Goal: Task Accomplishment & Management: Manage account settings

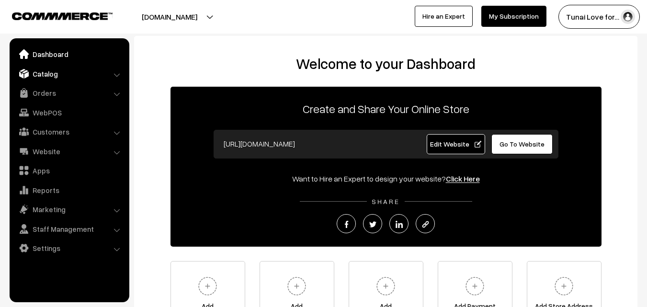
click at [49, 78] on link "Catalog" at bounding box center [69, 73] width 114 height 17
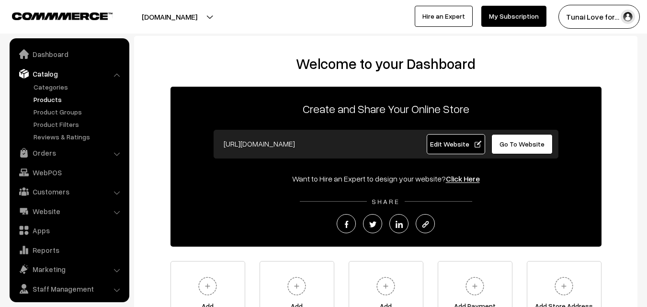
click at [57, 96] on link "Products" at bounding box center [78, 99] width 95 height 10
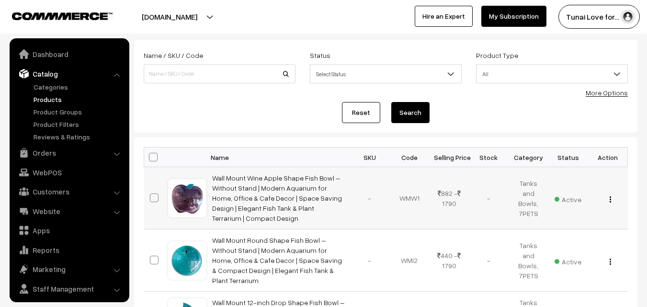
scroll to position [24, 0]
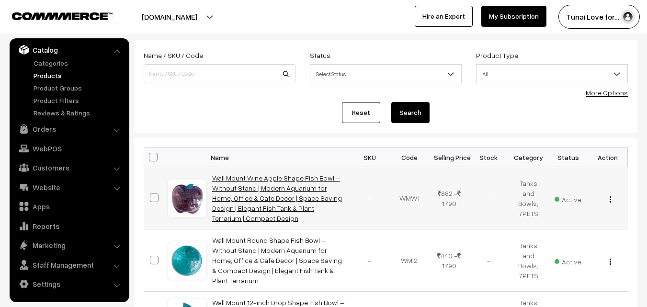
click at [283, 196] on link "Wall Mount Wine Apple Shape Fish Bowl – Without Stand | Modern Aquarium for Hom…" at bounding box center [277, 198] width 130 height 48
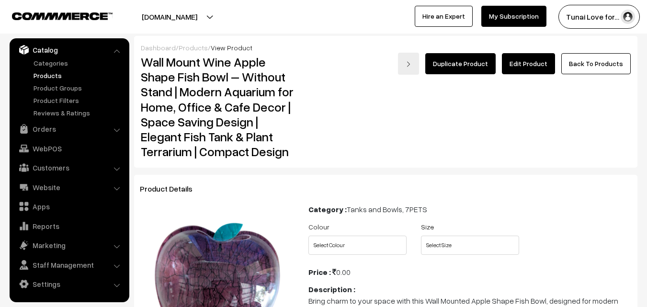
click at [524, 70] on link "Edit Product" at bounding box center [528, 63] width 53 height 21
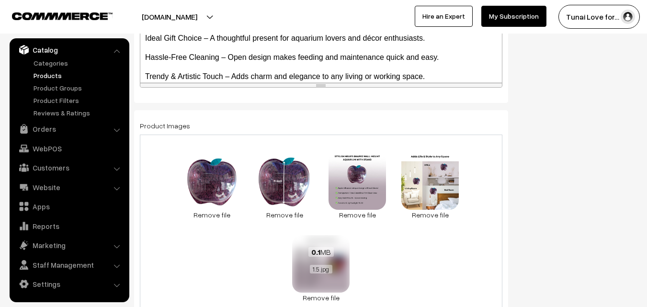
scroll to position [479, 0]
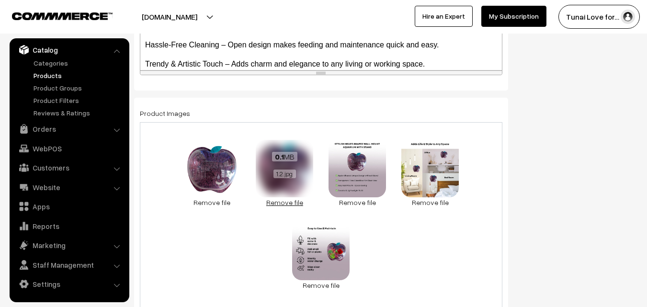
click at [282, 207] on link "Remove file" at bounding box center [284, 202] width 57 height 10
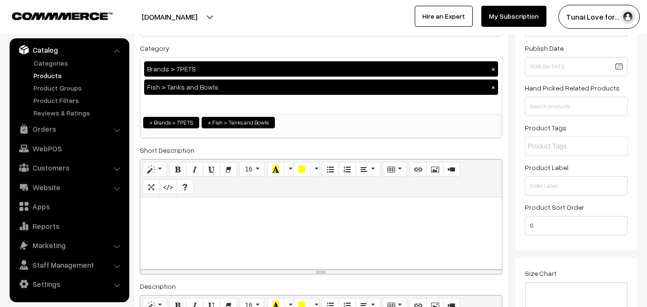
scroll to position [0, 0]
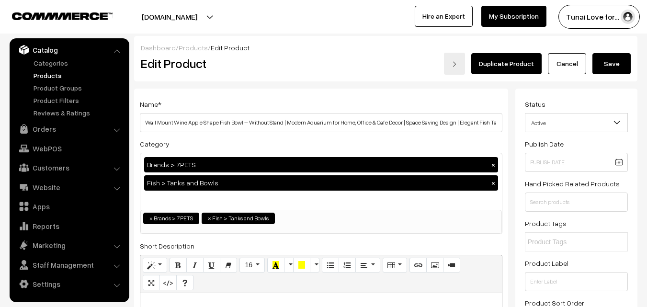
click at [617, 60] on button "Save" at bounding box center [611, 63] width 38 height 21
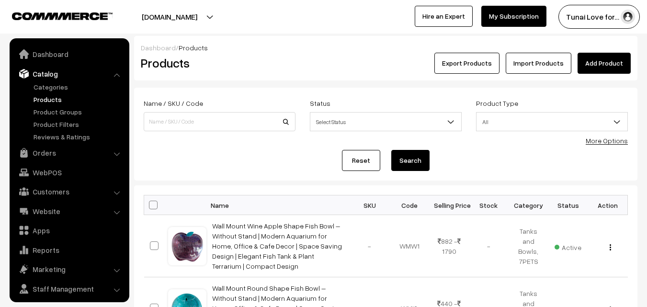
scroll to position [24, 0]
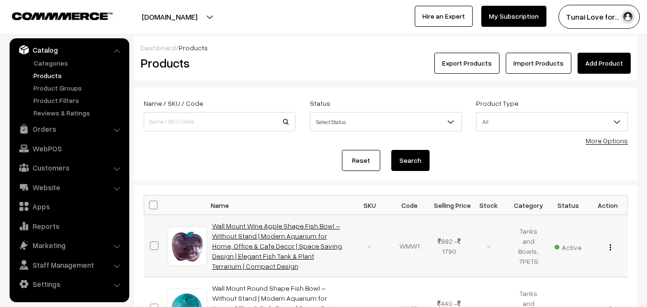
click at [263, 245] on link "Wall Mount Wine Apple Shape Fish Bowl – Without Stand | Modern Aquarium for Hom…" at bounding box center [277, 246] width 130 height 48
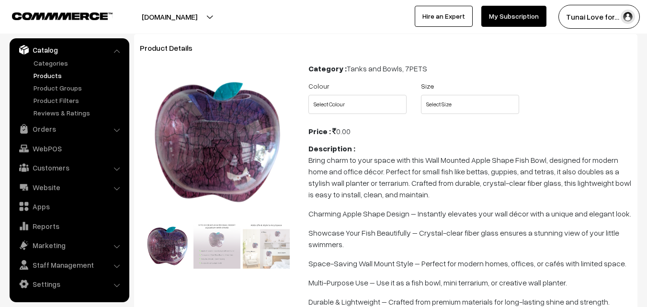
scroll to position [144, 0]
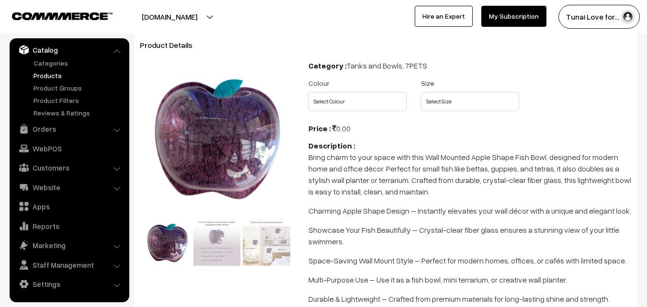
click at [343, 91] on div "Colour Select Colour Wine Gold Yellow" at bounding box center [357, 94] width 113 height 34
click at [340, 93] on select "Select Colour Wine Gold Yellow" at bounding box center [357, 101] width 98 height 19
select select "WMW1_S82"
click at [308, 92] on select "Select Colour Wine Gold Yellow" at bounding box center [357, 101] width 98 height 19
click at [437, 112] on div "Size Select Size 9 15" at bounding box center [470, 97] width 113 height 40
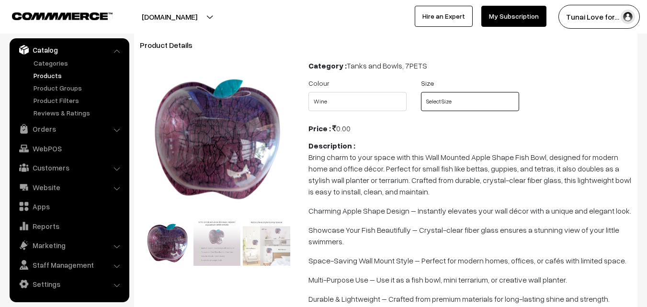
click at [442, 98] on select "Select Size 9 15" at bounding box center [470, 101] width 98 height 19
select select "WMW1_F18"
click at [421, 92] on select "Select Size 9 15" at bounding box center [470, 101] width 98 height 19
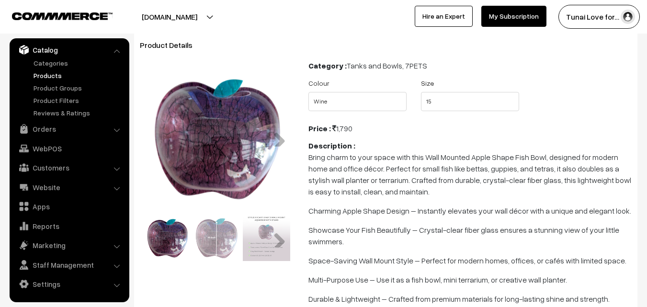
click at [212, 245] on img at bounding box center [217, 237] width 47 height 47
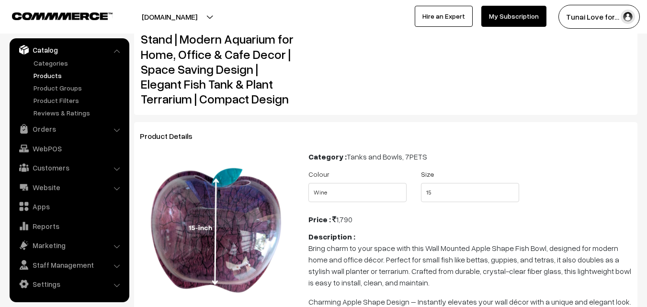
scroll to position [0, 0]
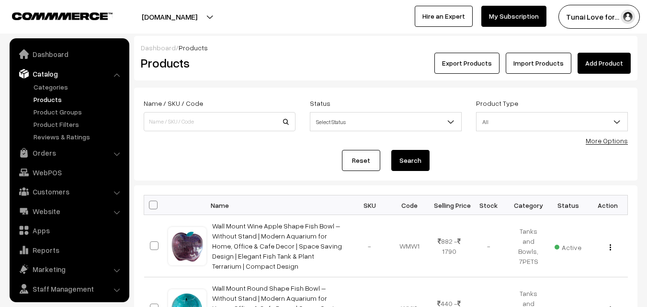
scroll to position [24, 0]
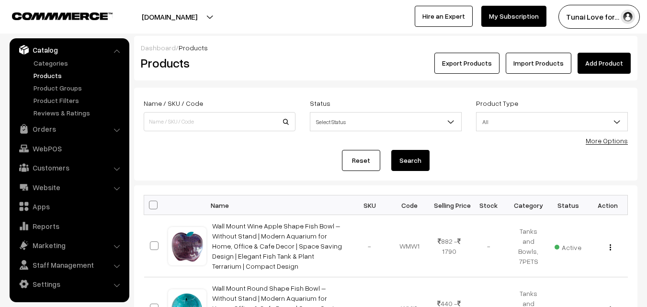
click at [583, 69] on link "Add Product" at bounding box center [604, 63] width 53 height 21
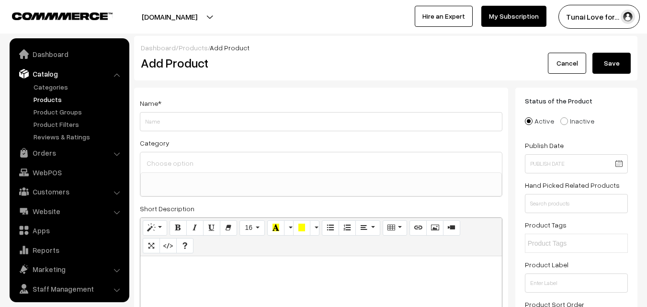
select select
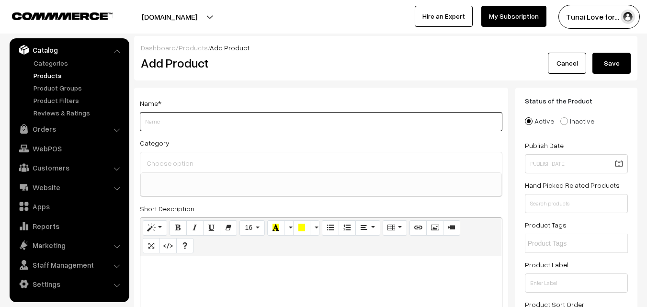
paste input "Wall Mount 9-inch Blue Heart Shape Fish Bowl – With Stand | Modern Aquarium for…"
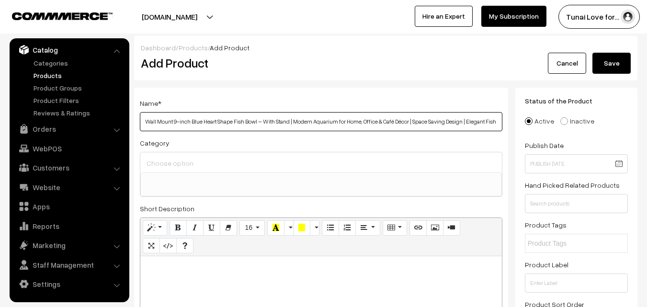
scroll to position [0, 94]
click at [169, 121] on input "Wall Mount 9-inch Blue Heart Shape Fish Bowl – With Stand | Modern Aquarium for…" at bounding box center [321, 121] width 363 height 19
drag, startPoint x: 169, startPoint y: 121, endPoint x: 118, endPoint y: 130, distance: 51.6
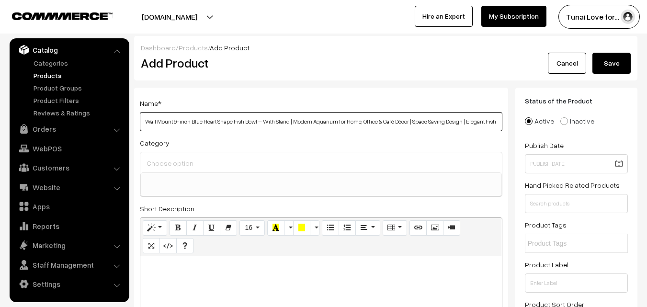
click at [190, 115] on input "Wall Mount 9-inch Blue Heart Shape Fish Bowl – With Stand | Modern Aquarium for…" at bounding box center [321, 121] width 363 height 19
type input "Wall Mount Blue Heart Shape Fish Bowl – With Stand | Modern Aquarium for Home, …"
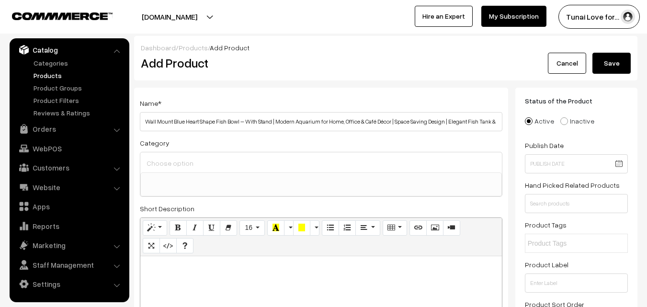
click at [213, 157] on input at bounding box center [321, 163] width 354 height 14
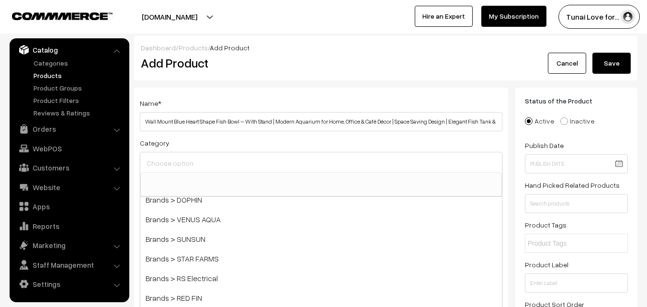
scroll to position [144, 0]
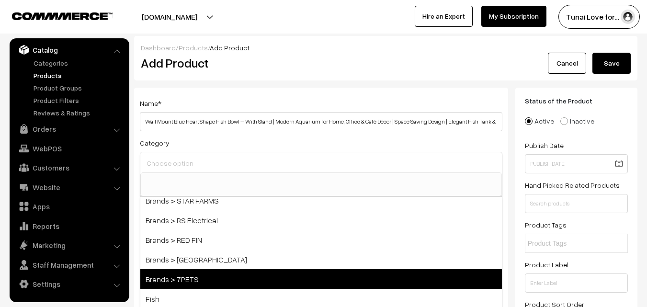
click at [205, 284] on span "Brands > 7PETS" at bounding box center [321, 279] width 362 height 20
select select "47"
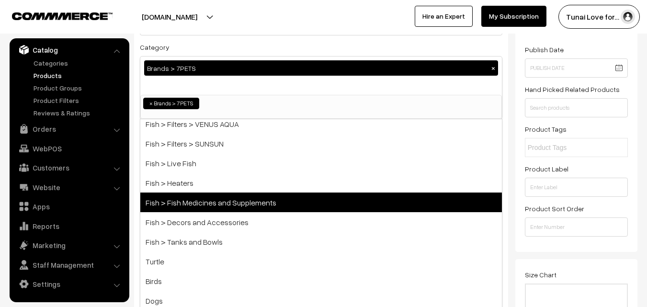
scroll to position [498, 0]
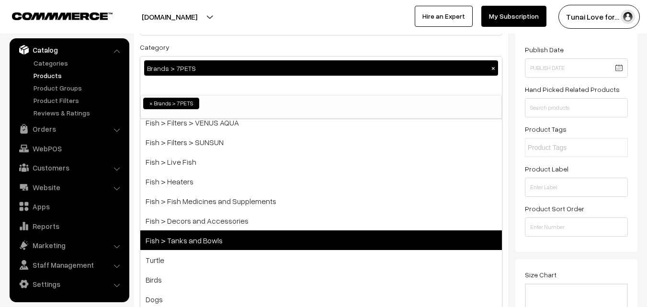
click at [229, 232] on span "Fish > Tanks and Bowls" at bounding box center [321, 240] width 362 height 20
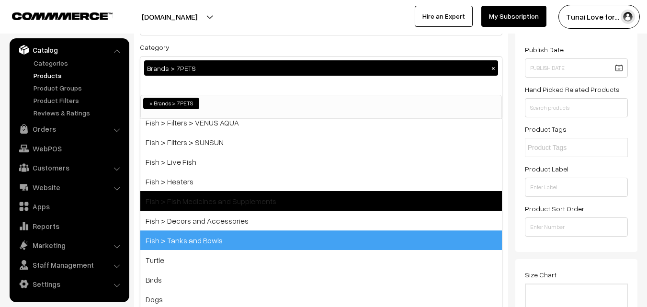
scroll to position [478, 0]
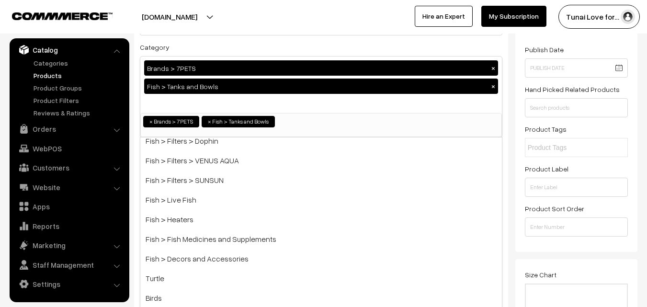
click at [358, 118] on ul "× Brands > 7PETS × Fish > Tanks and Bowls" at bounding box center [321, 121] width 361 height 14
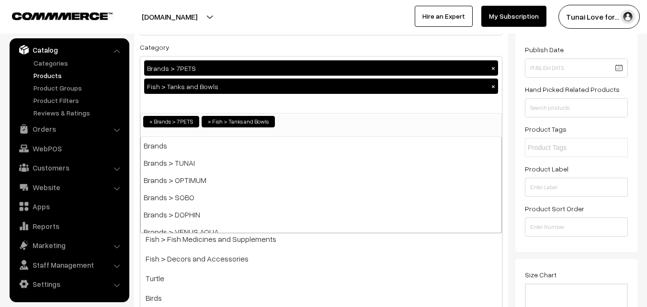
scroll to position [155, 0]
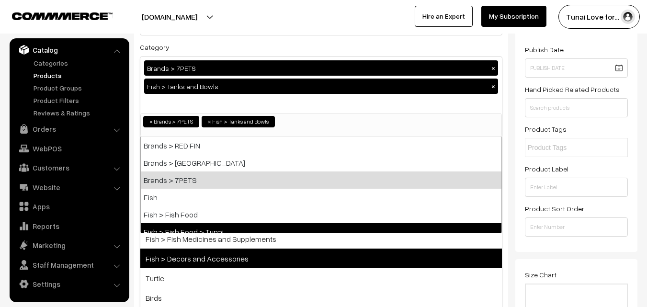
click at [373, 254] on span "Fish > Decors and Accessories" at bounding box center [321, 259] width 362 height 20
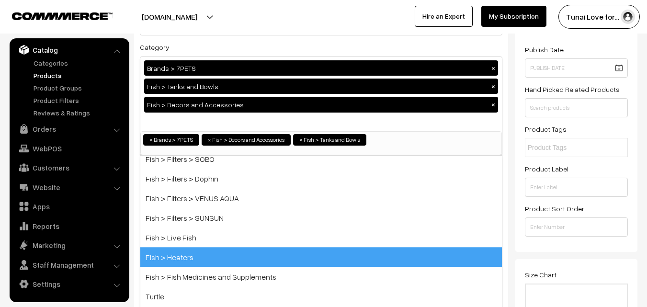
scroll to position [458, 0]
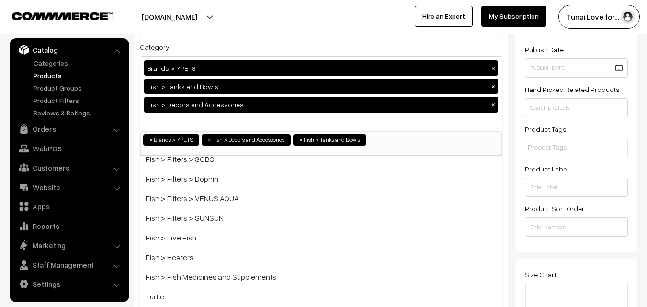
click at [494, 105] on button "×" at bounding box center [493, 104] width 9 height 9
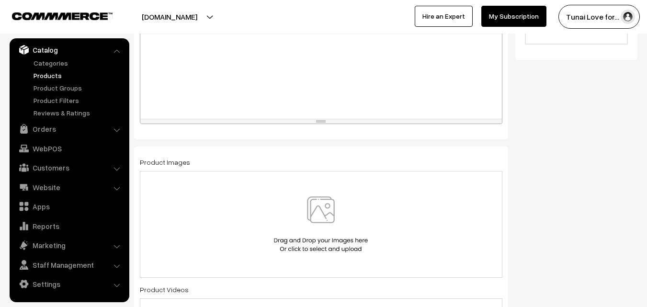
scroll to position [431, 0]
click at [179, 98] on div at bounding box center [321, 59] width 362 height 120
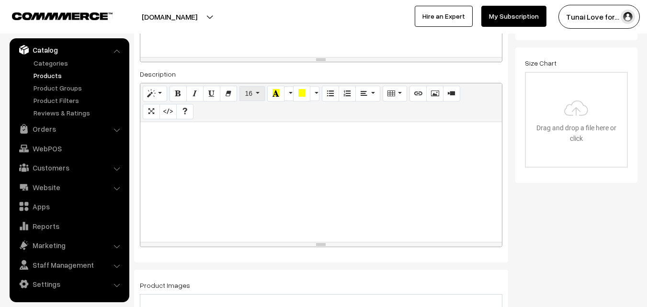
scroll to position [287, 0]
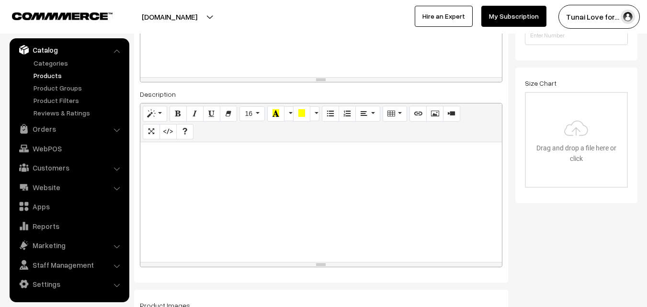
paste div
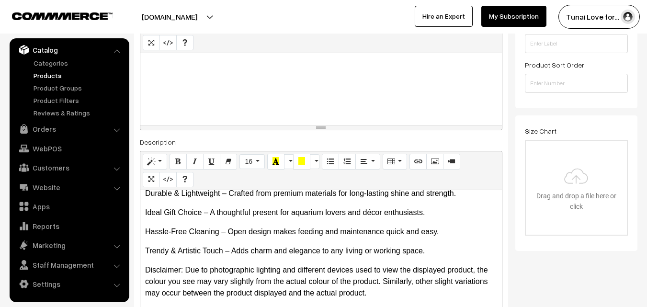
scroll to position [150, 0]
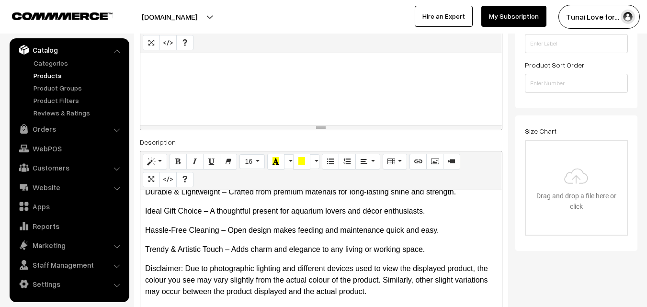
click at [166, 280] on p "Disclaimer: Due to photographic lighting and different devices used to view the…" at bounding box center [321, 280] width 352 height 34
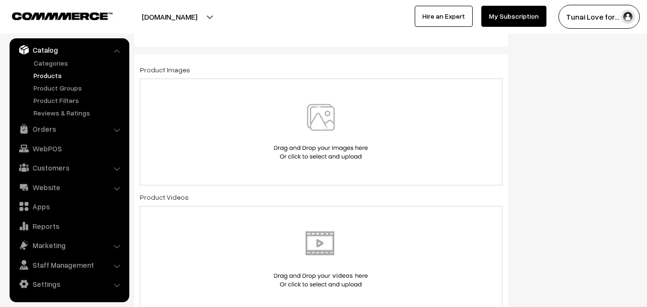
scroll to position [527, 0]
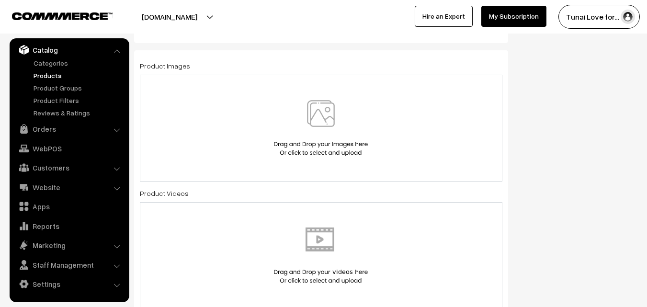
click at [211, 117] on div at bounding box center [321, 128] width 342 height 56
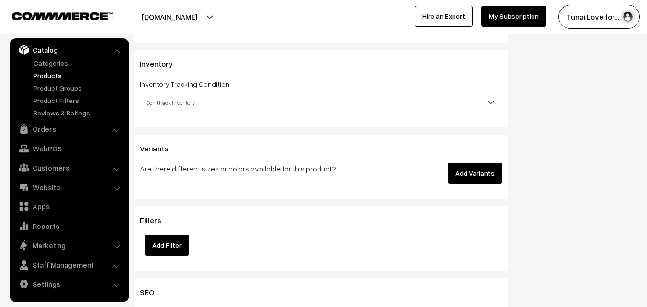
scroll to position [1293, 0]
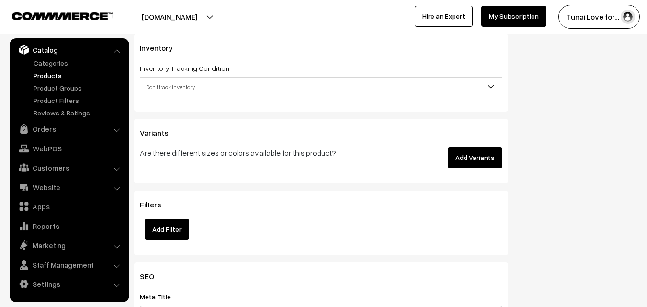
click at [473, 154] on button "Add Variants" at bounding box center [475, 157] width 55 height 21
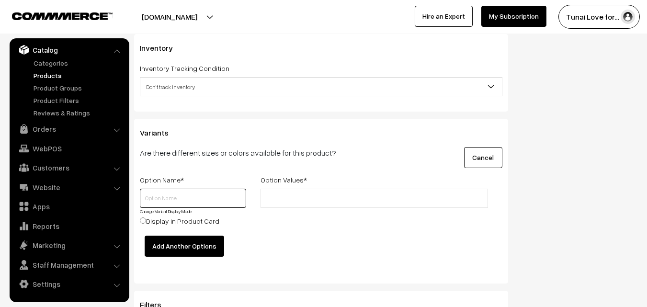
click at [193, 199] on input "text" at bounding box center [193, 198] width 106 height 19
type input "c"
type input "Colour"
click at [312, 203] on input "text" at bounding box center [305, 199] width 84 height 10
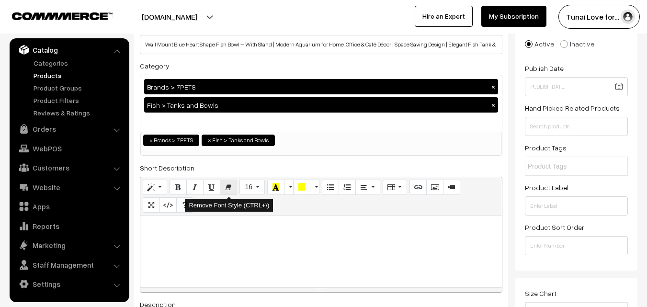
scroll to position [0, 0]
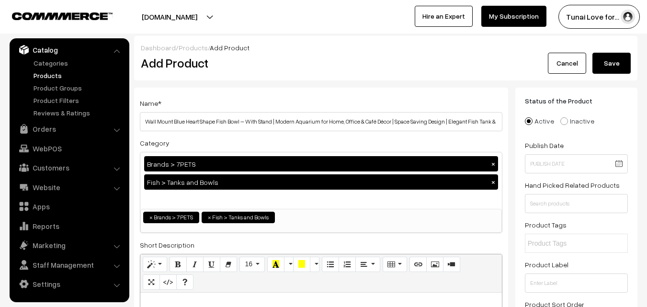
click at [257, 122] on input "Wall Mount Blue Heart Shape Fish Bowl – With Stand | Modern Aquarium for Home, …" at bounding box center [321, 121] width 363 height 19
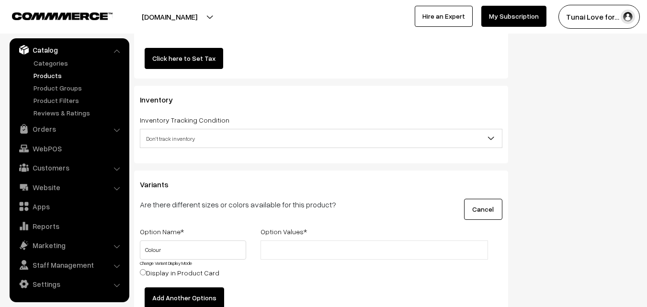
scroll to position [1242, 0]
type input "Wall Mount Blue Heart Shape Fish Bowl – | Modern Aquarium for Home, Office & Ca…"
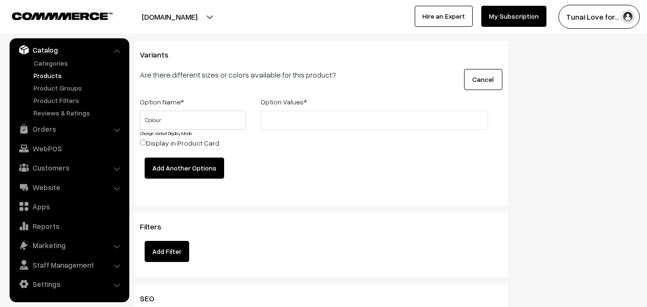
scroll to position [1386, 0]
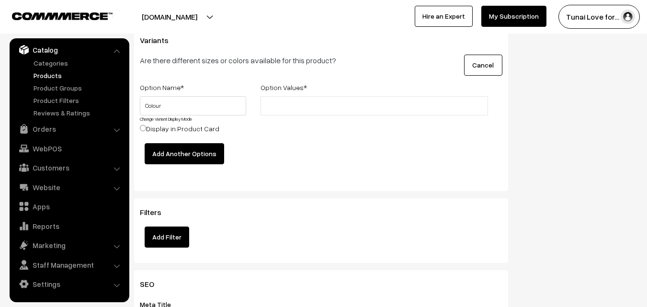
click at [280, 104] on input "text" at bounding box center [305, 106] width 84 height 10
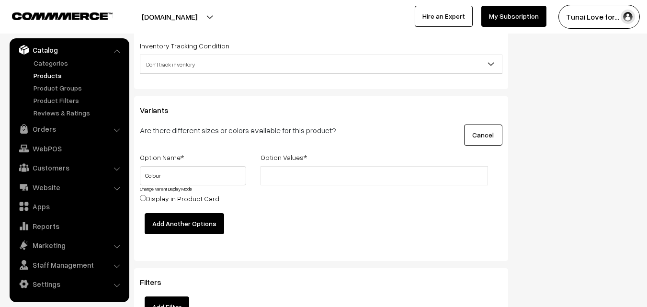
scroll to position [1242, 0]
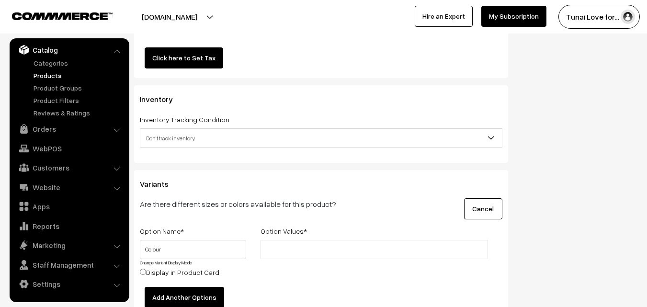
drag, startPoint x: 279, startPoint y: 247, endPoint x: 276, endPoint y: 254, distance: 7.6
click at [276, 254] on li at bounding box center [306, 249] width 86 height 15
type input "blue"
type input "green"
type input "g"
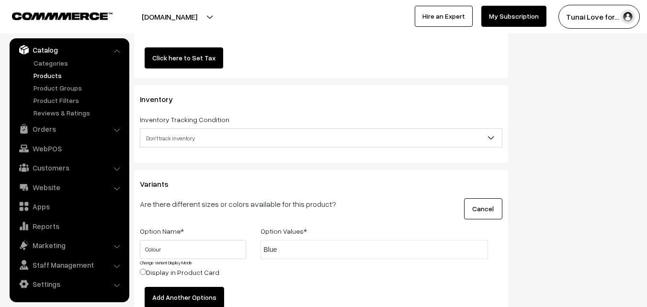
type input "Blue"
type input "Green"
type input "Grey"
type input "Red"
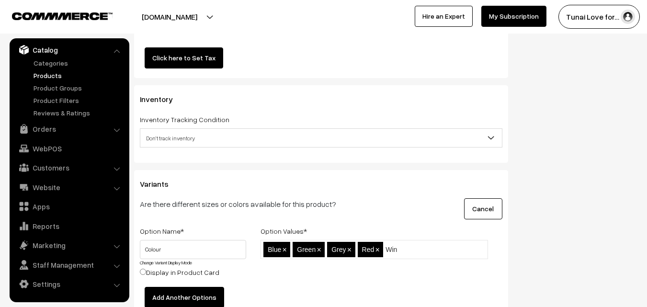
type input "Wine"
type input "Yellow"
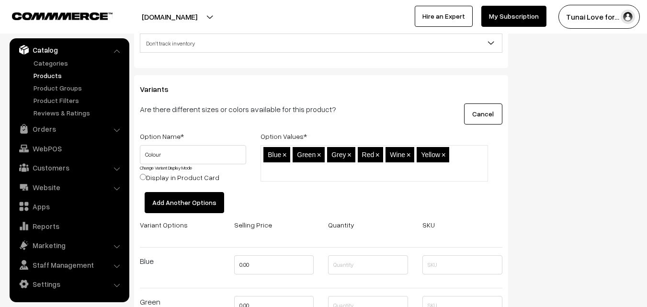
scroll to position [1338, 0]
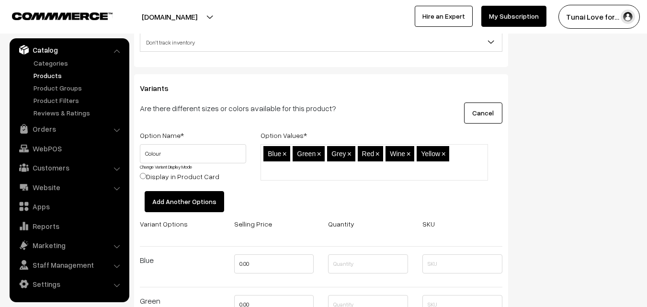
click at [175, 202] on button "Add Another Options" at bounding box center [185, 201] width 80 height 21
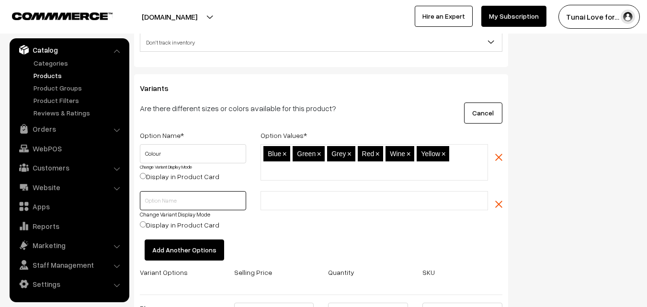
click at [184, 208] on input "text" at bounding box center [193, 200] width 106 height 19
type input "s"
type input "Size"
click at [283, 198] on input "text" at bounding box center [305, 201] width 84 height 10
type input "9"
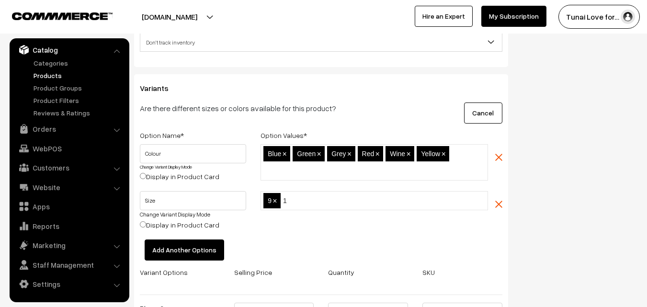
type input "12"
type input "15"
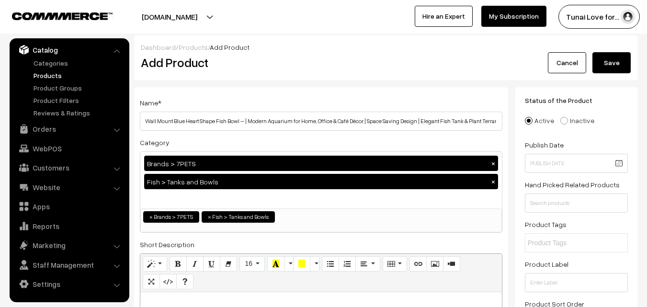
scroll to position [0, 0]
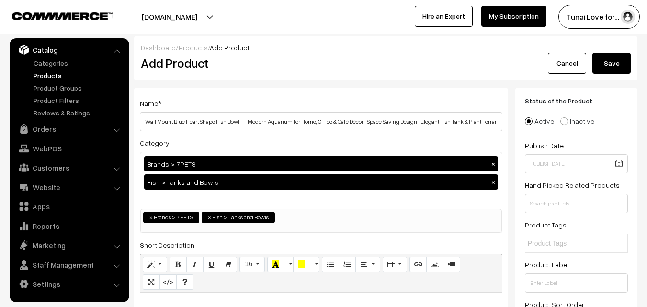
click at [608, 66] on button "Save" at bounding box center [611, 63] width 38 height 21
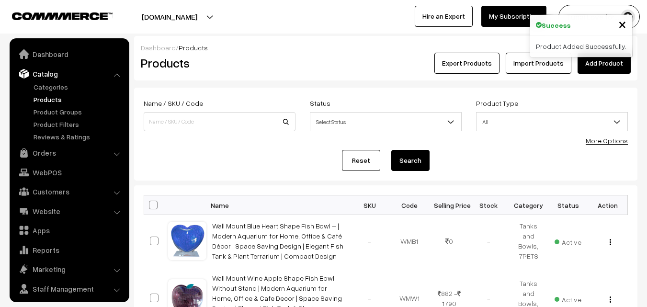
scroll to position [24, 0]
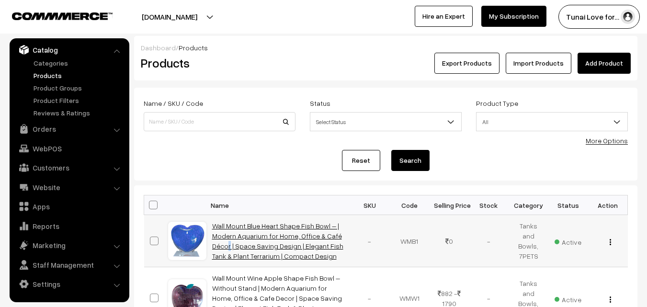
drag, startPoint x: 237, startPoint y: 241, endPoint x: 228, endPoint y: 250, distance: 11.9
click at [238, 241] on td "Wall Mount Blue Heart Shape Fish Bowl – | Modern Aquarium for Home, Office & Ca…" at bounding box center [278, 241] width 144 height 52
click at [257, 232] on link "Wall Mount Blue Heart Shape Fish Bowl – | Modern Aquarium for Home, Office & Ca…" at bounding box center [277, 241] width 131 height 38
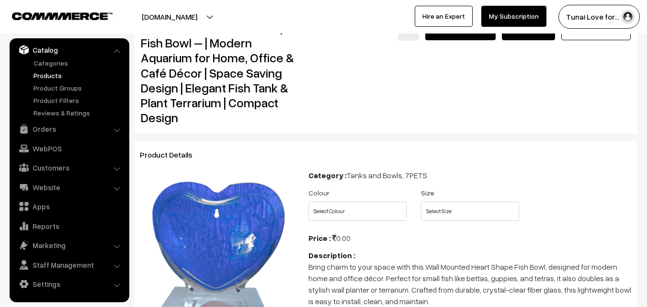
scroll to position [48, 0]
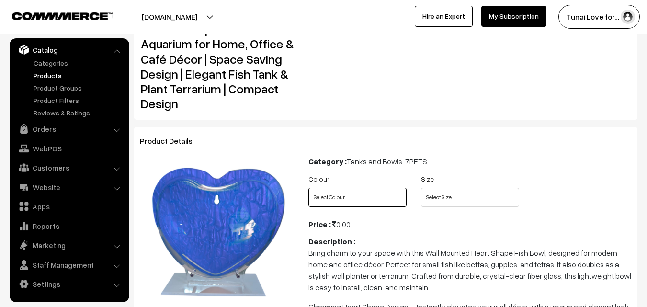
click at [376, 198] on select "Select Colour Blue Green Grey Red Wine Yellow" at bounding box center [357, 197] width 98 height 19
select select "WMB1_N5Z"
click at [308, 188] on select "Select Colour Blue Green Grey Red Wine Yellow" at bounding box center [357, 197] width 98 height 19
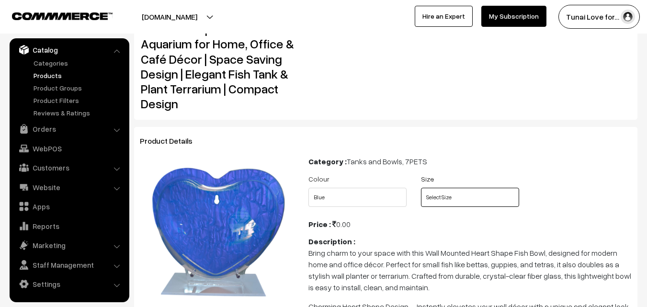
click at [444, 198] on select "Select Size 9 12 15" at bounding box center [470, 197] width 98 height 19
select select "WMB1_1N7"
click at [421, 188] on select "Select Size 9 12 15" at bounding box center [470, 197] width 98 height 19
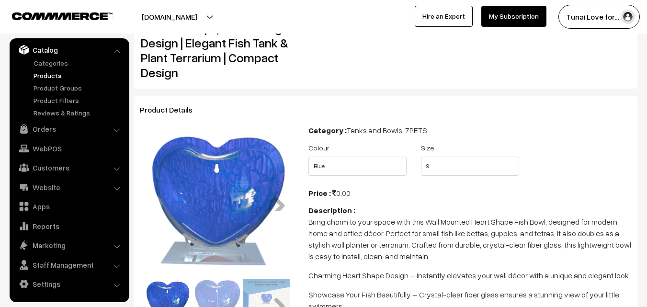
scroll to position [96, 0]
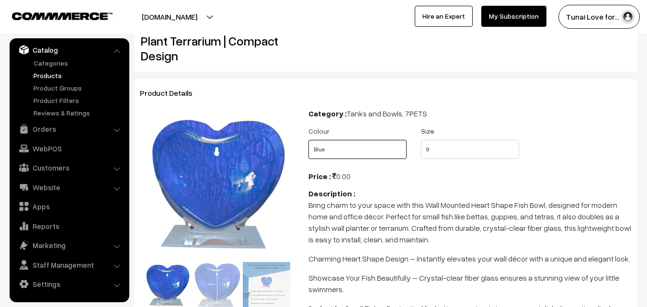
click at [348, 154] on select "Select Colour Blue Green Grey Red Wine Yellow" at bounding box center [357, 149] width 98 height 19
click at [464, 117] on div "Category : Tanks and Bowls, 7PETS" at bounding box center [469, 113] width 323 height 11
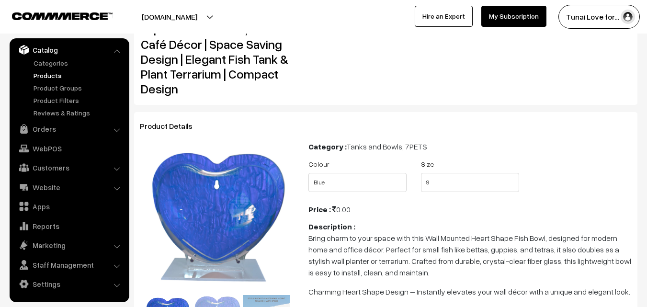
scroll to position [48, 0]
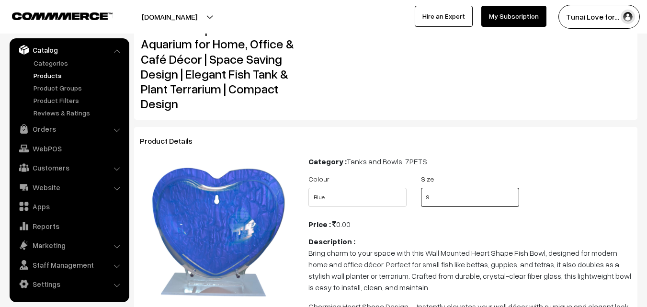
click at [456, 199] on select "Select Size 9 12 15" at bounding box center [470, 197] width 98 height 19
click at [421, 188] on select "Select Size 9 12 15" at bounding box center [470, 197] width 98 height 19
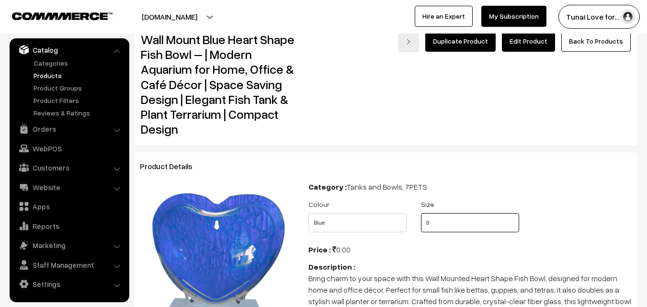
scroll to position [0, 0]
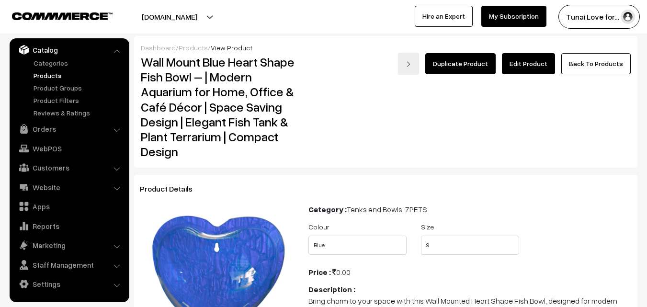
click at [173, 107] on h2 "Wall Mount Blue Heart Shape Fish Bowl – | Modern Aquarium for Home, Office & Ca…" at bounding box center [218, 107] width 154 height 104
drag, startPoint x: 164, startPoint y: 110, endPoint x: 157, endPoint y: 108, distance: 7.3
click at [157, 108] on h2 "Wall Mount Blue Heart Shape Fish Bowl – | Modern Aquarium for Home, Office & Ca…" at bounding box center [218, 107] width 154 height 104
click at [252, 148] on h2 "Wall Mount Blue Heart Shape Fish Bowl – | Modern Aquarium for Home, Office & Ca…" at bounding box center [218, 107] width 154 height 104
click at [512, 54] on link "Edit Product" at bounding box center [528, 63] width 53 height 21
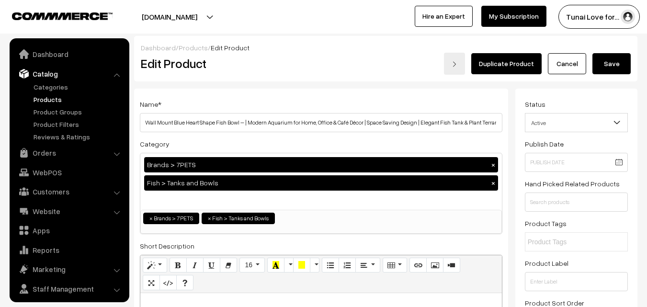
scroll to position [24, 0]
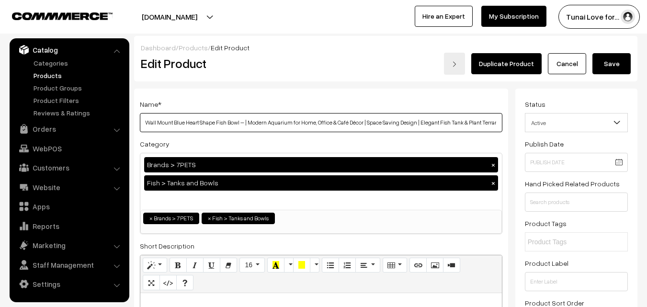
click at [345, 121] on input "Wall Mount Blue Heart Shape Fish Bowl – | Modern Aquarium for Home, Office & Ca…" at bounding box center [321, 122] width 363 height 19
click at [353, 125] on input "Wall Mount Blue Heart Shape Fish Bowl – | Modern Aquarium for Home, Office & Ca…" at bounding box center [321, 122] width 363 height 19
type input "Wall Mount Blue Heart Shape Fish Bowl – | Modern Aquarium for Home, Office & Ca…"
click at [312, 144] on div "Category Brands > 7PETS × Fish > Tanks and Bowls × Brands Brands > TUNAI Brands…" at bounding box center [321, 186] width 363 height 96
click at [607, 57] on button "Save" at bounding box center [611, 63] width 38 height 21
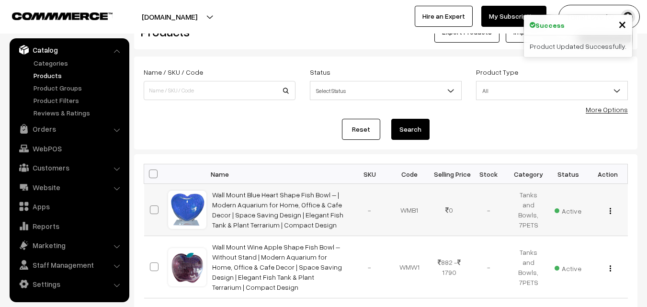
scroll to position [48, 0]
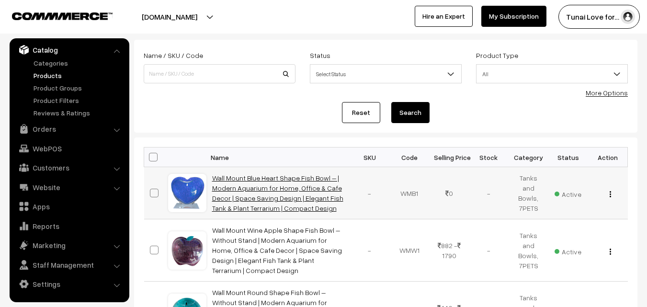
click at [294, 207] on link "Wall Mount Blue Heart Shape Fish Bowl – | Modern Aquarium for Home, Office & Ca…" at bounding box center [277, 193] width 131 height 38
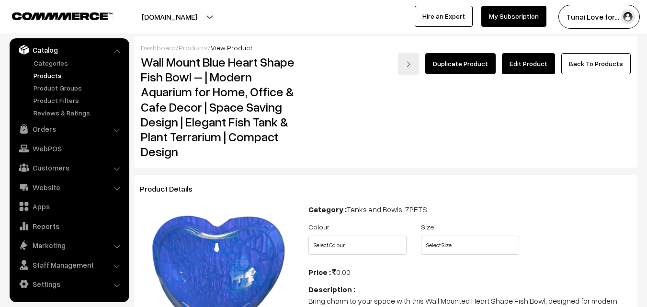
click at [528, 63] on link "Edit Product" at bounding box center [528, 63] width 53 height 21
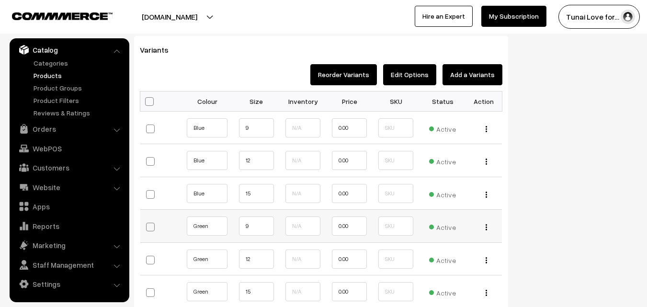
scroll to position [1150, 0]
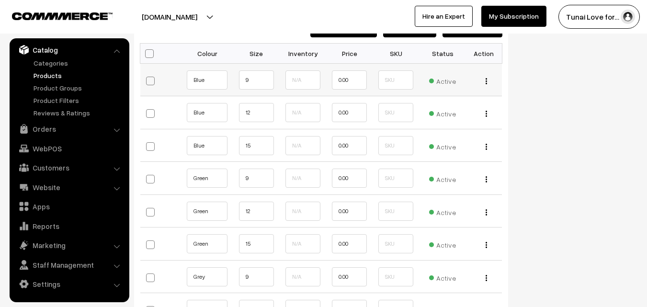
click at [487, 81] on button "button" at bounding box center [486, 81] width 2 height 8
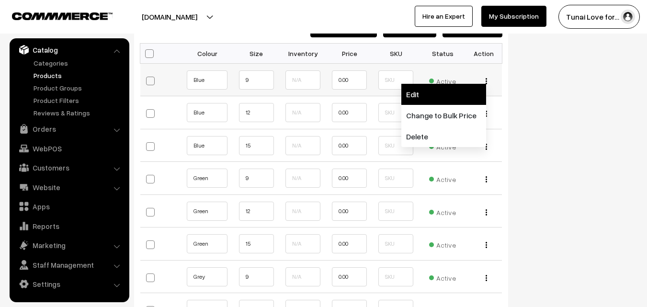
click at [458, 99] on link "Edit" at bounding box center [443, 94] width 85 height 21
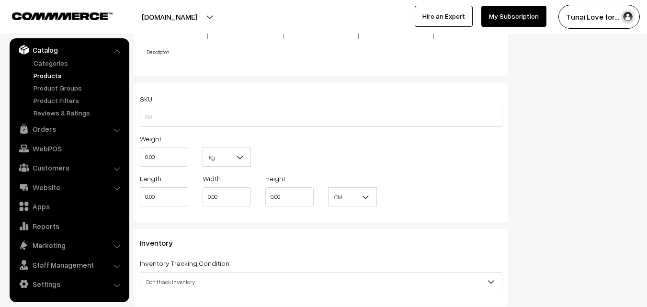
scroll to position [963, 0]
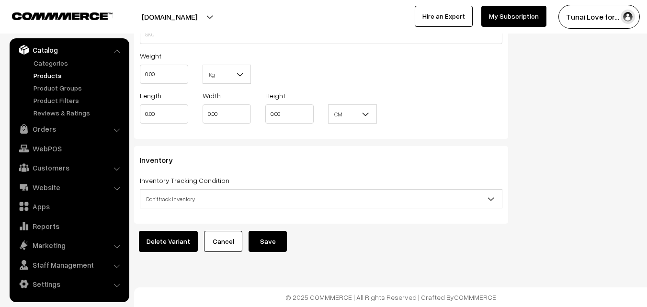
click at [296, 191] on span "Don't track inventory" at bounding box center [321, 199] width 362 height 17
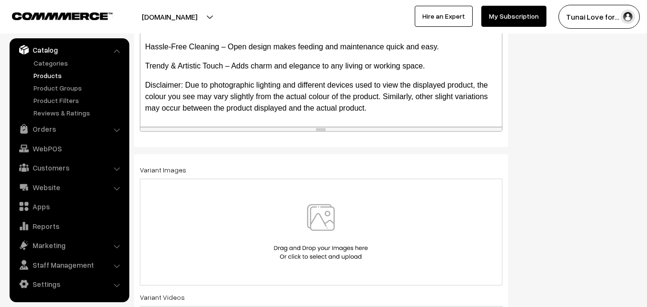
scroll to position [294, 0]
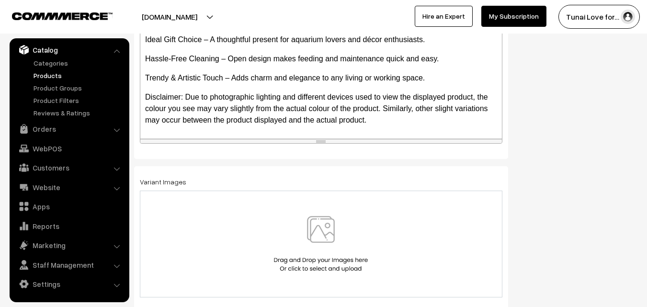
click at [183, 23] on button "[DOMAIN_NAME]" at bounding box center [169, 17] width 123 height 24
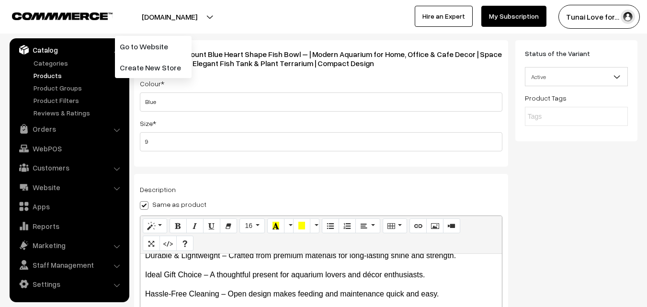
scroll to position [0, 0]
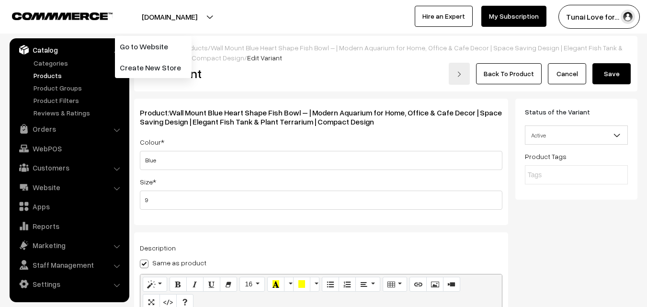
click at [613, 77] on button "Save" at bounding box center [611, 73] width 38 height 21
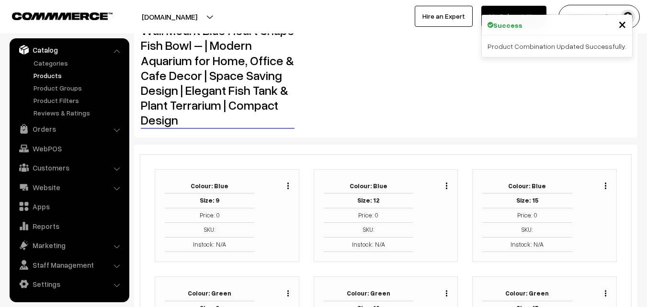
scroll to position [11, 0]
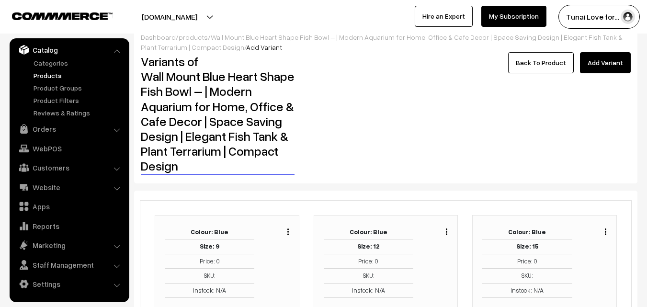
click at [52, 75] on link "Products" at bounding box center [78, 75] width 95 height 10
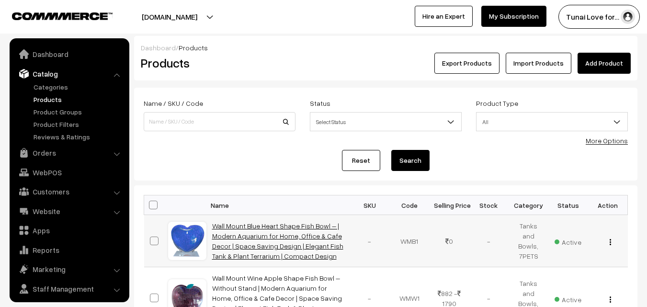
scroll to position [24, 0]
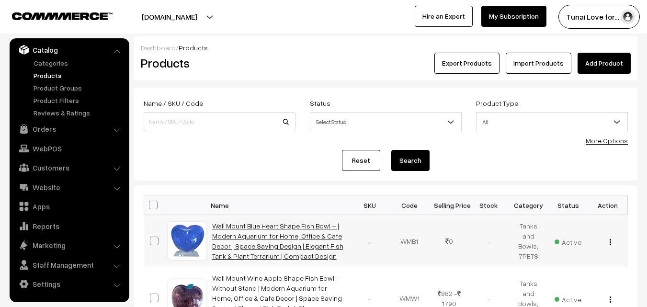
click at [292, 252] on link "Wall Mount Blue Heart Shape Fish Bowl – | Modern Aquarium for Home, Office & Ca…" at bounding box center [277, 241] width 131 height 38
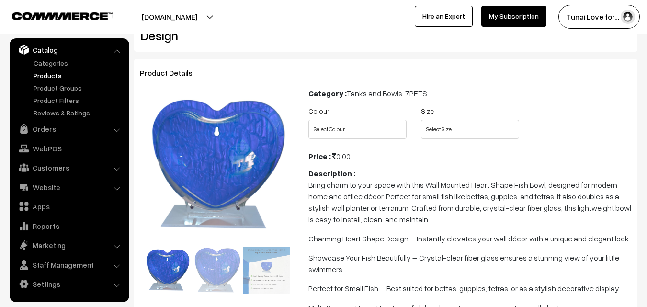
scroll to position [117, 0]
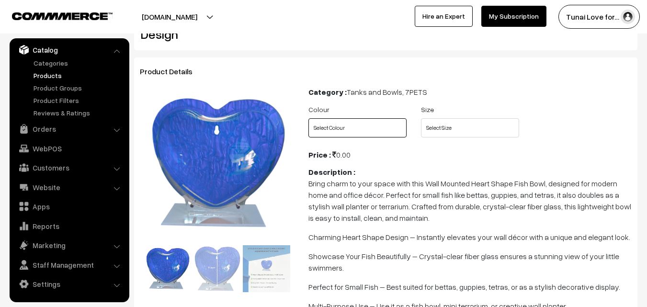
click at [377, 122] on select "Select Colour Blue Green Grey Red Wine Yellow" at bounding box center [357, 127] width 98 height 19
select select "WMB1_N5Z"
click at [308, 118] on select "Select Colour Blue Green Grey Red Wine Yellow" at bounding box center [357, 127] width 98 height 19
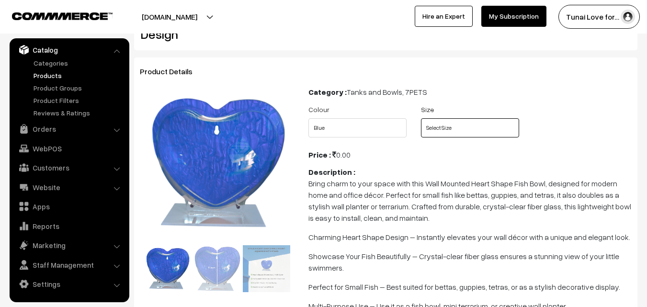
click at [463, 129] on select "Select Size 9 12 15" at bounding box center [470, 127] width 98 height 19
select select "WMB1_XYE"
click at [421, 118] on select "Select Size 9 12 15" at bounding box center [470, 127] width 98 height 19
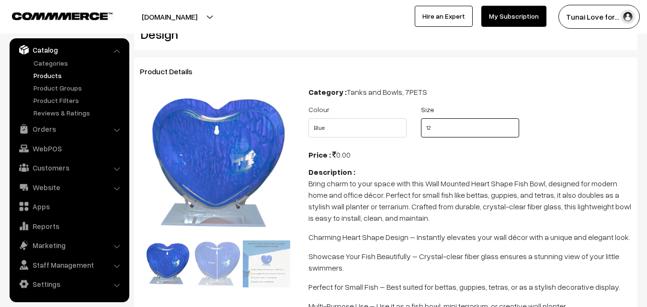
click at [467, 125] on select "Select Size 9 12 15" at bounding box center [470, 127] width 98 height 19
select select "WMB1_1N7"
click at [421, 118] on select "Select Size 9 12 15" at bounding box center [470, 127] width 98 height 19
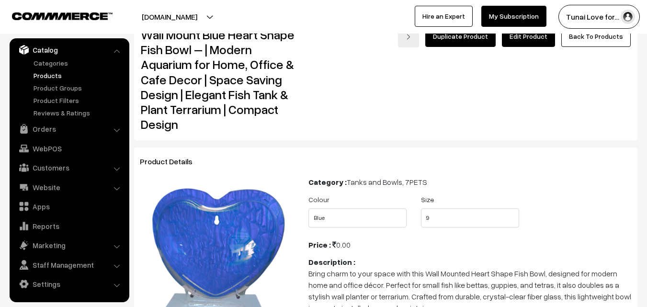
scroll to position [24, 0]
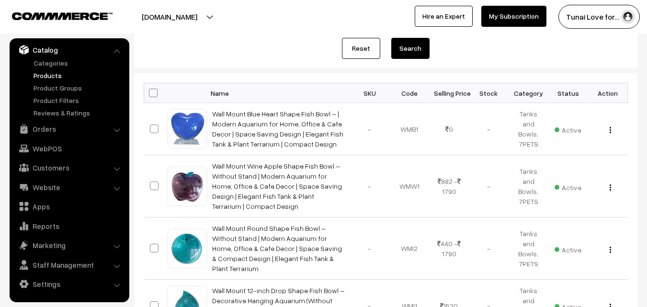
scroll to position [117, 0]
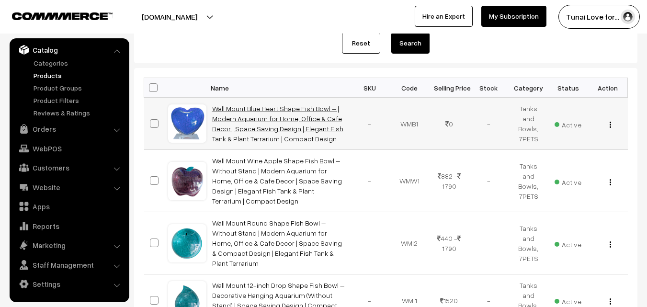
click at [274, 139] on link "Wall Mount Blue Heart Shape Fish Bowl – | Modern Aquarium for Home, Office & Ca…" at bounding box center [277, 123] width 131 height 38
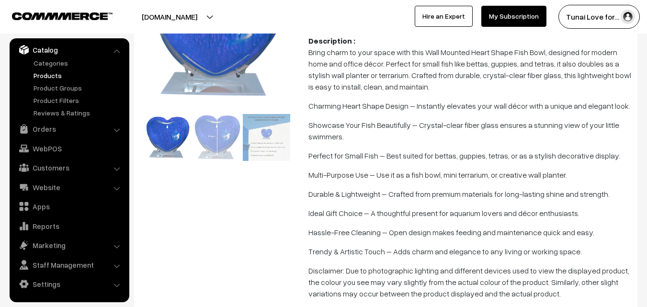
scroll to position [287, 0]
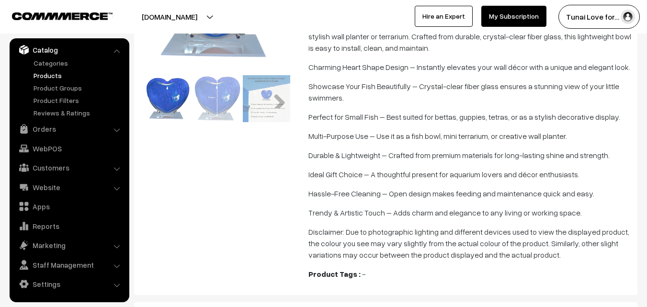
click at [206, 106] on img at bounding box center [217, 98] width 47 height 47
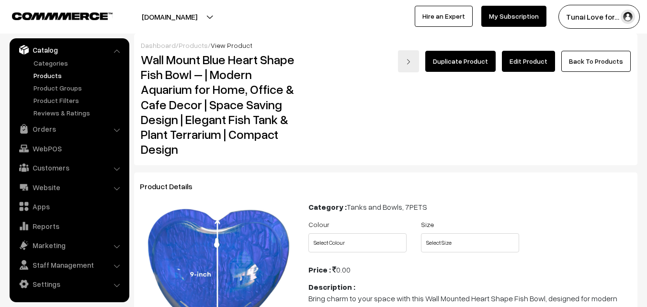
scroll to position [0, 0]
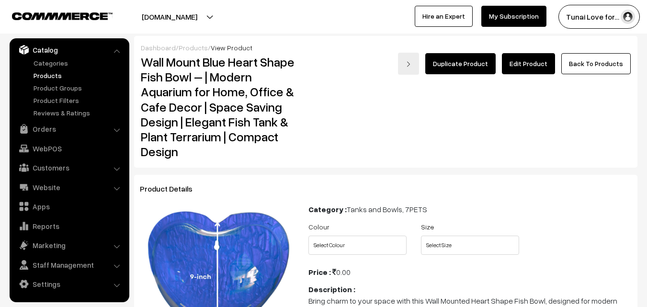
click at [544, 65] on link "Edit Product" at bounding box center [528, 63] width 53 height 21
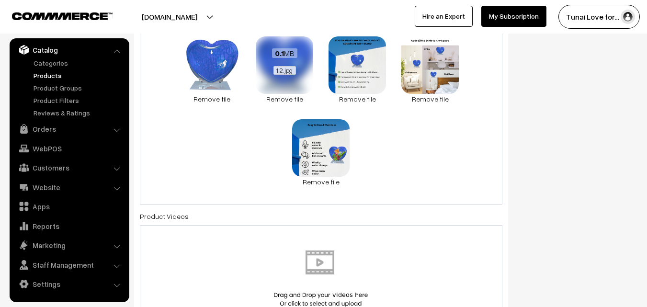
scroll to position [527, 0]
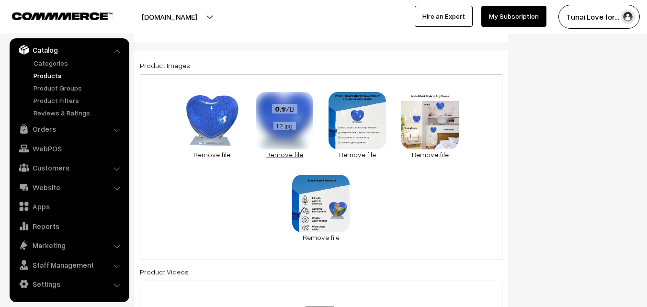
click at [283, 158] on link "Remove file" at bounding box center [284, 154] width 57 height 10
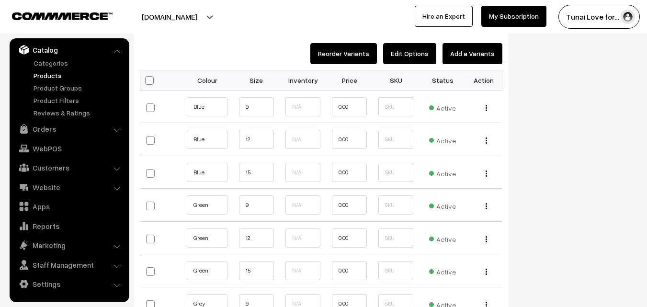
scroll to position [1054, 0]
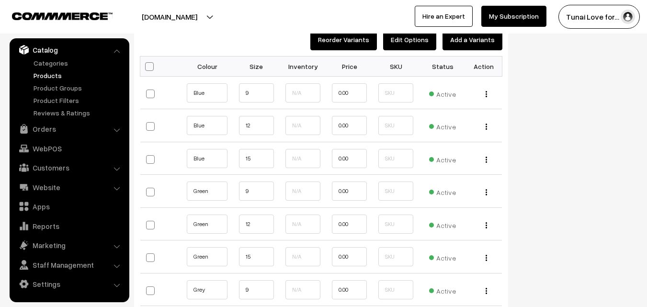
click at [425, 43] on button "Edit Options" at bounding box center [409, 39] width 53 height 21
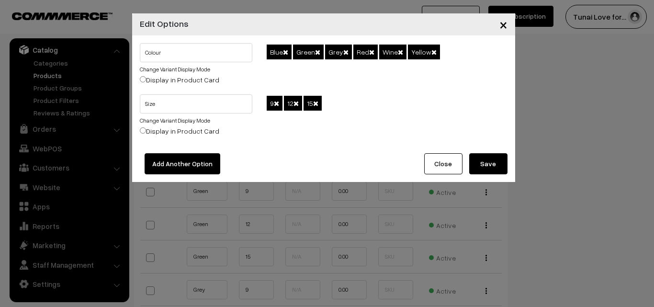
click at [287, 50] on span at bounding box center [285, 52] width 5 height 7
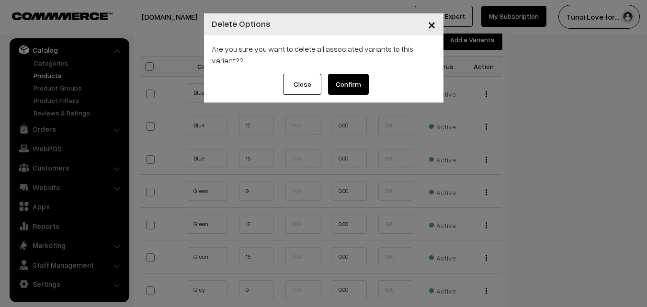
click at [354, 83] on button "Confirm" at bounding box center [348, 84] width 41 height 21
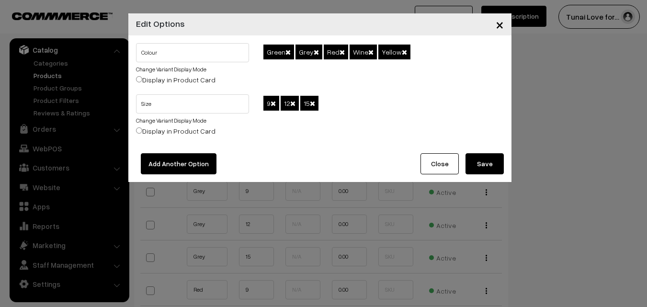
click at [273, 103] on span at bounding box center [273, 103] width 5 height 7
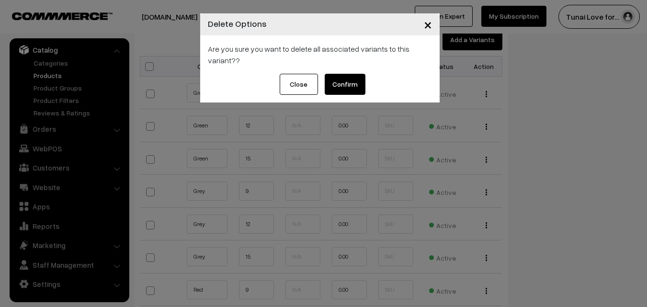
click at [354, 85] on button "Confirm" at bounding box center [345, 84] width 41 height 21
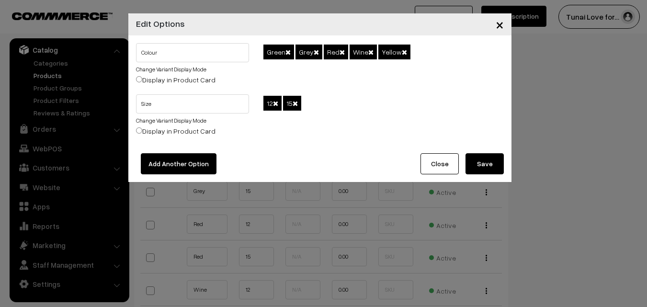
click at [286, 52] on span at bounding box center [287, 52] width 5 height 7
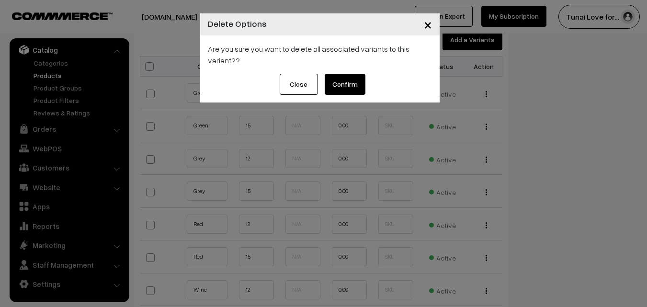
click at [348, 84] on button "Confirm" at bounding box center [345, 84] width 41 height 21
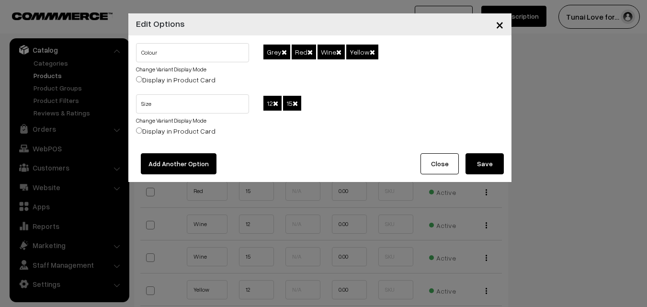
click at [287, 52] on span "Grey" at bounding box center [276, 52] width 27 height 15
click at [282, 52] on span at bounding box center [284, 52] width 5 height 7
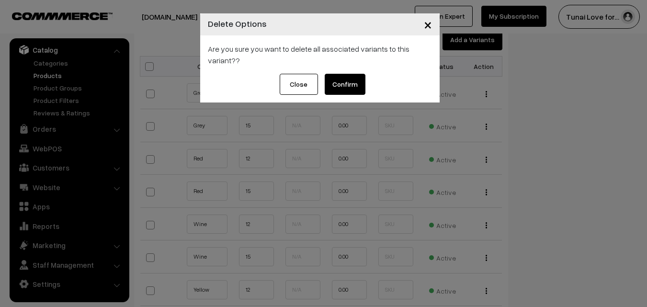
click at [339, 82] on button "Confirm" at bounding box center [345, 84] width 41 height 21
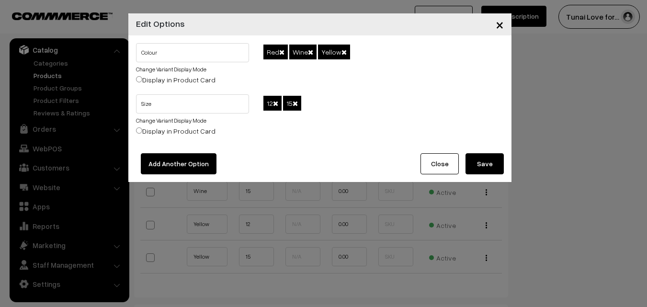
click at [363, 54] on div "Red Wine Yellow" at bounding box center [383, 68] width 255 height 51
click at [194, 170] on button "Add Another Option" at bounding box center [179, 163] width 76 height 21
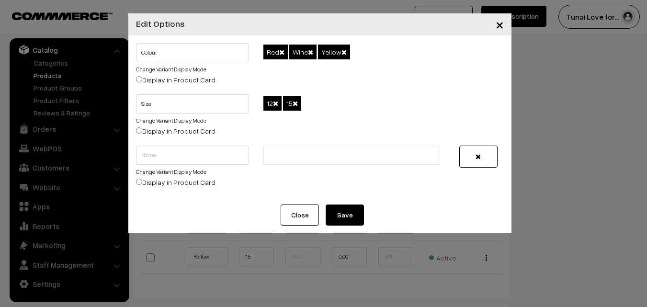
click at [374, 48] on div "Red Wine Yellow" at bounding box center [383, 68] width 255 height 51
click at [499, 23] on span "×" at bounding box center [500, 24] width 8 height 18
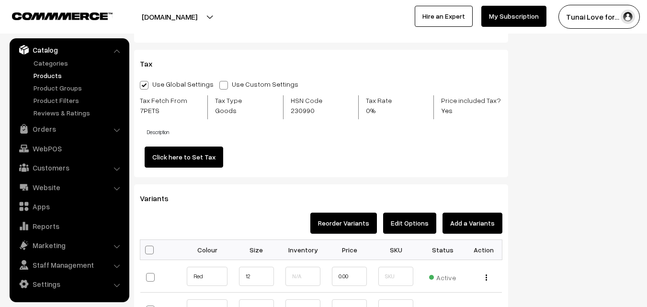
scroll to position [910, 0]
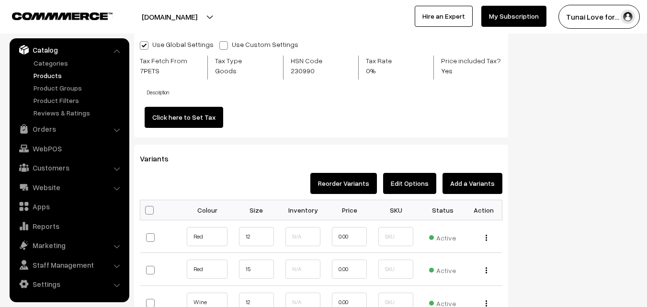
click at [417, 187] on button "Edit Options" at bounding box center [409, 183] width 53 height 21
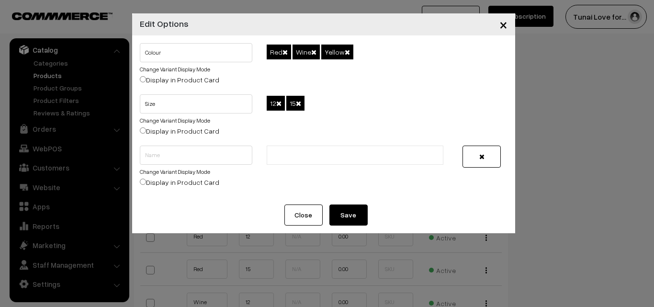
click at [341, 105] on div "12 15" at bounding box center [387, 119] width 255 height 51
click at [381, 68] on div "Red Wine Yellow" at bounding box center [387, 68] width 255 height 51
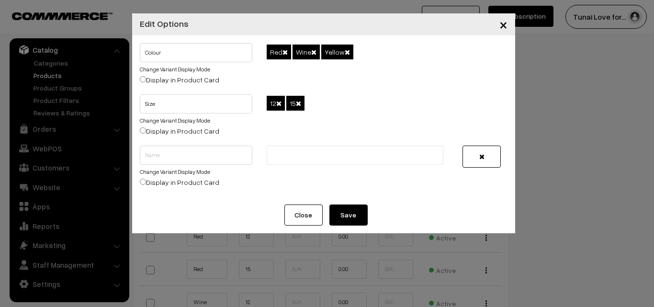
click at [381, 47] on div "Red Wine Yellow" at bounding box center [387, 68] width 255 height 51
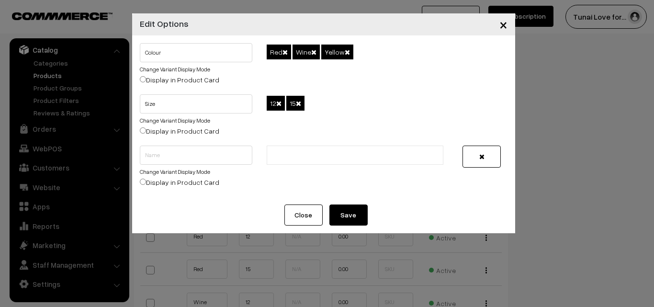
click at [366, 61] on div "Red Wine Yellow" at bounding box center [387, 68] width 255 height 51
click at [349, 217] on button "Save" at bounding box center [349, 215] width 38 height 21
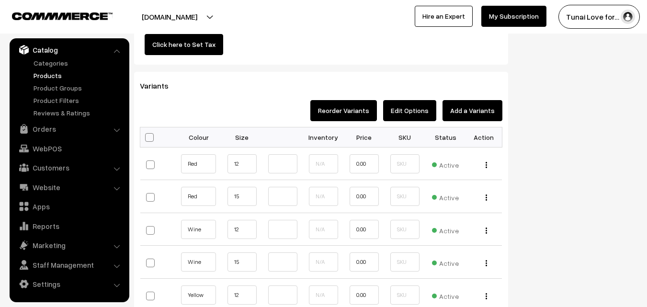
scroll to position [984, 0]
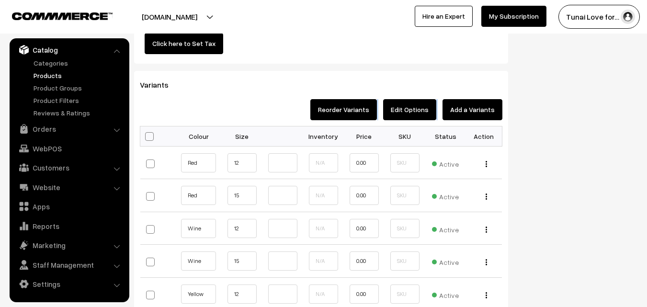
drag, startPoint x: 477, startPoint y: 98, endPoint x: 481, endPoint y: 111, distance: 13.0
click at [481, 111] on div "Variants Reorder Variants Edit Options Add a Variants Bulk Options Make all Act…" at bounding box center [321, 219] width 374 height 296
click at [481, 111] on button "Add a Variants" at bounding box center [473, 109] width 60 height 21
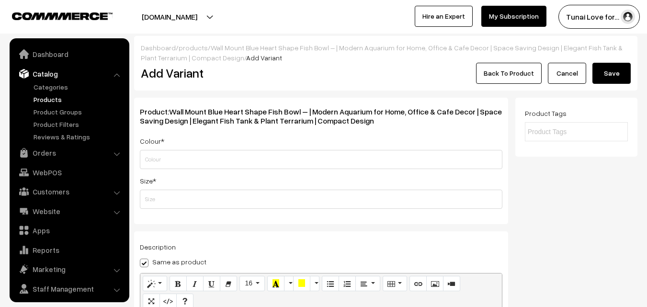
scroll to position [24, 0]
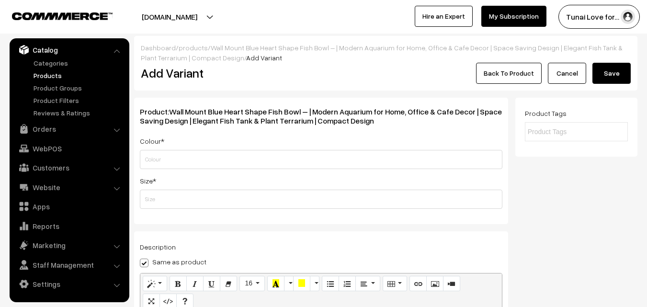
click at [510, 67] on link "Back To Product" at bounding box center [509, 73] width 66 height 21
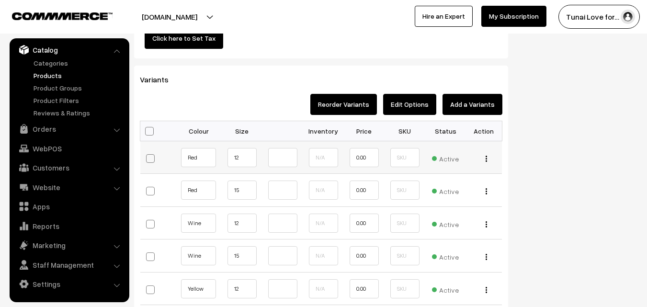
scroll to position [1070, 0]
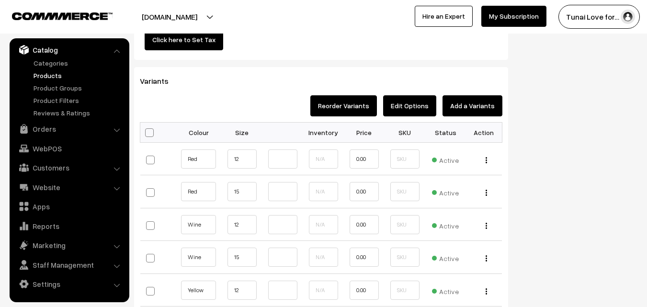
click at [478, 101] on button "Add a Variants" at bounding box center [473, 105] width 60 height 21
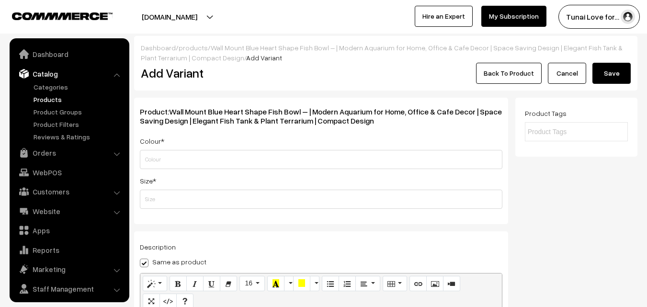
scroll to position [24, 0]
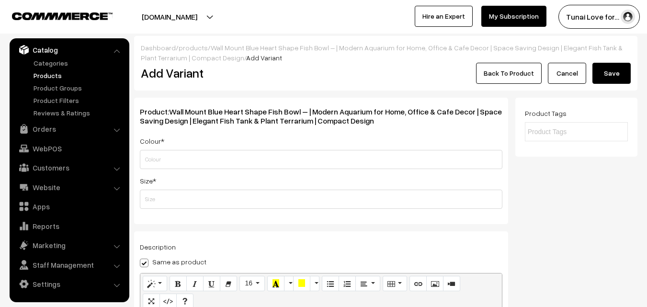
click at [566, 66] on link "Cancel" at bounding box center [567, 73] width 38 height 21
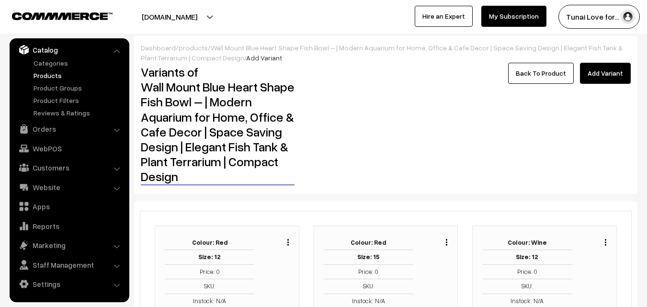
click at [586, 75] on link "Add Variant" at bounding box center [605, 73] width 51 height 21
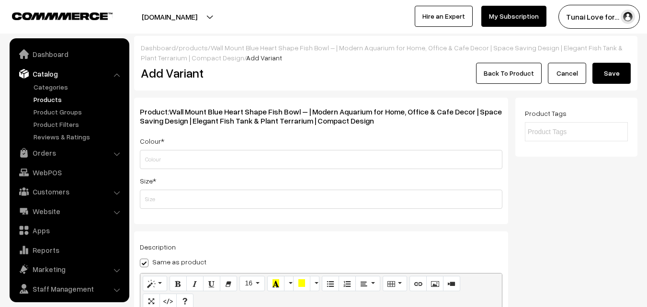
scroll to position [24, 0]
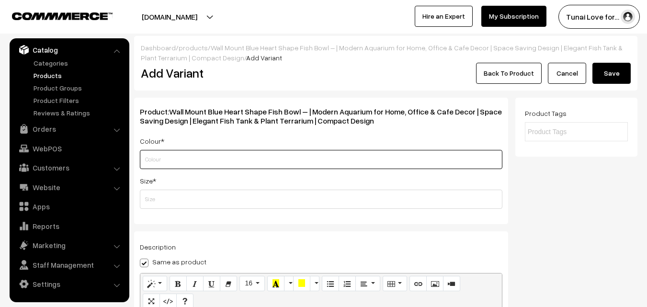
click at [212, 157] on input "text" at bounding box center [321, 159] width 363 height 19
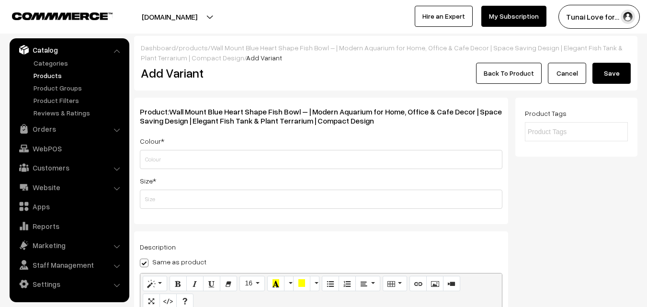
click at [560, 72] on link "Cancel" at bounding box center [567, 73] width 38 height 21
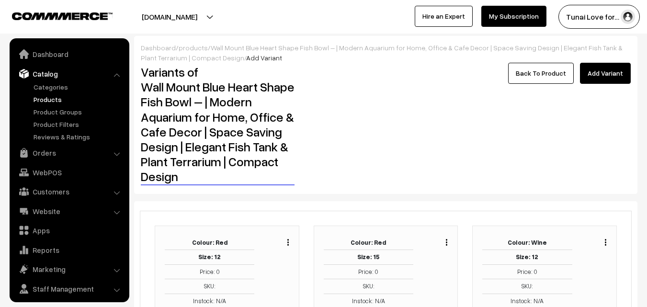
click at [604, 65] on link "Add Variant" at bounding box center [605, 73] width 51 height 21
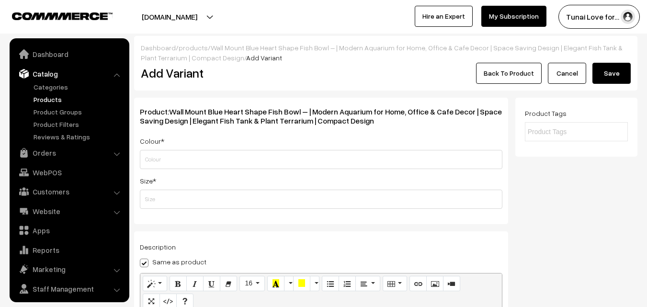
scroll to position [24, 0]
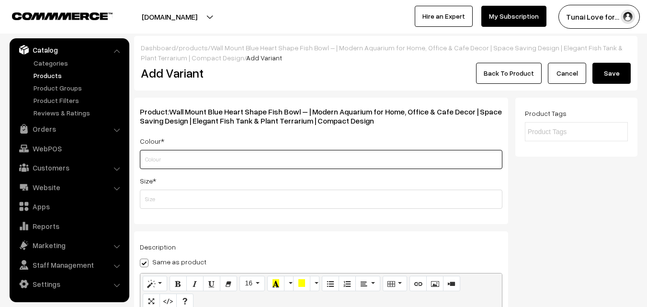
click at [182, 156] on input "text" at bounding box center [321, 159] width 363 height 19
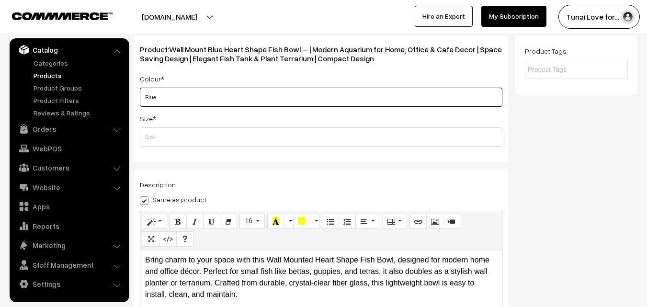
scroll to position [0, 0]
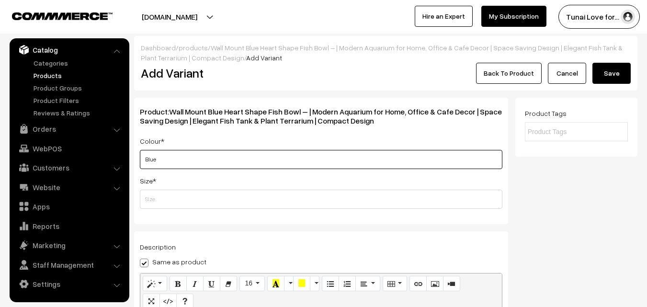
type input "Blue"
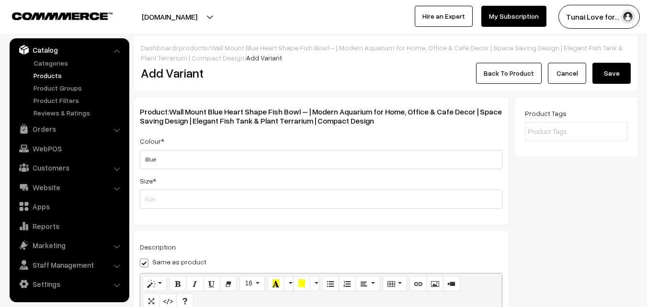
click at [605, 75] on button "Save" at bounding box center [611, 73] width 38 height 21
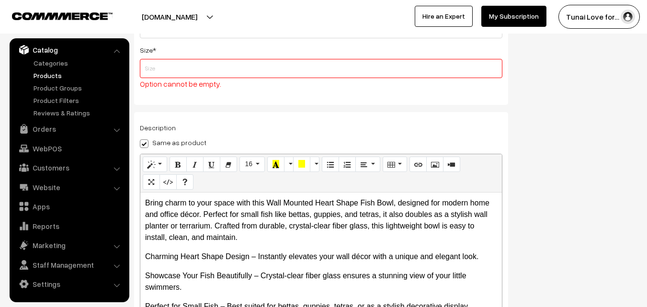
scroll to position [142, 0]
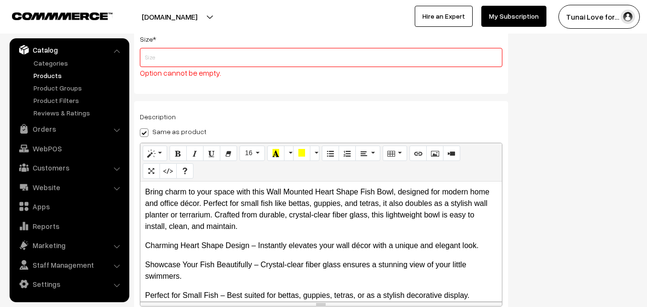
click at [246, 52] on input "text" at bounding box center [321, 57] width 363 height 19
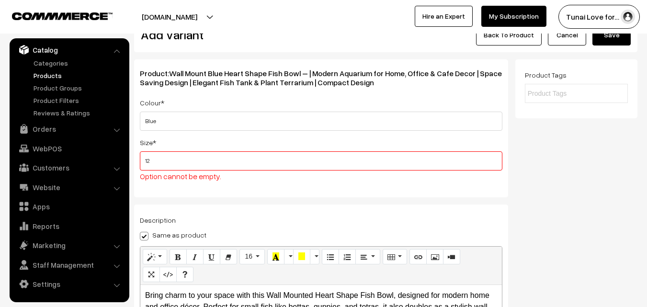
scroll to position [0, 0]
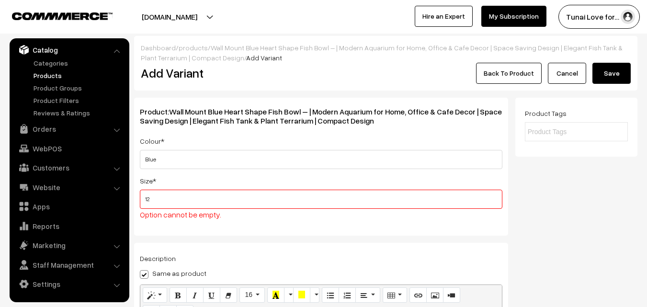
type input "12"
click at [607, 68] on button "Save" at bounding box center [611, 73] width 38 height 21
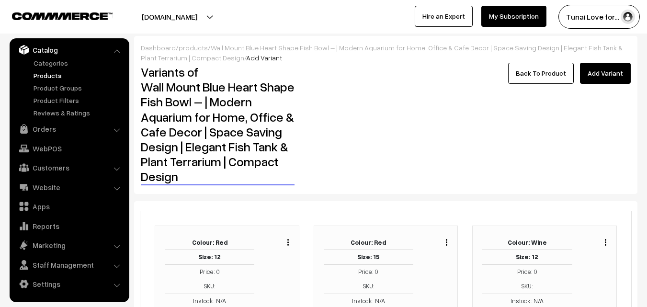
click at [624, 77] on link "Add Variant" at bounding box center [605, 73] width 51 height 21
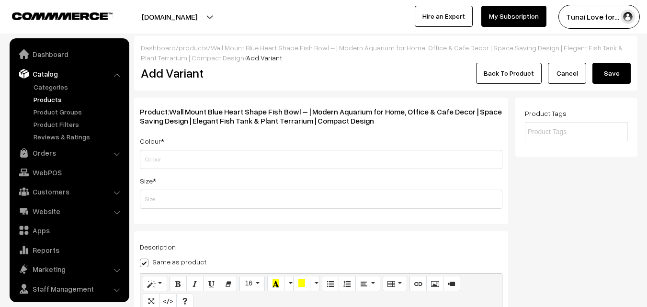
scroll to position [24, 0]
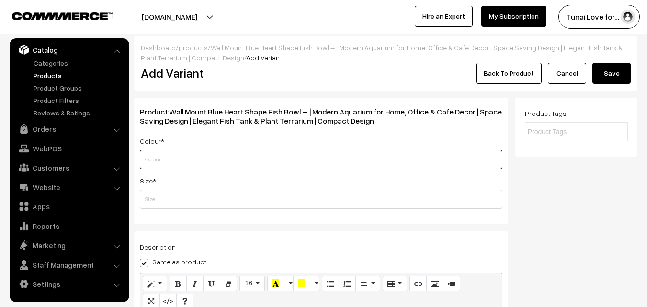
click at [196, 165] on input "text" at bounding box center [321, 159] width 363 height 19
type input "Blue"
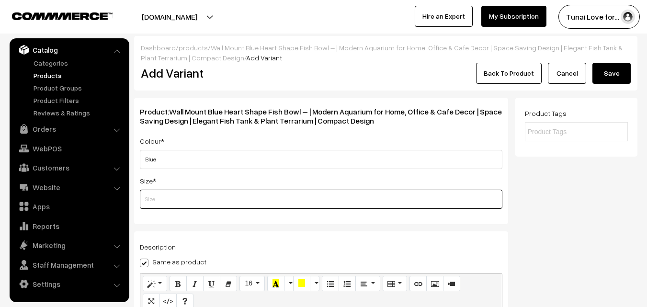
click at [181, 194] on input "text" at bounding box center [321, 199] width 363 height 19
type input "15"
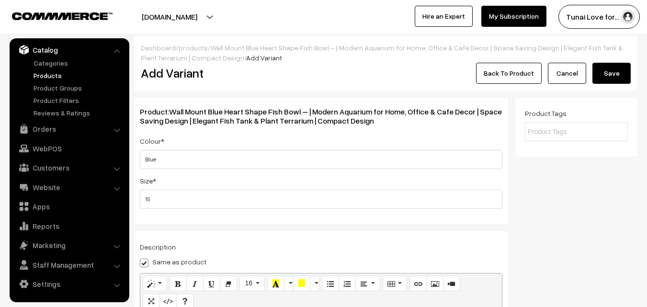
click at [618, 73] on button "Save" at bounding box center [611, 73] width 38 height 21
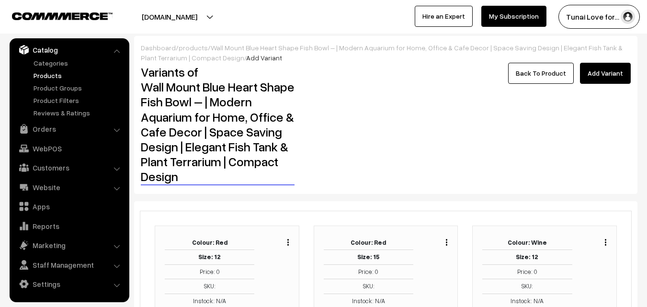
click at [535, 75] on link "Back To Product" at bounding box center [541, 73] width 66 height 21
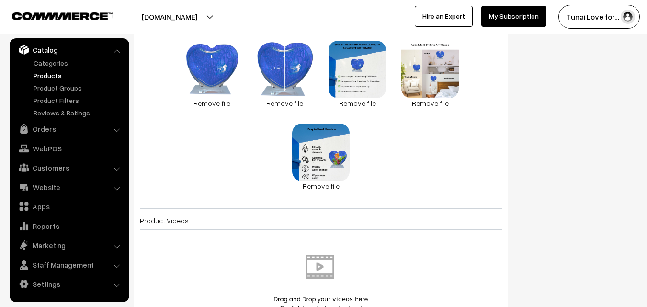
scroll to position [575, 0]
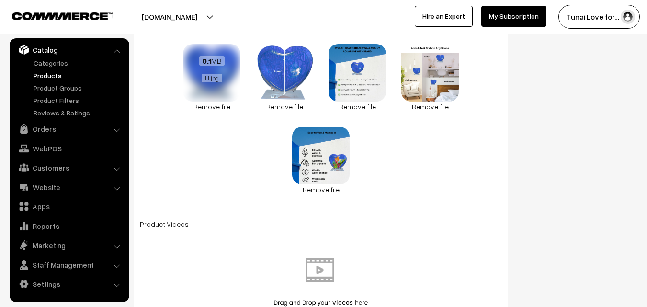
click at [220, 108] on link "Remove file" at bounding box center [211, 107] width 57 height 10
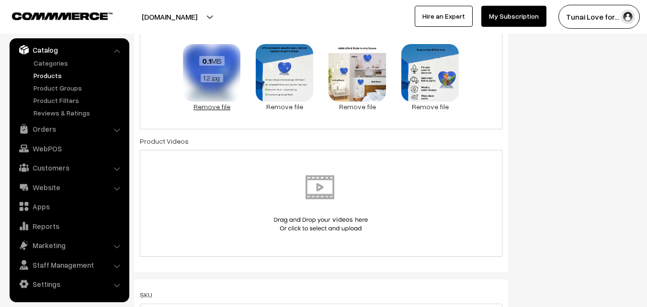
click at [219, 108] on link "Remove file" at bounding box center [211, 107] width 57 height 10
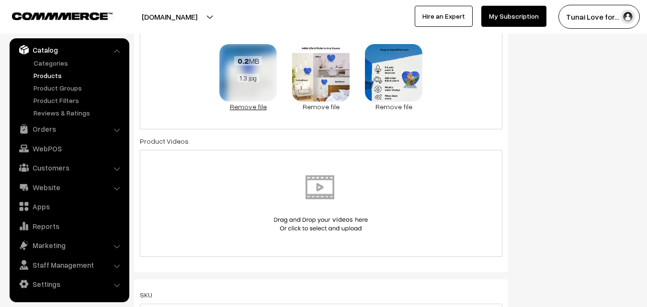
click at [220, 107] on link "Remove file" at bounding box center [247, 107] width 57 height 10
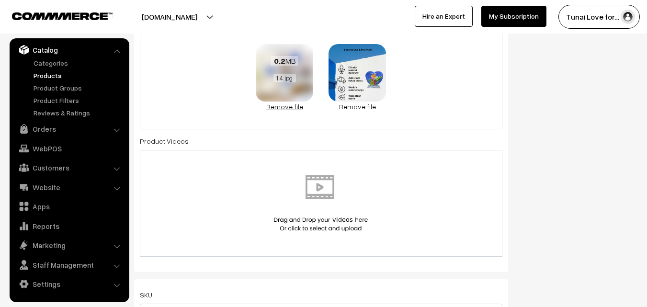
click at [274, 105] on link "Remove file" at bounding box center [284, 107] width 57 height 10
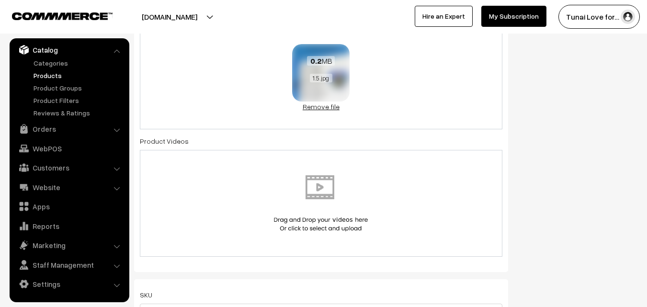
click at [311, 111] on link "Remove file" at bounding box center [320, 107] width 57 height 10
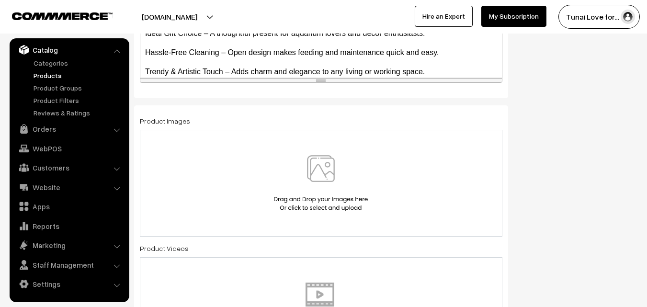
scroll to position [527, 0]
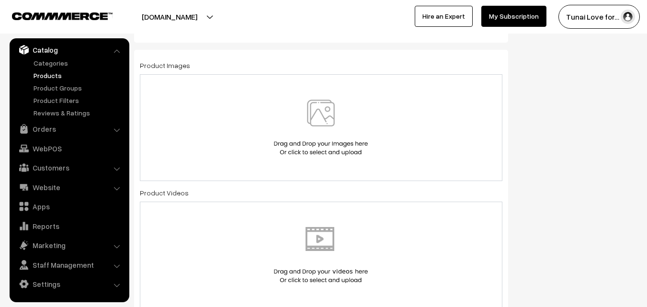
click at [289, 128] on img at bounding box center [321, 128] width 99 height 56
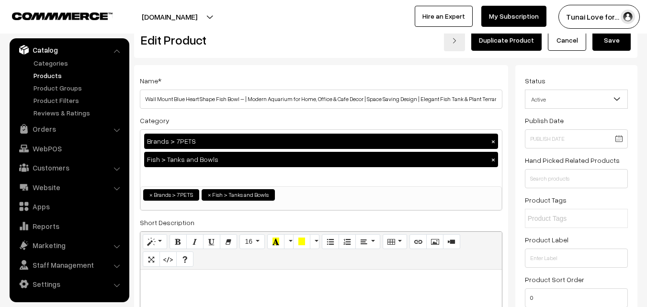
scroll to position [0, 0]
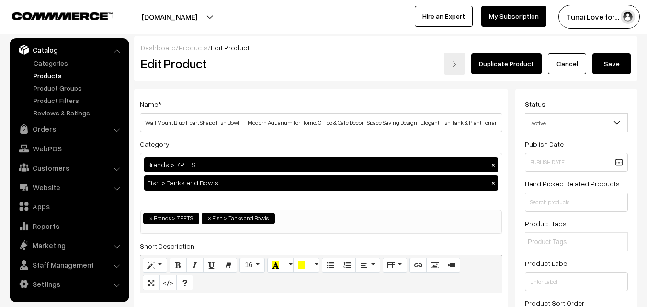
drag, startPoint x: 619, startPoint y: 73, endPoint x: 626, endPoint y: 72, distance: 6.9
click at [620, 73] on button "Save" at bounding box center [611, 63] width 38 height 21
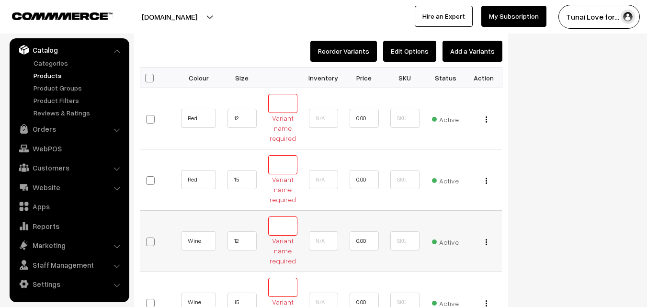
scroll to position [1075, 0]
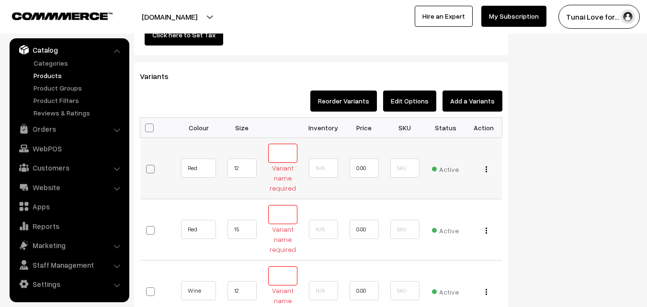
click at [281, 148] on input "text" at bounding box center [282, 153] width 29 height 19
click at [288, 218] on input "text" at bounding box center [282, 214] width 29 height 19
drag, startPoint x: 279, startPoint y: 159, endPoint x: 280, endPoint y: 167, distance: 8.7
click at [280, 159] on input "text" at bounding box center [282, 153] width 29 height 19
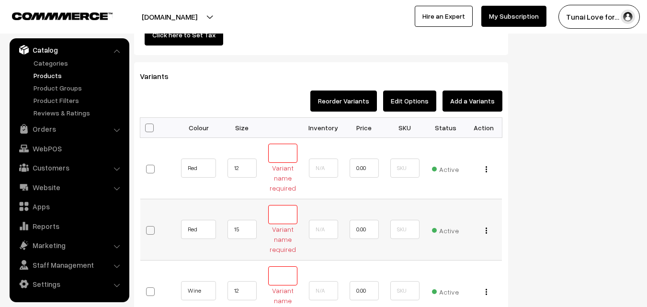
click at [289, 208] on input "text" at bounding box center [282, 214] width 29 height 19
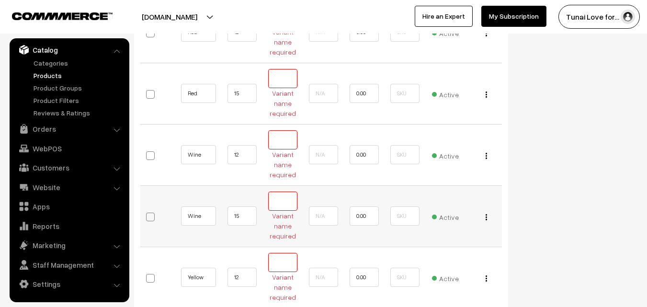
scroll to position [1219, 0]
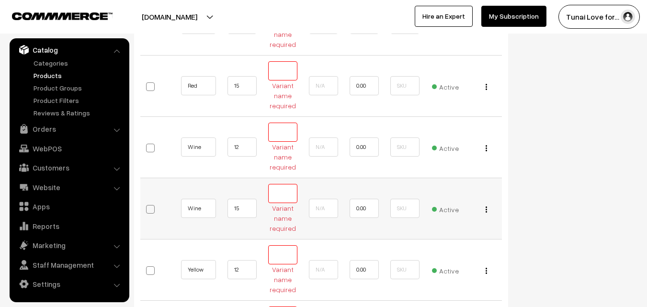
click at [292, 200] on input "text" at bounding box center [282, 193] width 29 height 19
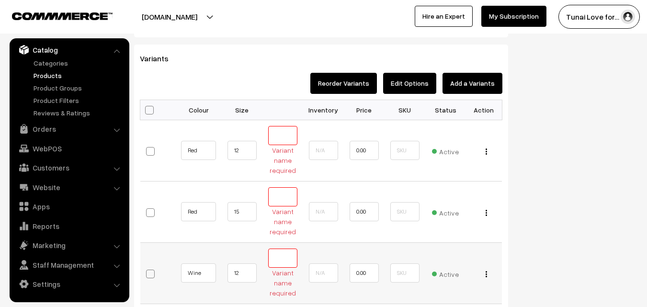
scroll to position [1150, 0]
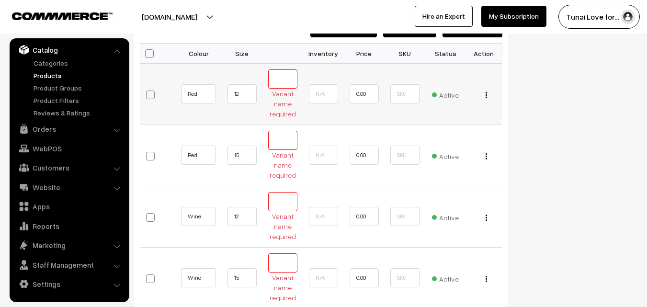
click at [275, 82] on input "text" at bounding box center [282, 78] width 29 height 19
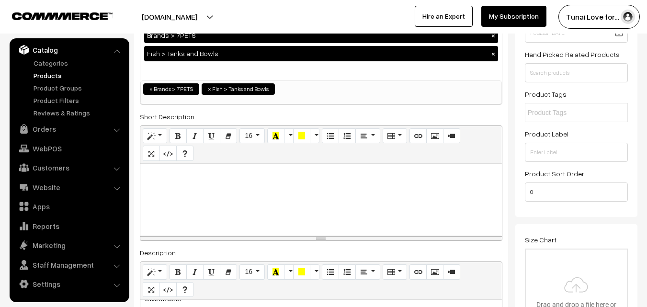
scroll to position [0, 0]
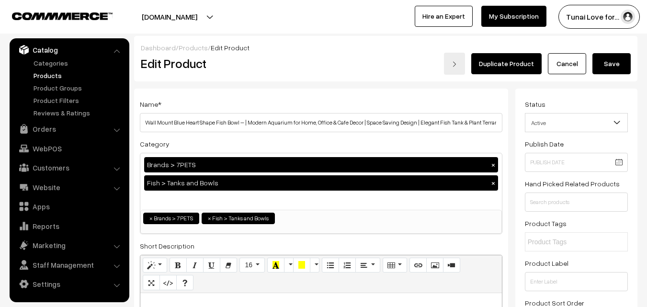
click at [573, 68] on link "Cancel" at bounding box center [567, 63] width 38 height 21
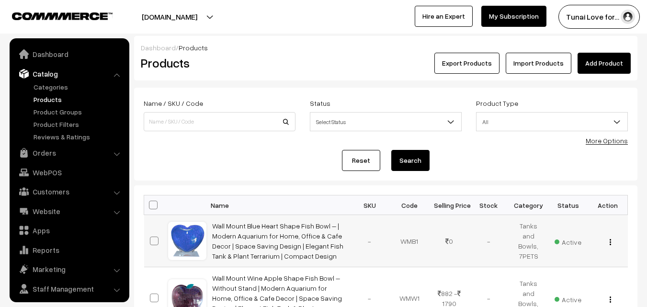
scroll to position [24, 0]
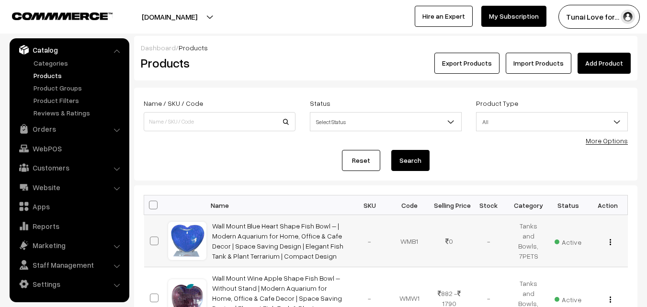
click at [609, 243] on button "button" at bounding box center [610, 242] width 2 height 8
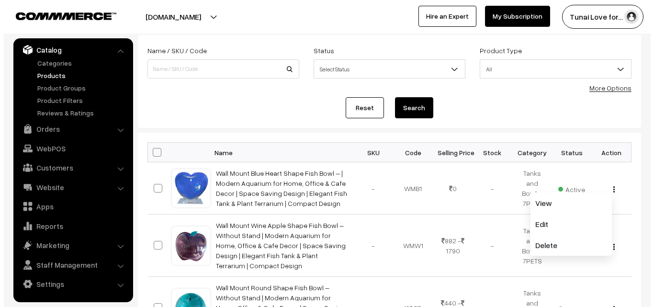
scroll to position [144, 0]
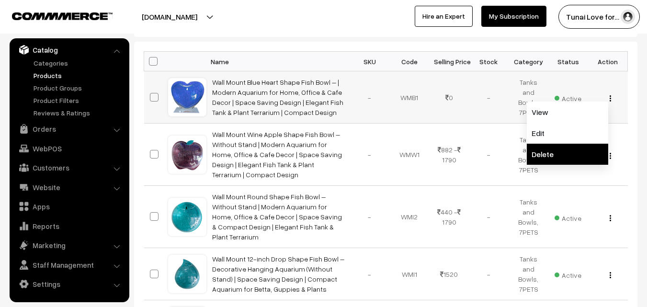
click at [546, 147] on link "Delete" at bounding box center [567, 154] width 81 height 21
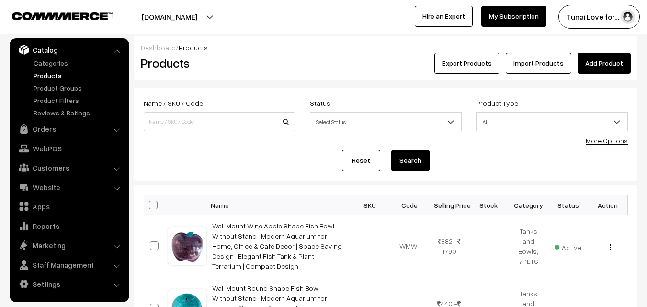
click at [594, 57] on link "Add Product" at bounding box center [604, 63] width 53 height 21
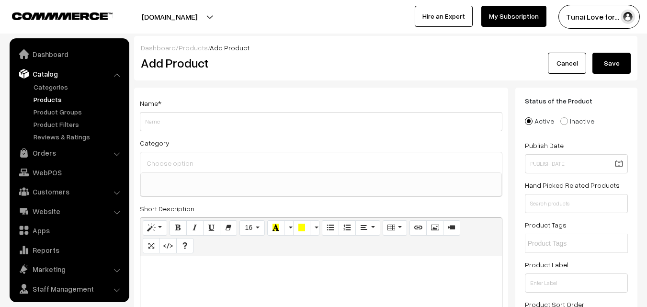
select select
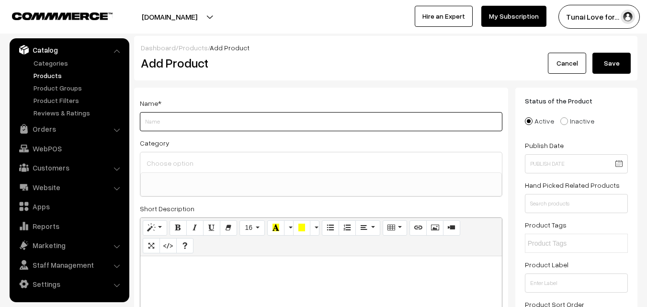
paste input "Wall Mount 12-inch Blue Heart Shape Fish Bowl – Without Stand | Modern Aquarium…"
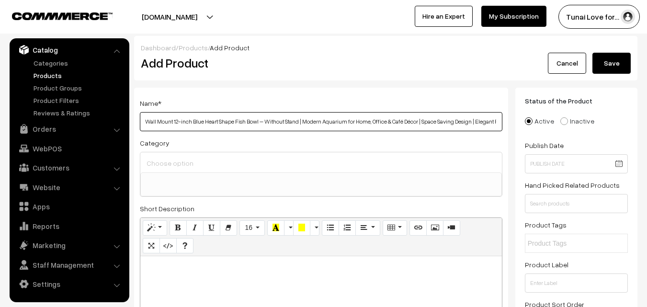
scroll to position [0, 104]
click at [170, 118] on input "Wall Mount 12-inch Blue Heart Shape Fish Bowl – Without Stand | Modern Aquarium…" at bounding box center [321, 121] width 363 height 19
click at [171, 126] on input "Wall Mount 12-inch Blue Heart Shape Fish Bowl – Without Stand | Modern Aquarium…" at bounding box center [321, 121] width 363 height 19
click at [191, 121] on input "Wall Mount 12-inch Blue Heart Shape Fish Bowl – Without Stand | Modern Aquarium…" at bounding box center [321, 121] width 363 height 19
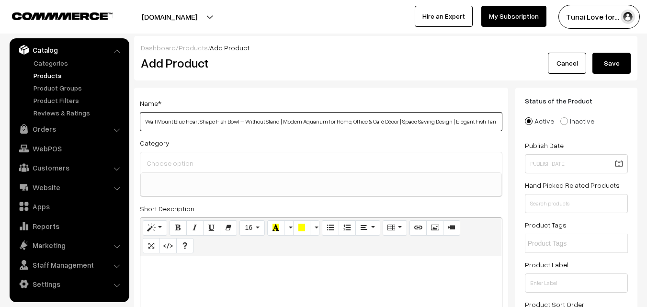
type input "Wall Mount Blue Heart Shape Fish Bowl – Without Stand | Modern Aquarium for Hom…"
click at [207, 189] on span at bounding box center [321, 184] width 362 height 24
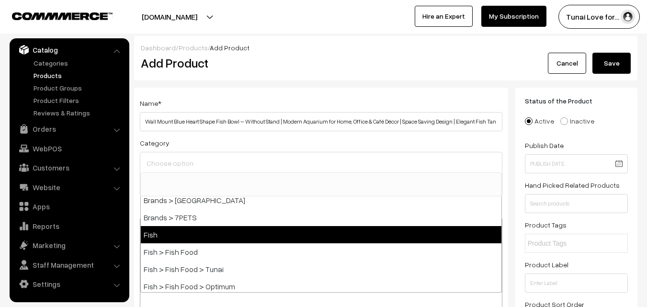
scroll to position [192, 0]
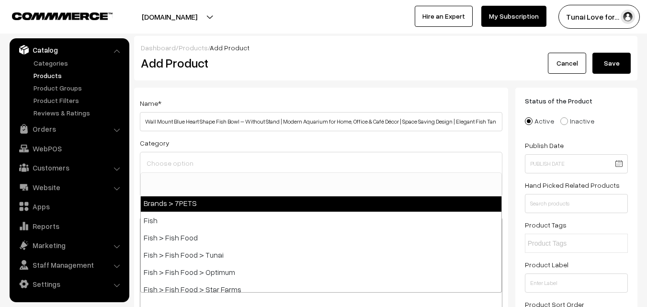
select select "47"
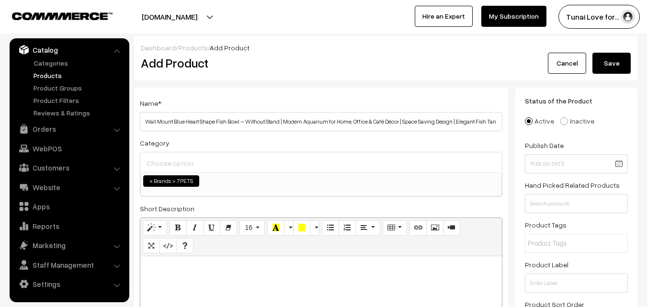
click at [236, 180] on ul "× Brands > 7PETS" at bounding box center [321, 180] width 361 height 14
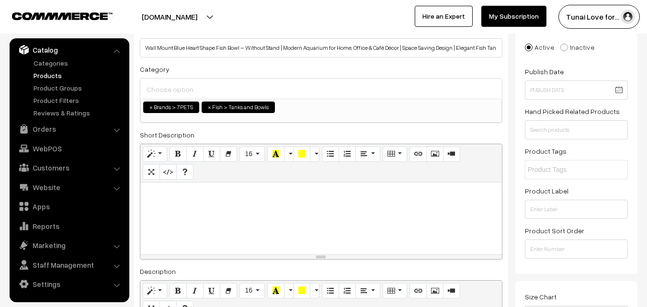
scroll to position [144, 0]
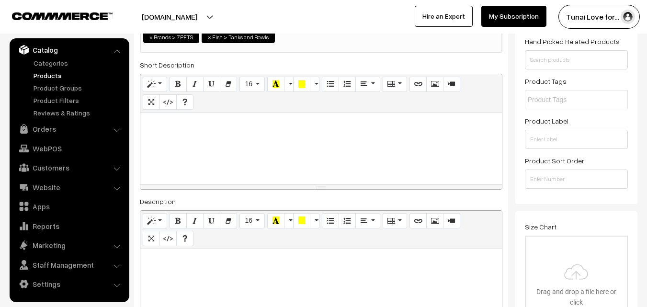
click at [284, 273] on div at bounding box center [321, 309] width 362 height 120
click at [250, 286] on div at bounding box center [321, 309] width 362 height 120
paste div
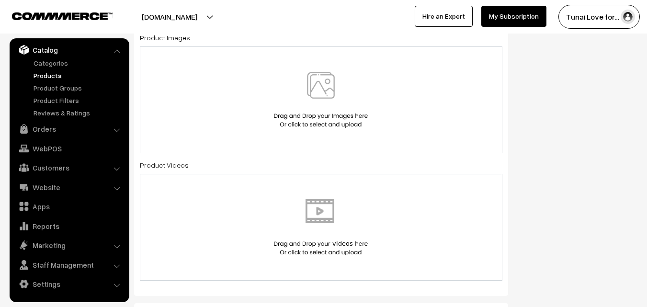
scroll to position [479, 0]
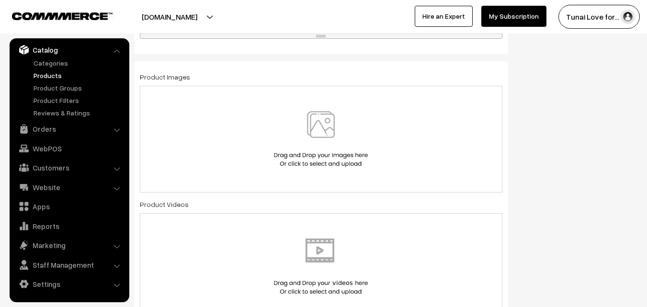
click at [281, 111] on img at bounding box center [321, 139] width 99 height 56
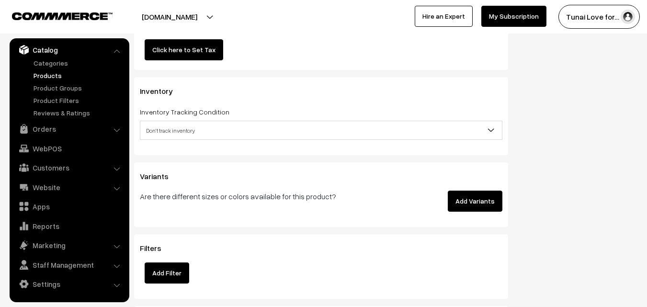
scroll to position [1293, 0]
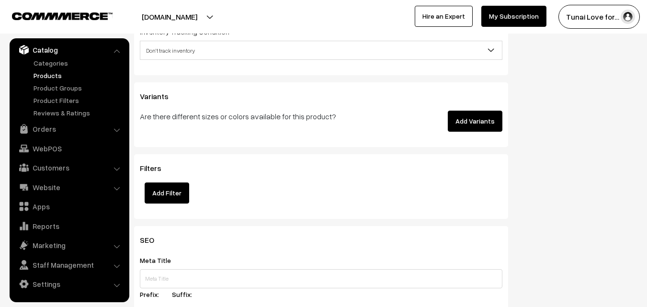
click at [464, 125] on button "Add Variants" at bounding box center [475, 121] width 55 height 21
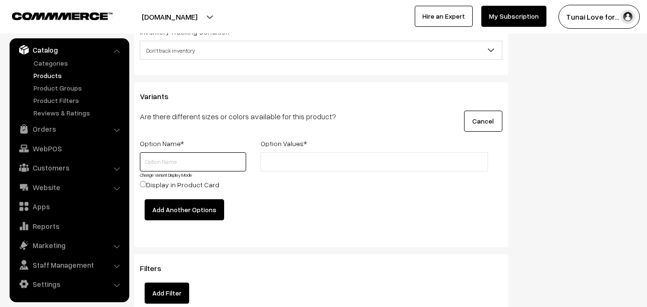
click at [164, 158] on input "text" at bounding box center [193, 161] width 106 height 19
type input "Colour"
click at [281, 162] on input "text" at bounding box center [305, 162] width 84 height 10
type input "Blue"
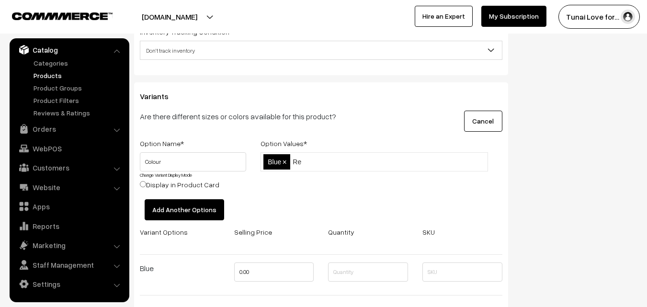
type input "Red"
type input "Wine"
type input "Yellow"
click at [194, 213] on button "Add Another Options" at bounding box center [185, 209] width 80 height 21
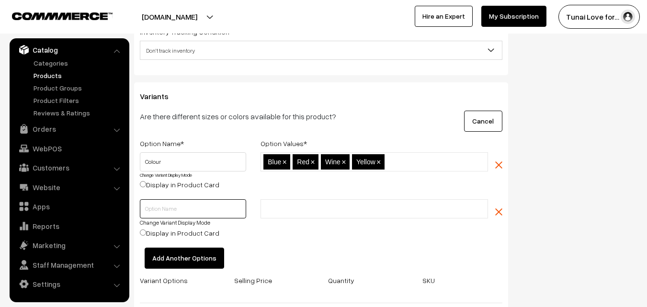
click at [194, 213] on input "text" at bounding box center [193, 208] width 106 height 19
type input "Size"
click at [307, 207] on input "text" at bounding box center [305, 209] width 84 height 10
type input "12"
type input "15"
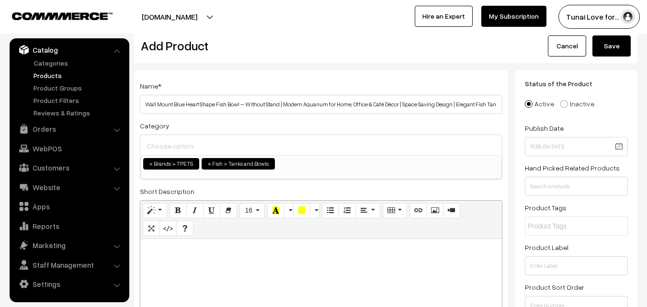
scroll to position [0, 0]
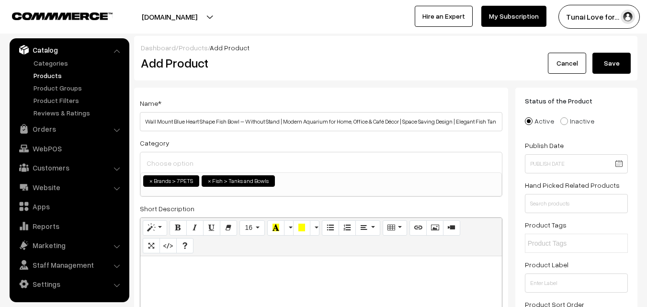
click at [612, 63] on button "Save" at bounding box center [611, 63] width 38 height 21
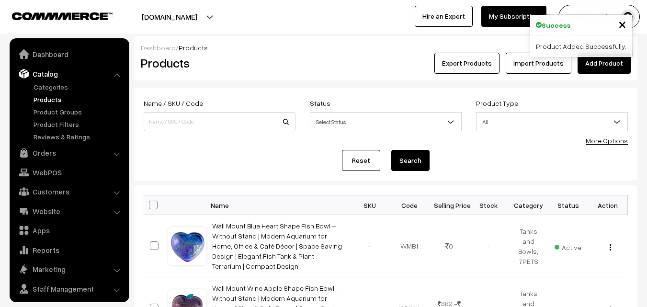
scroll to position [24, 0]
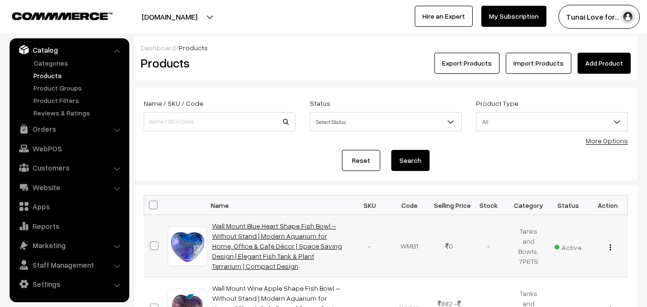
click at [279, 236] on link "Wall Mount Blue Heart Shape Fish Bowl – Without Stand | Modern Aquarium for Hom…" at bounding box center [277, 246] width 130 height 48
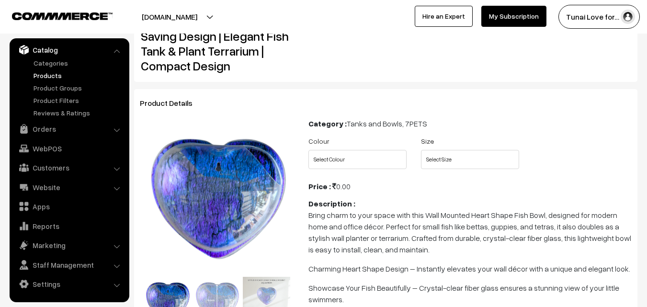
scroll to position [96, 0]
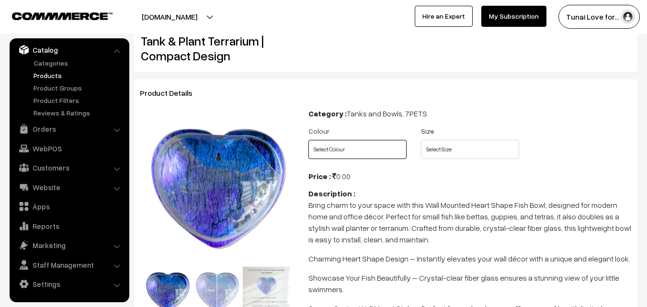
click at [362, 149] on select "Select Colour Blue Red Wine Yellow" at bounding box center [357, 149] width 98 height 19
select select "WMB1_KJL"
click at [308, 140] on select "Select Colour Blue Red Wine Yellow" at bounding box center [357, 149] width 98 height 19
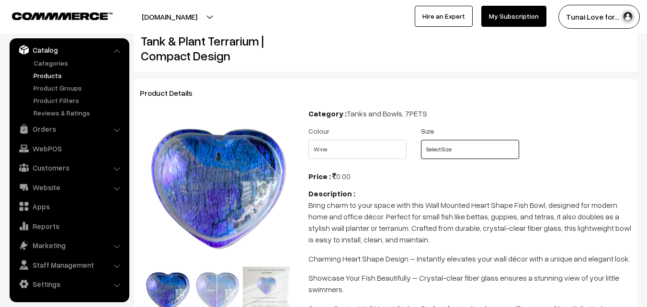
click at [481, 157] on select "Select Size 12 15" at bounding box center [470, 149] width 98 height 19
select select "WMB1_2BW"
click at [421, 140] on select "Select Size 12 15" at bounding box center [470, 149] width 98 height 19
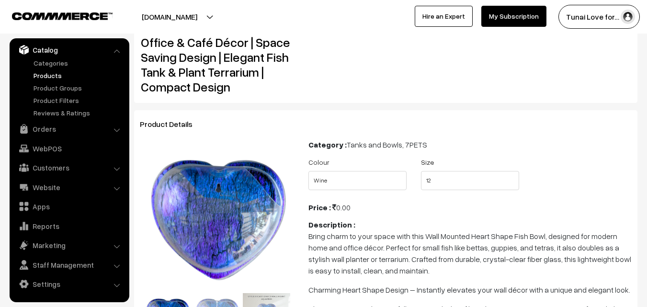
scroll to position [0, 0]
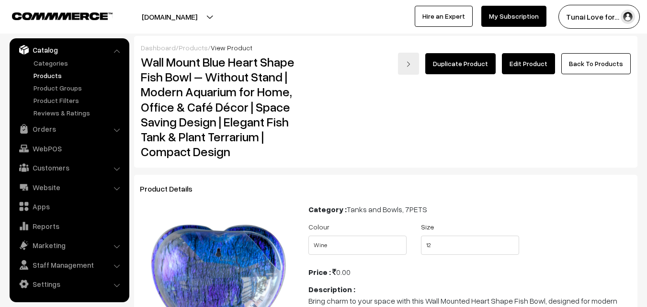
click at [536, 66] on link "Edit Product" at bounding box center [528, 63] width 53 height 21
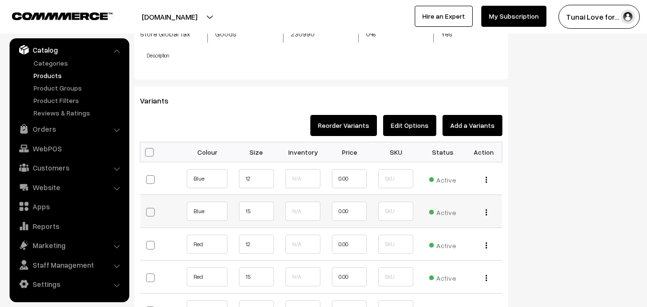
scroll to position [1054, 0]
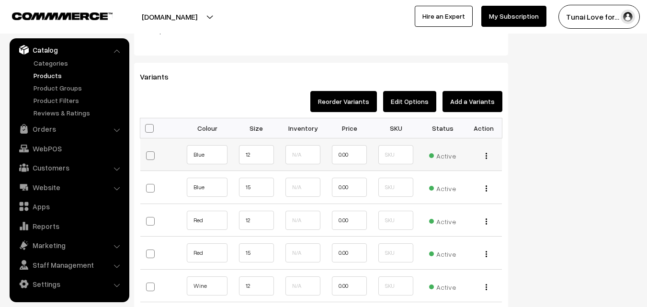
click at [484, 155] on div "Edit Change to Bulk Price Delete" at bounding box center [484, 154] width 25 height 10
click at [489, 158] on div "Edit Change to Bulk Price Delete" at bounding box center [484, 154] width 25 height 10
click at [487, 157] on button "button" at bounding box center [486, 156] width 2 height 8
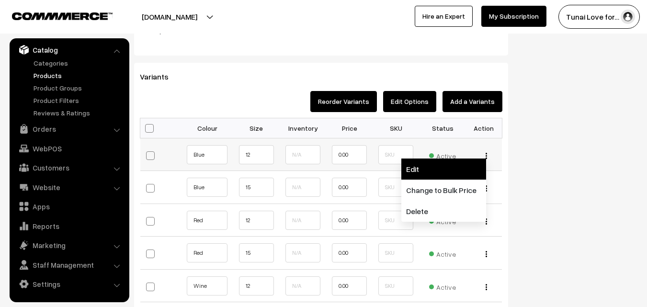
click at [473, 170] on link "Edit" at bounding box center [443, 169] width 85 height 21
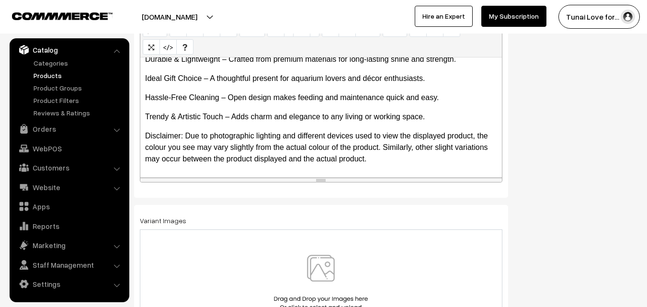
scroll to position [383, 0]
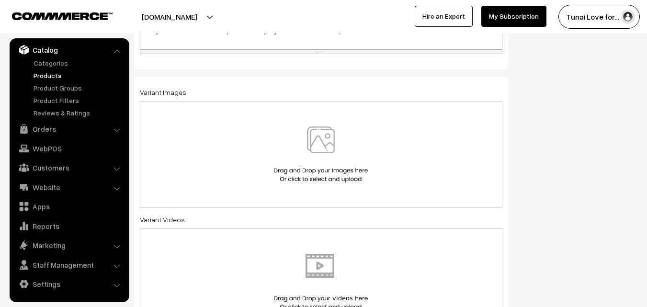
click at [334, 118] on div at bounding box center [321, 154] width 363 height 107
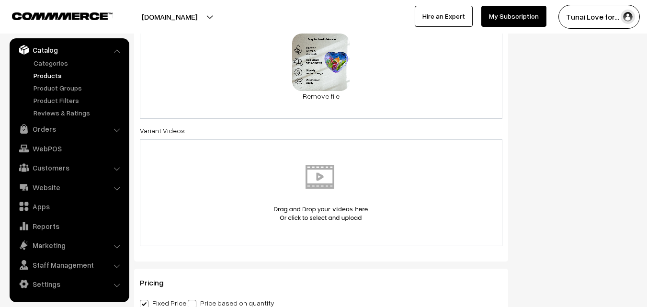
scroll to position [623, 0]
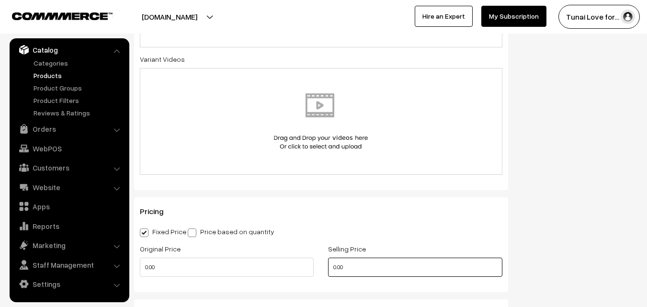
click at [337, 267] on input "0.00" at bounding box center [415, 267] width 174 height 19
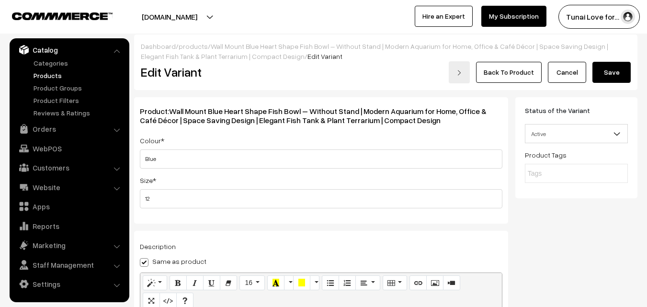
scroll to position [0, 0]
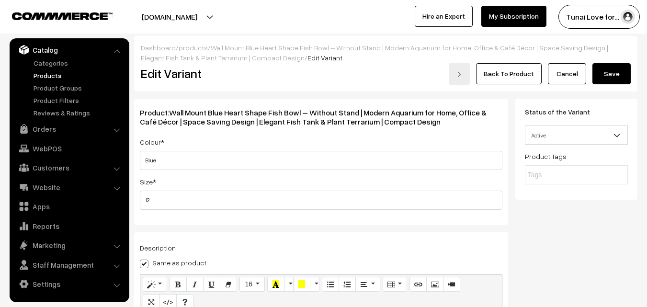
type input "1520.00"
click at [617, 74] on button "Save" at bounding box center [611, 73] width 38 height 21
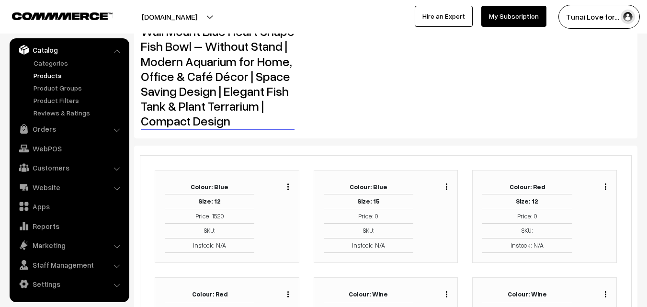
scroll to position [96, 0]
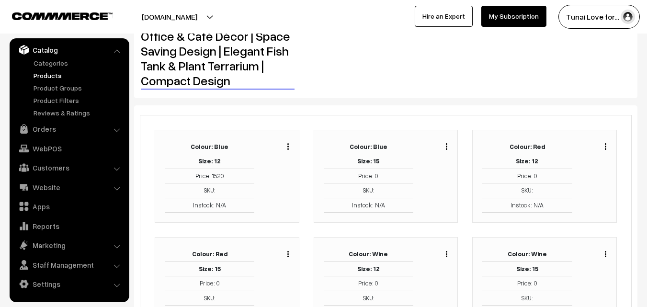
click at [445, 144] on button "button" at bounding box center [446, 146] width 2 height 8
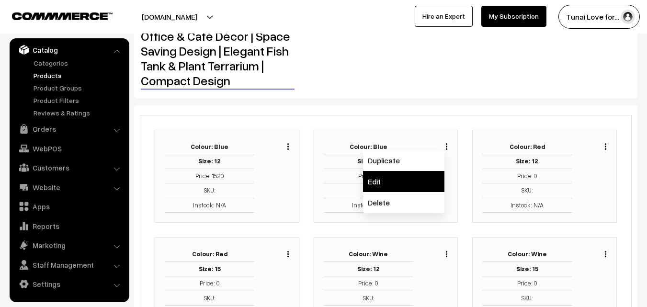
click at [413, 182] on link "Edit" at bounding box center [403, 181] width 81 height 21
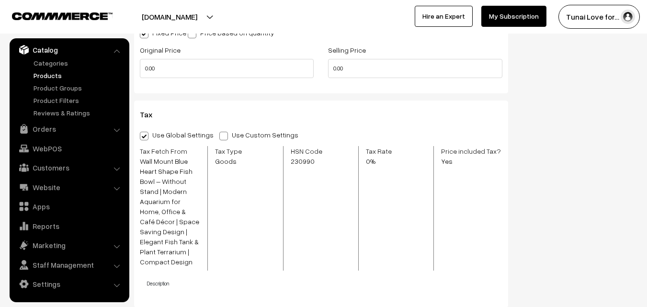
scroll to position [647, 0]
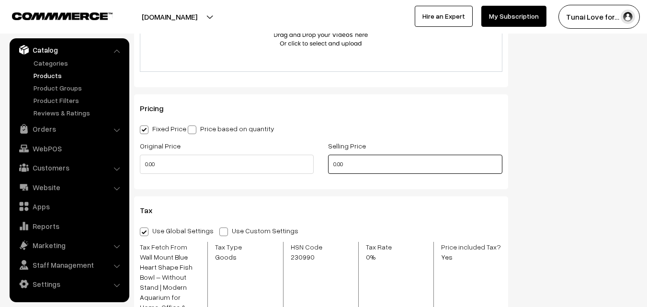
click at [338, 166] on input "0.00" at bounding box center [415, 164] width 174 height 19
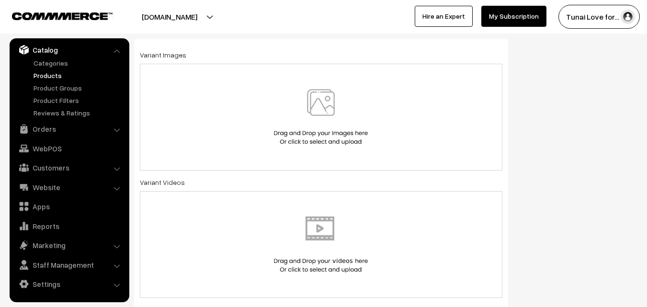
scroll to position [407, 0]
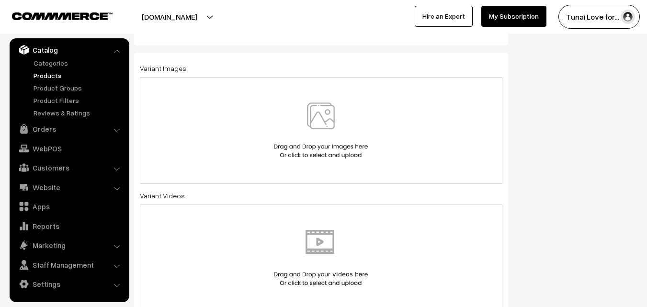
type input "1970.00"
click at [242, 157] on div at bounding box center [321, 130] width 342 height 56
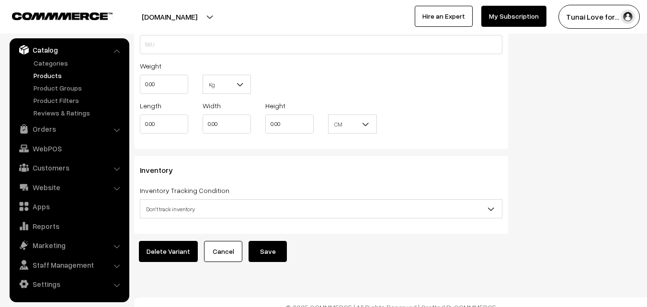
scroll to position [1133, 0]
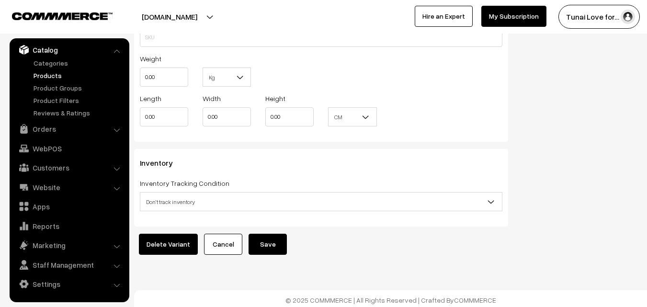
click at [269, 239] on button "Save" at bounding box center [268, 244] width 38 height 21
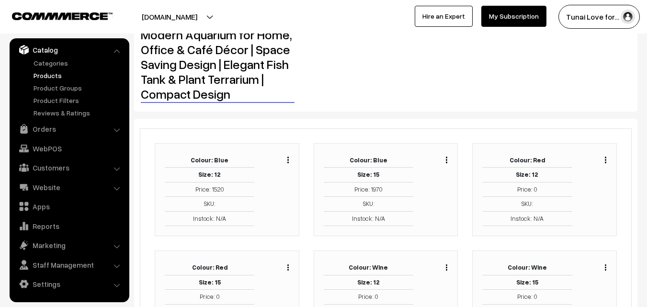
scroll to position [96, 0]
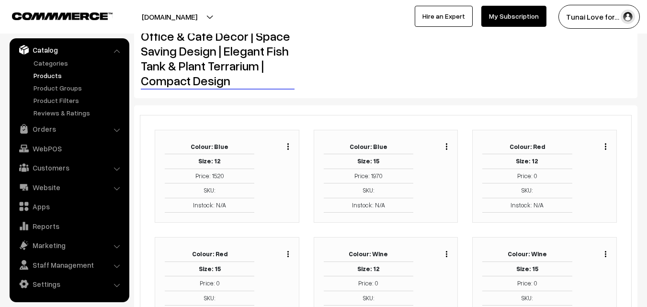
click at [605, 148] on img "button" at bounding box center [605, 146] width 1 height 6
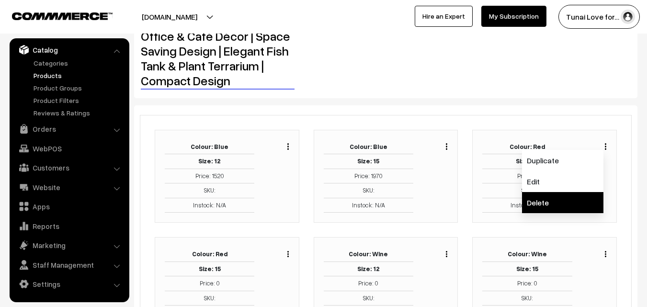
click at [567, 192] on link "Delete" at bounding box center [562, 202] width 81 height 21
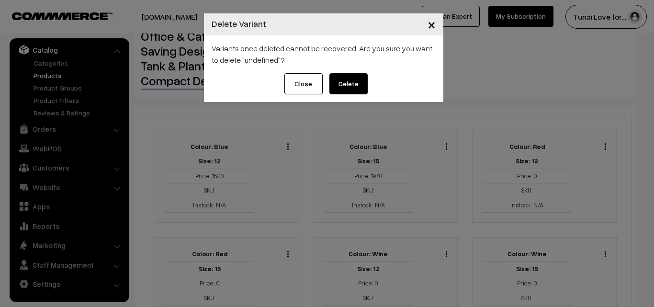
click at [428, 23] on span "×" at bounding box center [432, 24] width 8 height 18
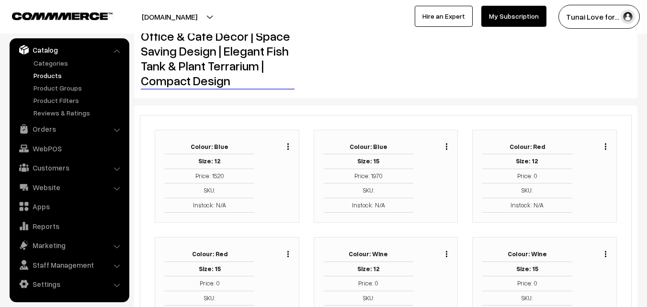
click at [604, 142] on button "button" at bounding box center [605, 146] width 2 height 8
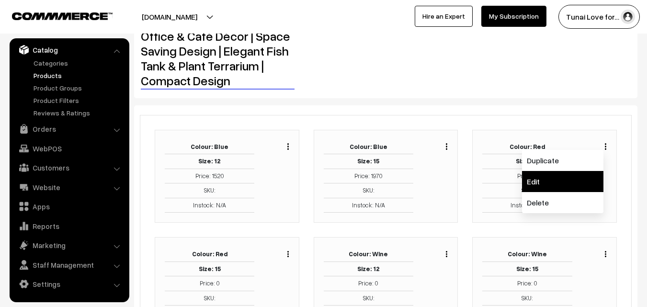
click at [584, 174] on link "Edit" at bounding box center [562, 181] width 81 height 21
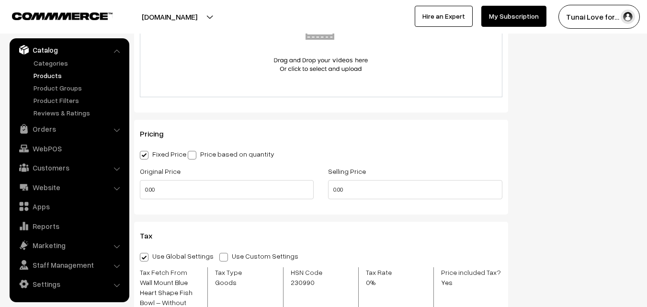
scroll to position [623, 0]
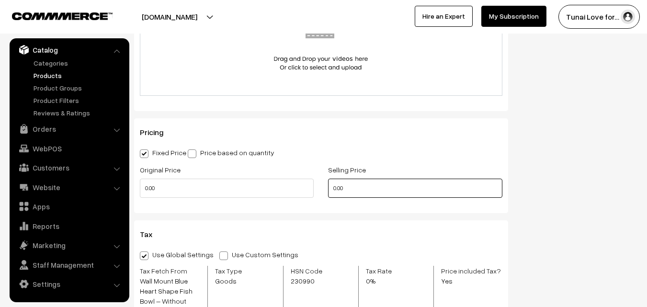
click at [335, 192] on input "0.00" at bounding box center [415, 188] width 174 height 19
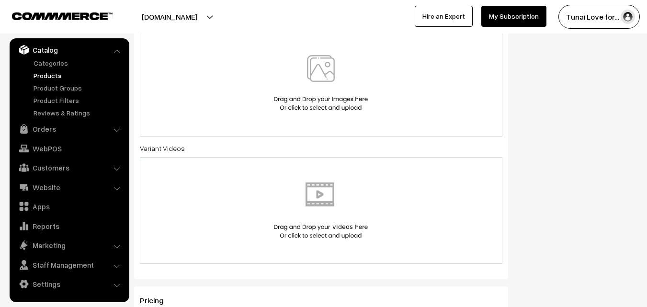
scroll to position [431, 0]
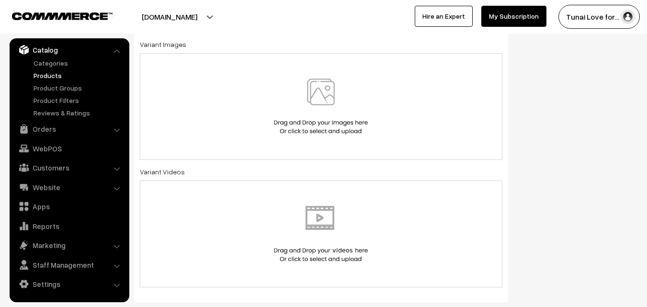
type input "1520.00"
click at [228, 113] on div at bounding box center [321, 107] width 342 height 56
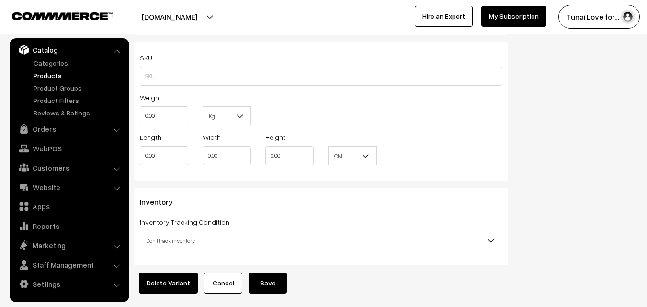
scroll to position [1133, 0]
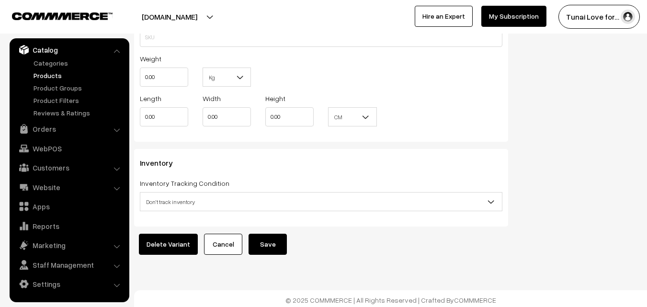
click at [270, 234] on button "Save" at bounding box center [268, 244] width 38 height 21
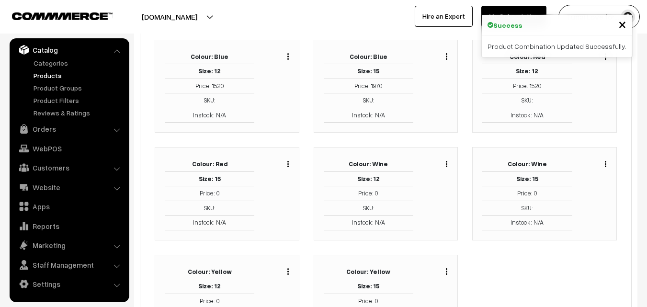
scroll to position [192, 0]
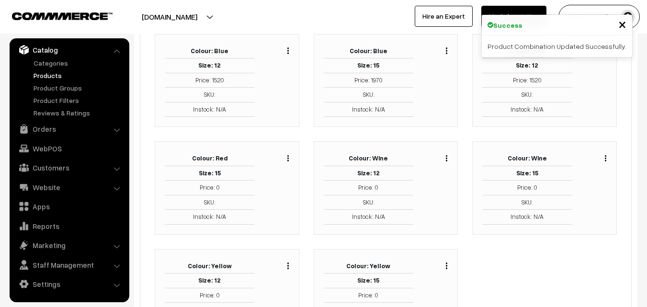
click at [290, 160] on div "Duplicate Edit Delete" at bounding box center [279, 187] width 34 height 73
click at [288, 159] on img "button" at bounding box center [287, 158] width 1 height 6
click at [279, 185] on link "Edit" at bounding box center [245, 192] width 81 height 21
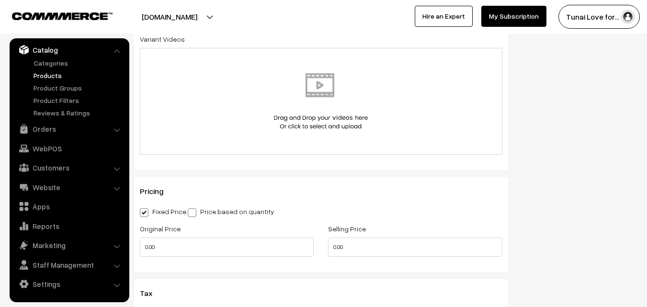
scroll to position [573, 0]
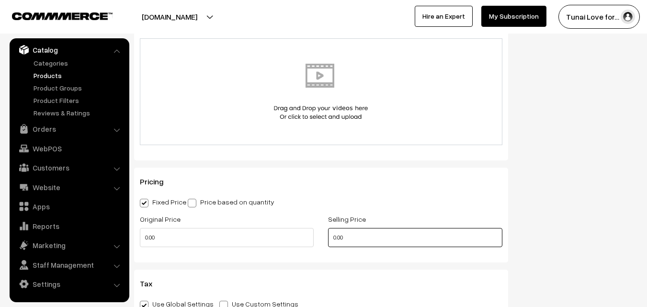
click at [335, 239] on input "0.00" at bounding box center [415, 237] width 174 height 19
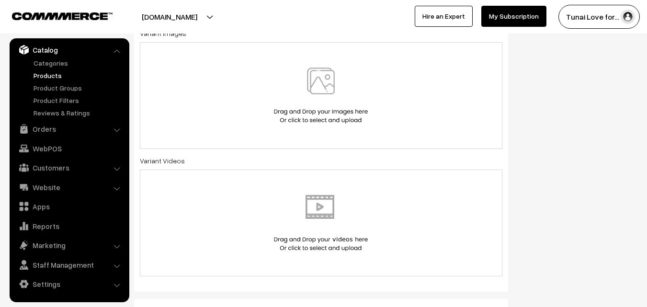
scroll to position [430, 0]
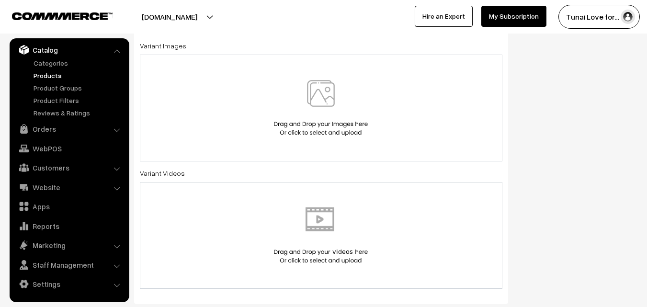
type input "1970.00"
click at [263, 116] on div at bounding box center [321, 108] width 342 height 56
click at [240, 133] on div at bounding box center [321, 108] width 342 height 56
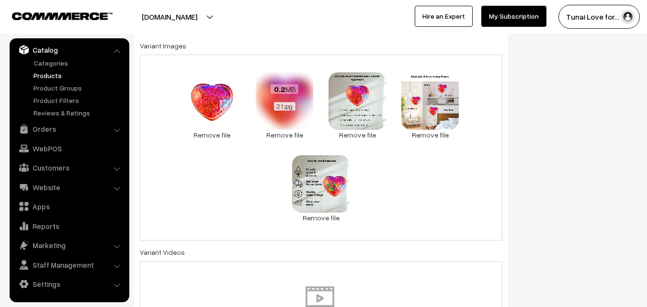
click at [283, 105] on span "2.1.jpg" at bounding box center [285, 106] width 22 height 9
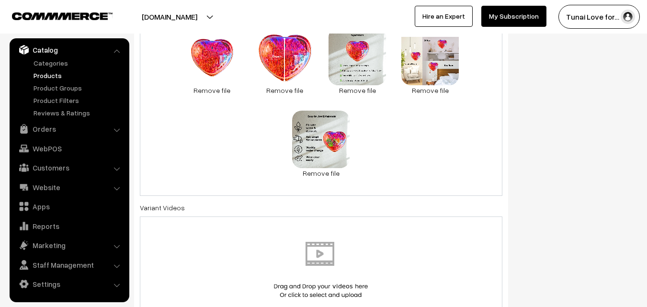
scroll to position [478, 0]
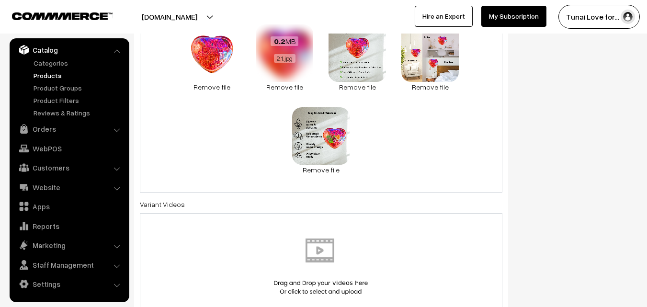
click at [285, 44] on span "0.2 MB" at bounding box center [285, 41] width 28 height 10
click at [282, 57] on span "2.1.jpg" at bounding box center [285, 58] width 22 height 9
click at [285, 59] on span "2.1.jpg" at bounding box center [285, 58] width 22 height 9
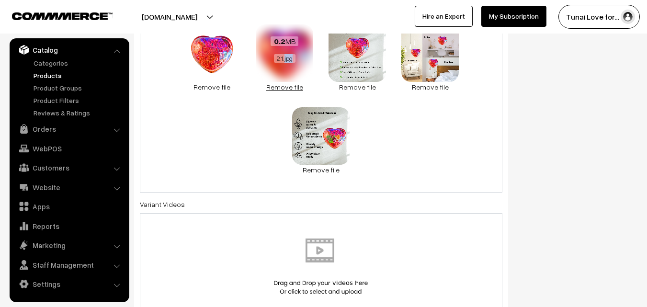
click at [308, 85] on link "Remove file" at bounding box center [284, 87] width 57 height 10
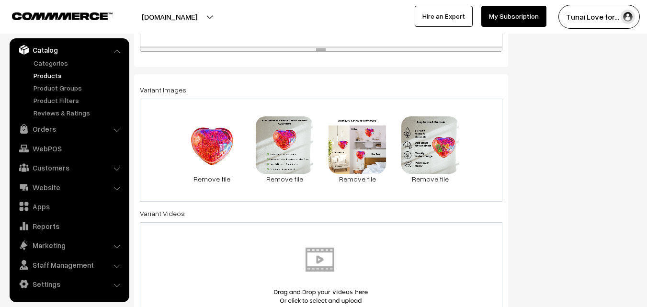
scroll to position [334, 0]
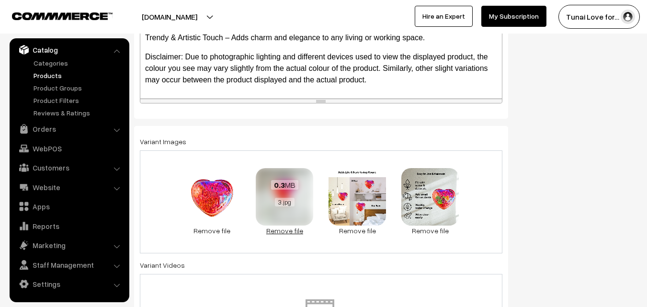
click at [285, 228] on link "Remove file" at bounding box center [284, 231] width 57 height 10
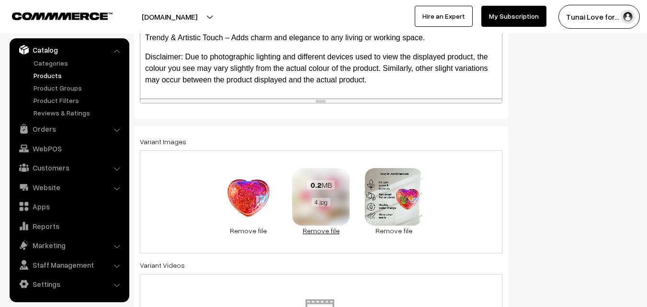
click at [302, 228] on link "Remove file" at bounding box center [320, 231] width 57 height 10
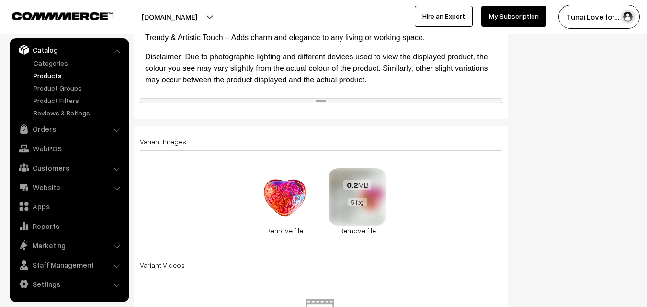
click at [350, 232] on link "Remove file" at bounding box center [357, 231] width 57 height 10
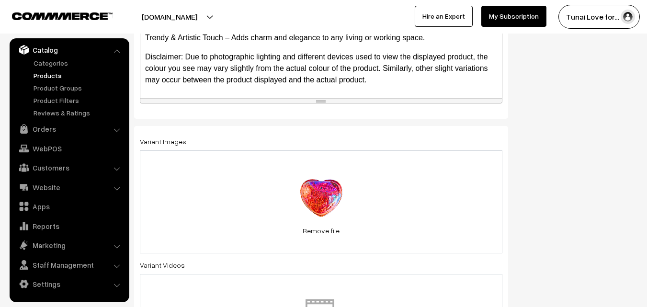
click at [351, 176] on div "0.2 MB 1.jpg Check Error Remove file" at bounding box center [321, 201] width 363 height 103
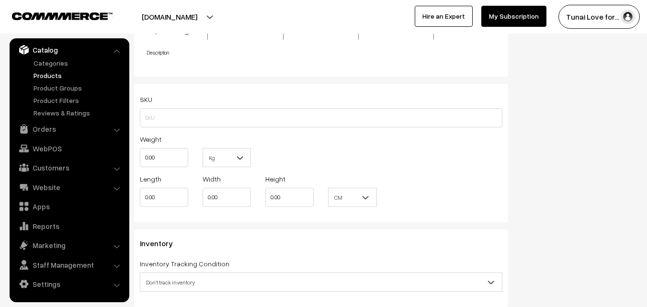
scroll to position [1133, 0]
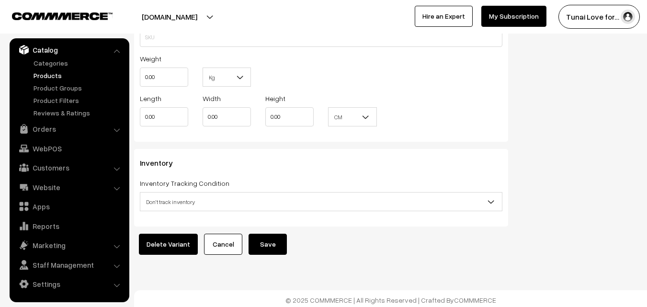
click at [275, 239] on button "Save" at bounding box center [268, 244] width 38 height 21
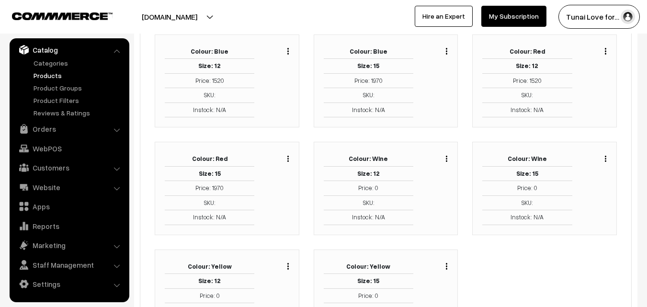
scroll to position [239, 0]
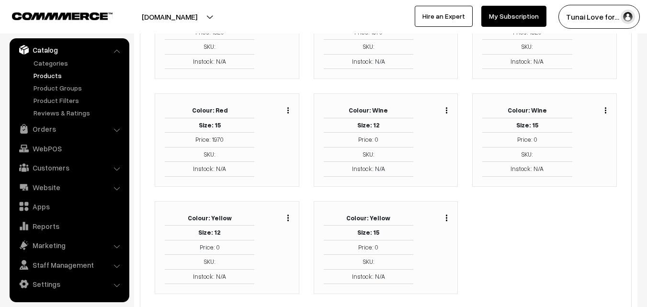
click at [450, 111] on div "Duplicate Edit Delete" at bounding box center [438, 139] width 34 height 73
click at [447, 112] on img "button" at bounding box center [446, 110] width 1 height 6
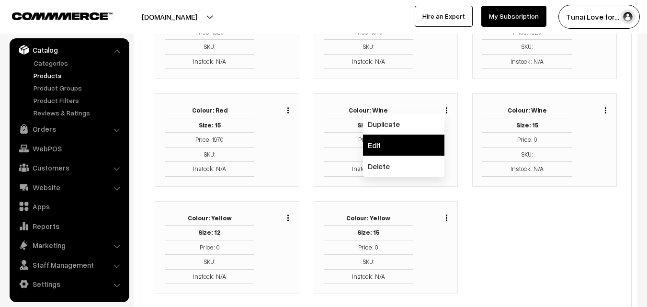
click at [432, 153] on link "Edit" at bounding box center [403, 145] width 81 height 21
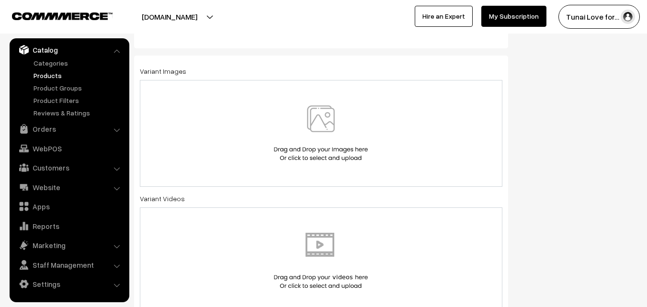
scroll to position [431, 0]
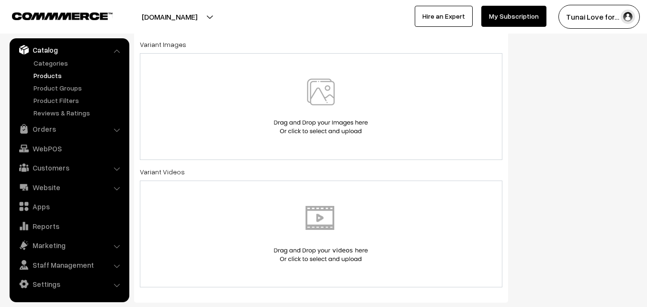
click at [290, 108] on img at bounding box center [321, 107] width 99 height 56
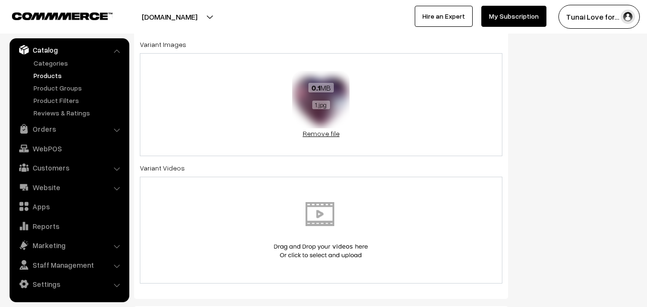
click at [313, 135] on link "Remove file" at bounding box center [320, 133] width 57 height 10
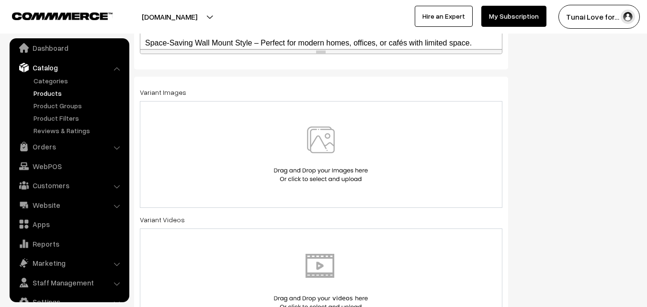
scroll to position [0, 0]
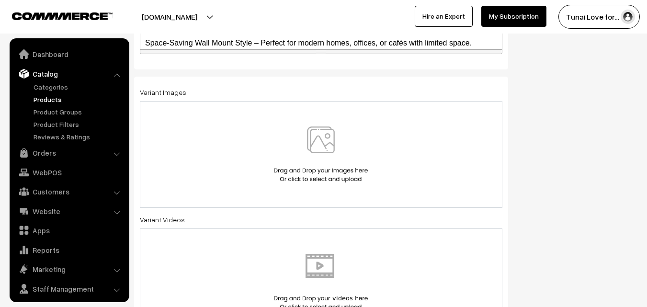
click at [253, 183] on div at bounding box center [321, 154] width 363 height 107
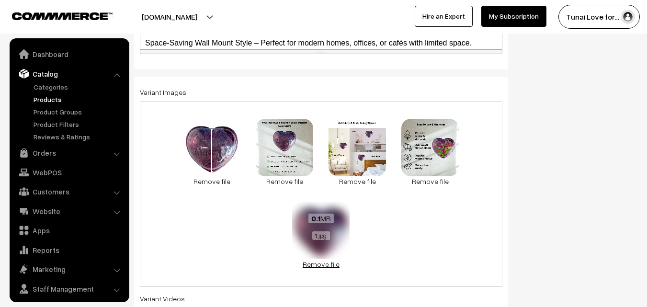
click at [331, 263] on link "Remove file" at bounding box center [320, 264] width 57 height 10
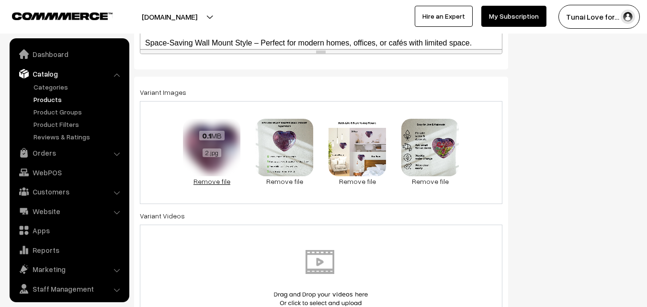
click at [216, 179] on link "Remove file" at bounding box center [211, 181] width 57 height 10
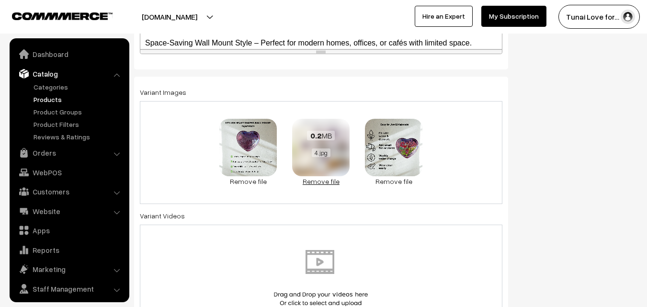
drag, startPoint x: 250, startPoint y: 182, endPoint x: 262, endPoint y: 178, distance: 12.9
click at [250, 182] on link "Remove file" at bounding box center [247, 181] width 57 height 10
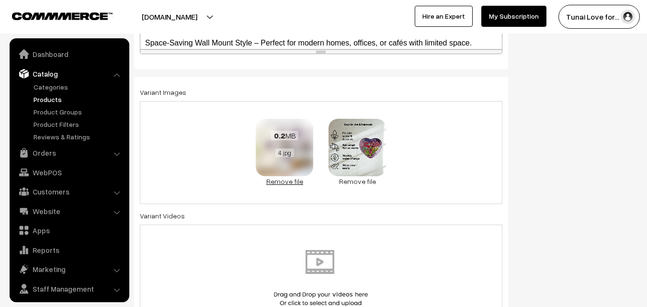
click at [288, 183] on link "Remove file" at bounding box center [284, 181] width 57 height 10
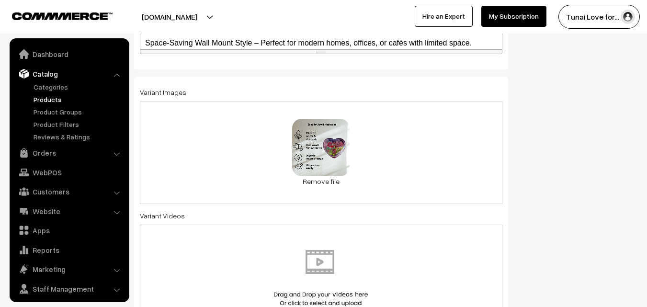
click at [314, 187] on div "0.2 MB 5.jpg Check Error Remove file" at bounding box center [321, 152] width 363 height 103
click at [323, 183] on link "Remove file" at bounding box center [320, 181] width 57 height 10
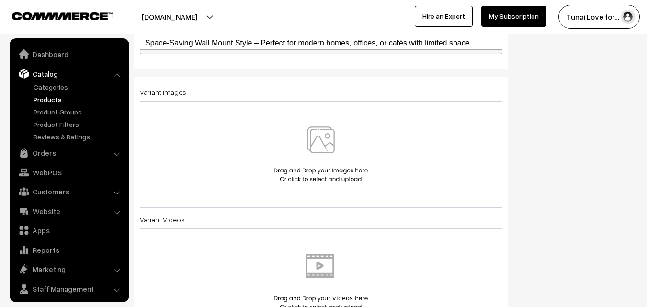
click at [322, 179] on img at bounding box center [321, 154] width 99 height 56
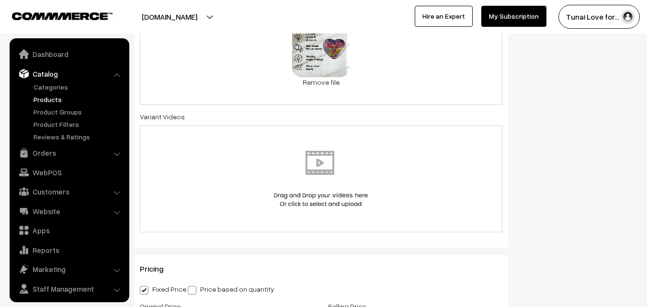
scroll to position [671, 0]
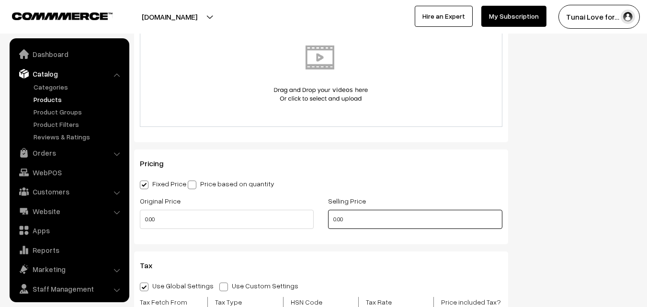
click at [336, 219] on input "0.00" at bounding box center [415, 219] width 174 height 19
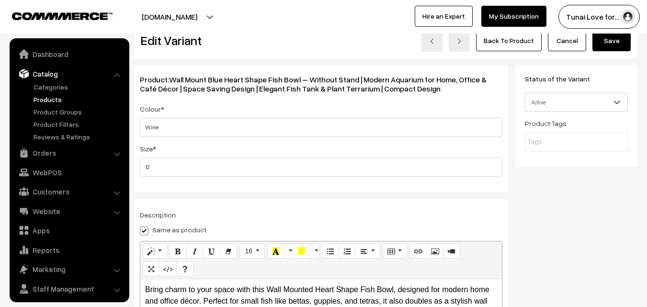
scroll to position [0, 0]
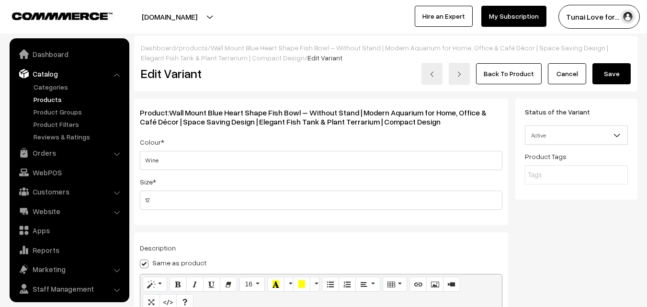
type input "1430.00"
click at [616, 77] on button "Save" at bounding box center [611, 73] width 38 height 21
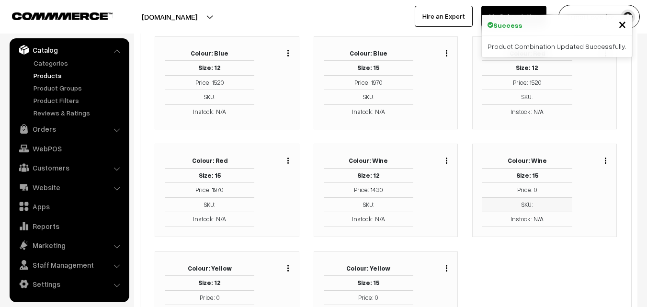
scroll to position [192, 0]
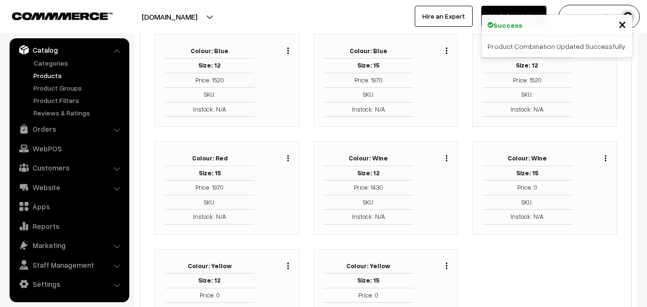
click at [606, 159] on img "button" at bounding box center [605, 158] width 1 height 6
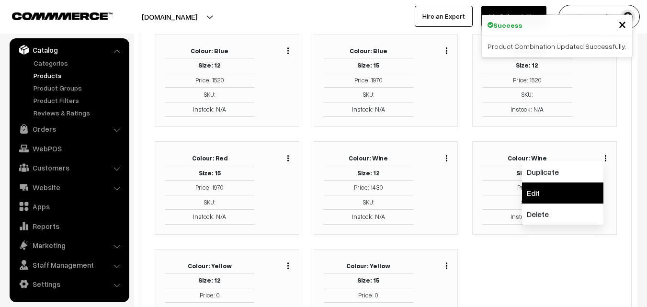
click at [577, 199] on link "Edit" at bounding box center [562, 192] width 81 height 21
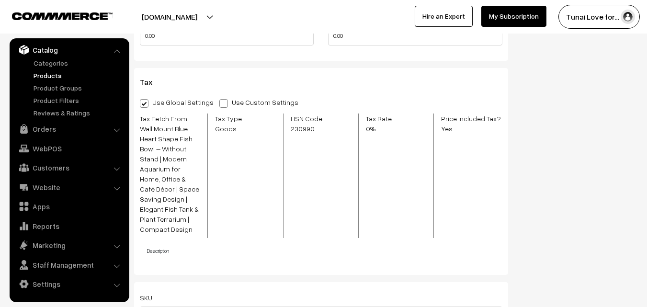
scroll to position [671, 0]
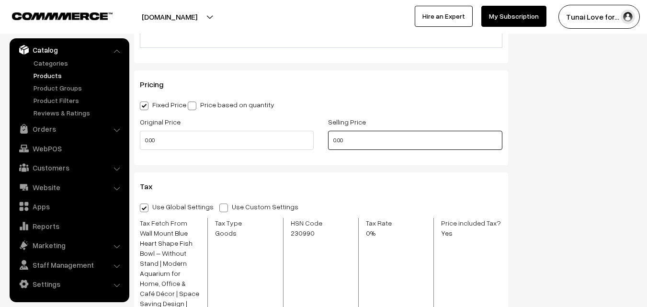
click at [338, 138] on input "0.00" at bounding box center [415, 140] width 174 height 19
type input "1970.00"
click at [317, 151] on div "Original Price 0.00" at bounding box center [227, 136] width 188 height 40
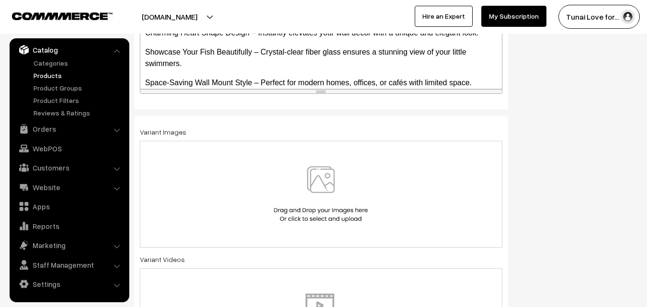
scroll to position [287, 0]
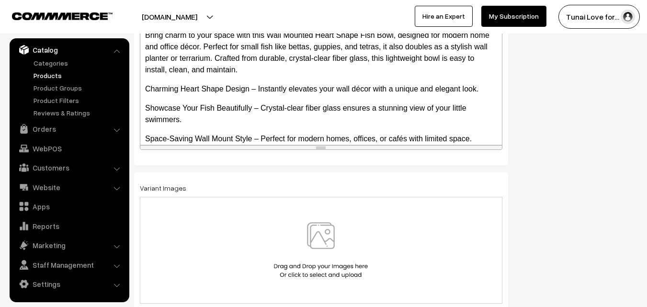
click at [271, 248] on div at bounding box center [321, 250] width 342 height 56
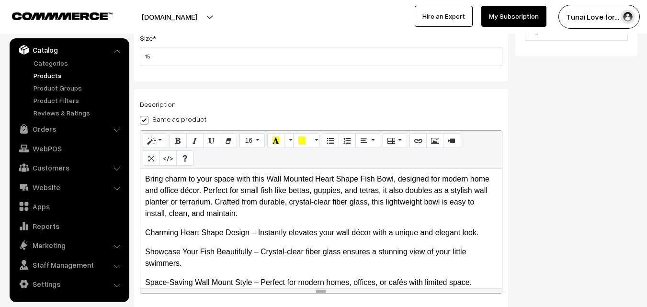
scroll to position [0, 0]
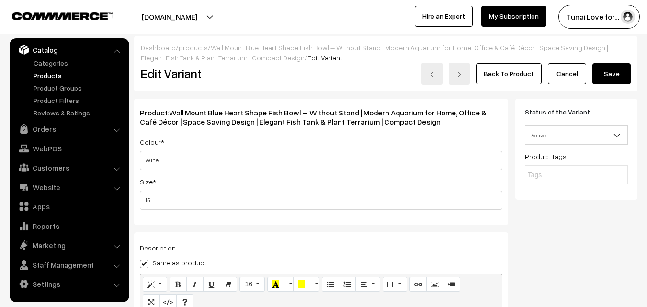
click at [603, 77] on button "Save" at bounding box center [611, 73] width 38 height 21
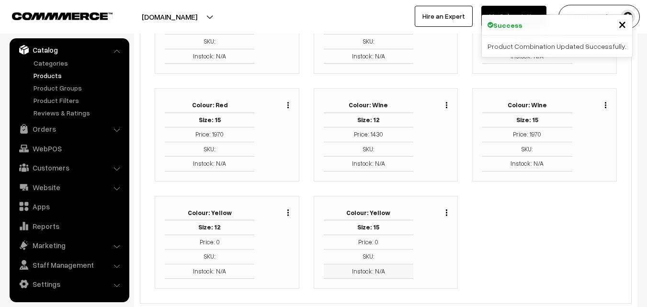
scroll to position [239, 0]
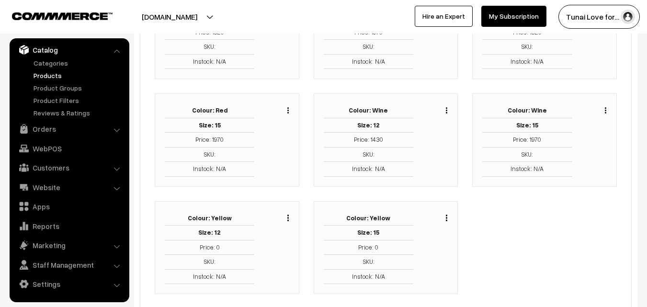
click at [287, 218] on img "button" at bounding box center [287, 218] width 1 height 6
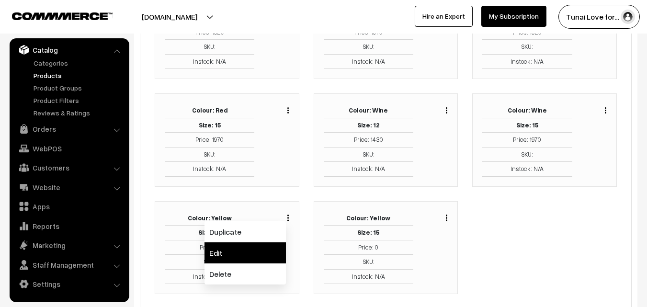
click at [272, 247] on link "Edit" at bounding box center [245, 252] width 81 height 21
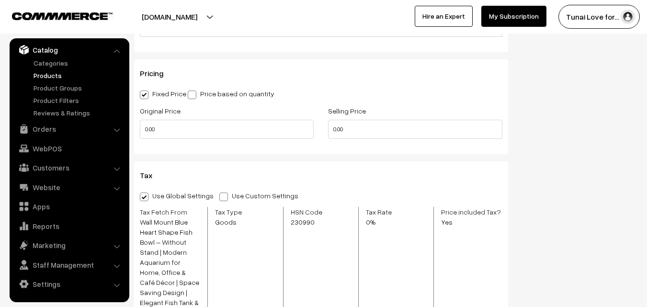
scroll to position [694, 0]
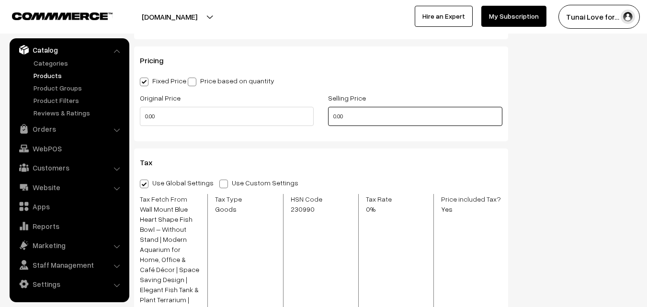
click at [341, 115] on input "0.00" at bounding box center [415, 116] width 174 height 19
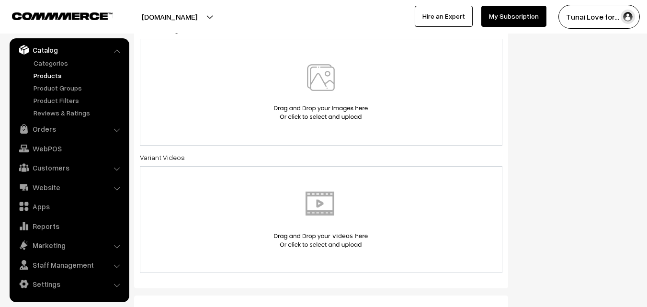
scroll to position [407, 0]
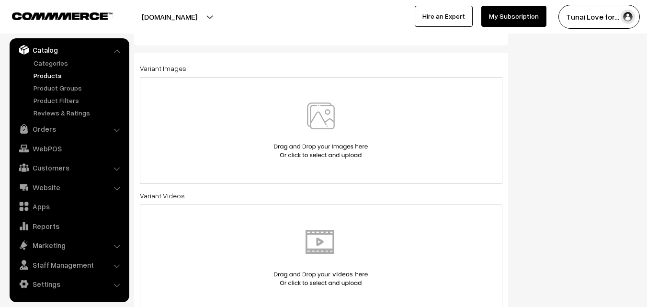
type input "1520.00"
click at [334, 130] on img at bounding box center [321, 130] width 99 height 56
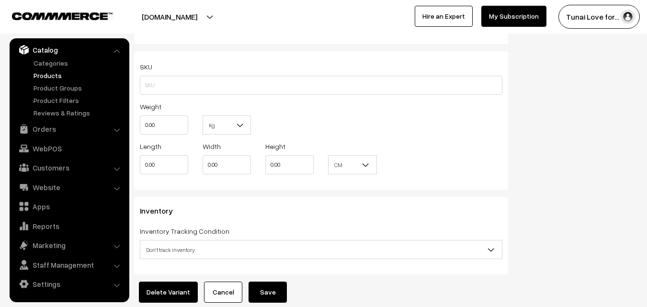
scroll to position [1133, 0]
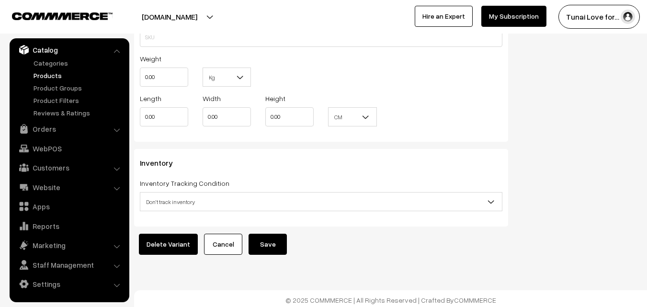
click at [270, 234] on button "Save" at bounding box center [268, 244] width 38 height 21
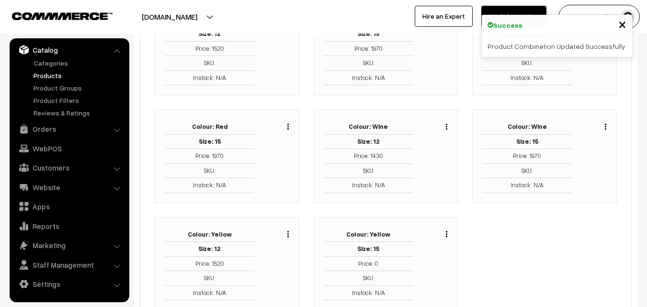
scroll to position [313, 0]
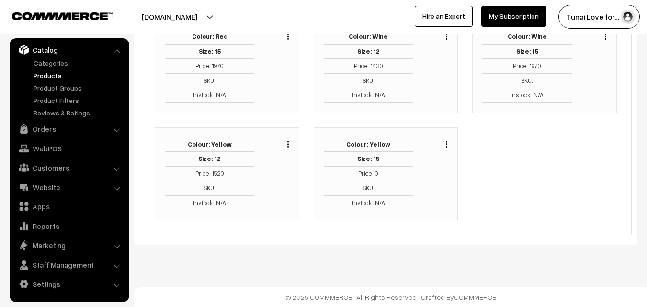
click at [446, 146] on img "button" at bounding box center [446, 144] width 1 height 6
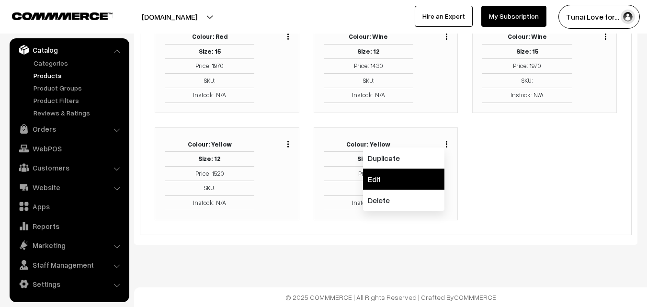
click at [432, 188] on link "Edit" at bounding box center [403, 179] width 81 height 21
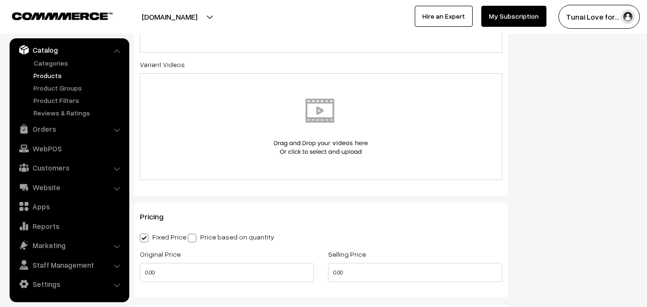
scroll to position [599, 0]
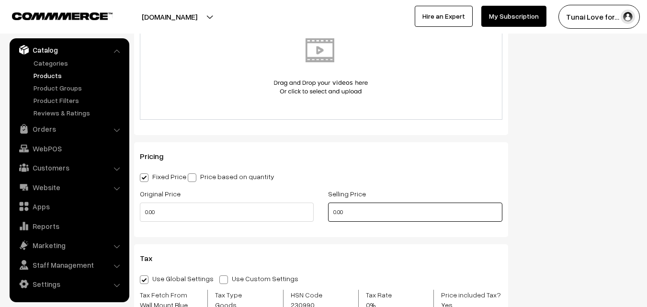
click at [338, 214] on input "0.00" at bounding box center [415, 212] width 174 height 19
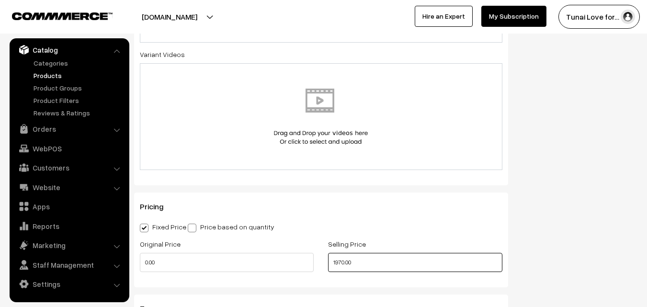
scroll to position [455, 0]
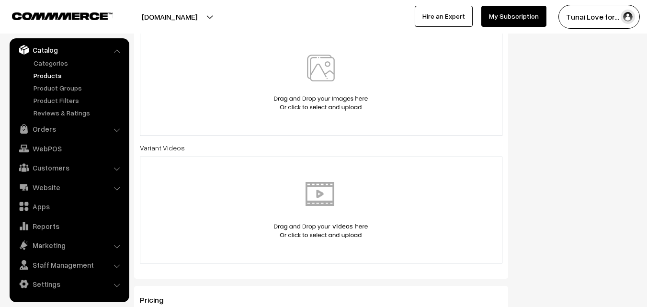
type input "1970.00"
click at [245, 109] on div at bounding box center [321, 83] width 342 height 56
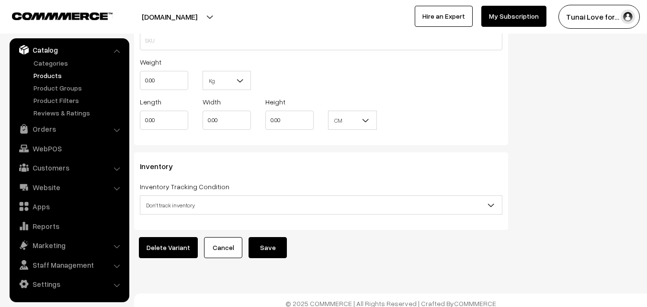
scroll to position [1133, 0]
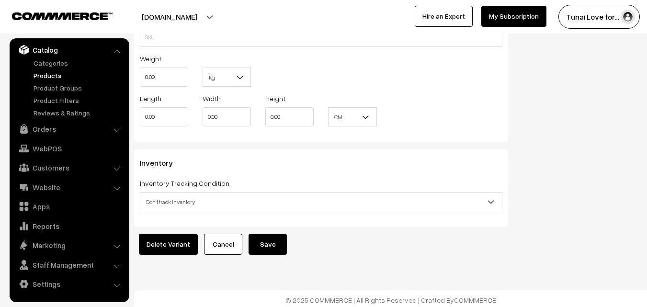
click at [268, 235] on button "Save" at bounding box center [268, 244] width 38 height 21
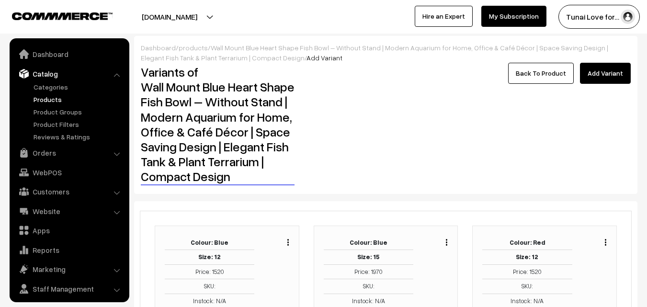
scroll to position [24, 0]
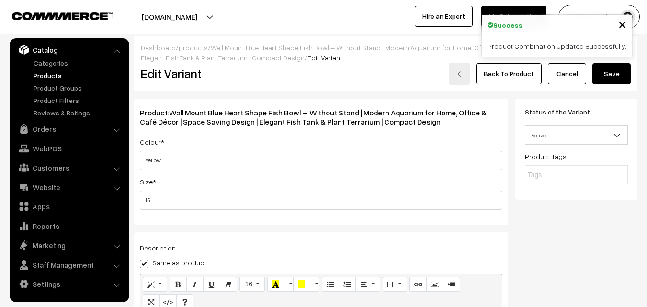
click at [512, 79] on link "Back To Product" at bounding box center [509, 73] width 66 height 21
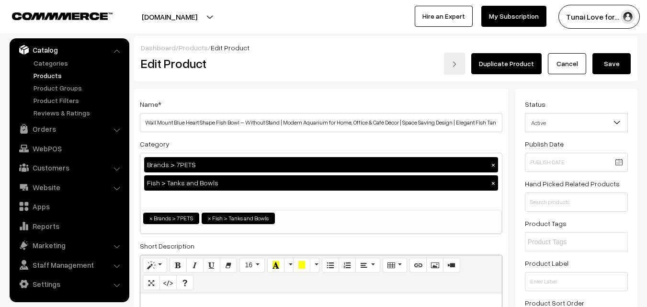
click at [615, 68] on button "Save" at bounding box center [611, 63] width 38 height 21
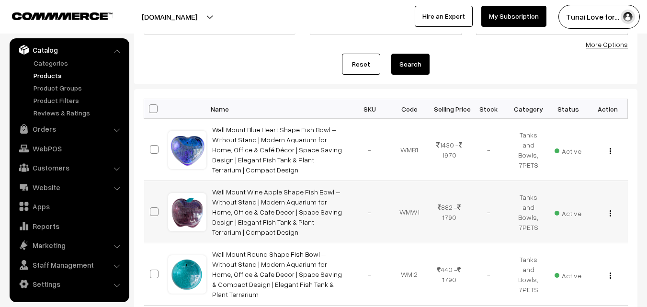
scroll to position [144, 0]
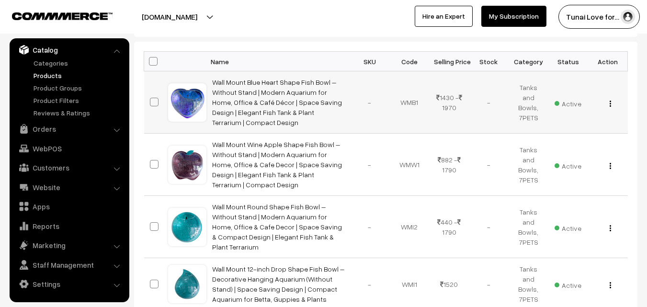
click at [233, 77] on td "Wall Mount Blue Heart Shape Fish Bowl – Without Stand | Modern Aquarium for Hom…" at bounding box center [278, 102] width 144 height 62
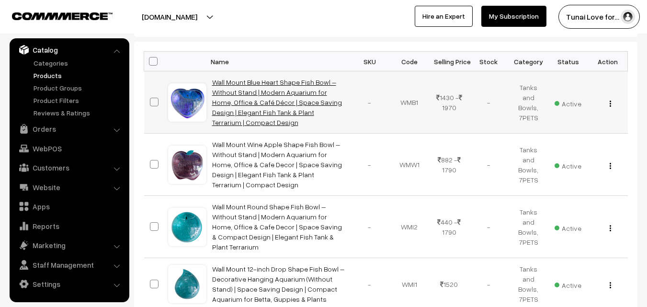
click at [293, 91] on link "Wall Mount Blue Heart Shape Fish Bowl – Without Stand | Modern Aquarium for Hom…" at bounding box center [277, 102] width 130 height 48
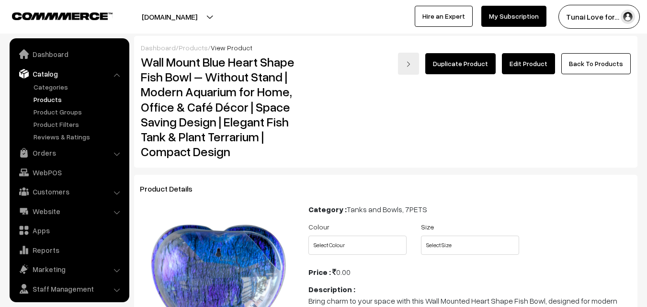
scroll to position [24, 0]
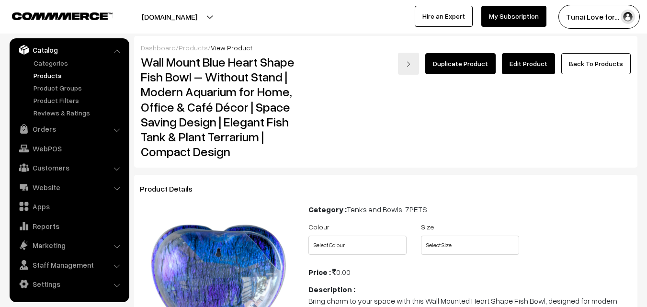
click at [542, 68] on link "Edit Product" at bounding box center [528, 63] width 53 height 21
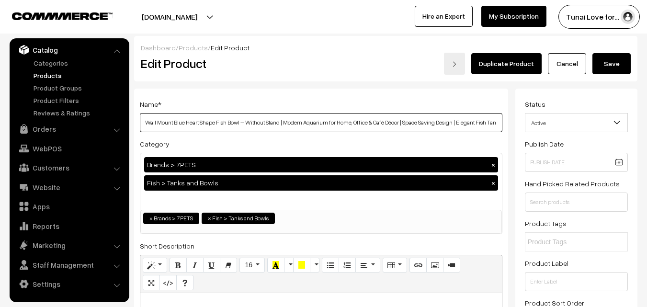
click at [381, 124] on input "Wall Mount Blue Heart Shape Fish Bowl – Without Stand | Modern Aquarium for Hom…" at bounding box center [321, 122] width 363 height 19
click at [390, 121] on input "Wall Mount Blue Heart Shape Fish Bowl – Without Stand | Modern Aquarium for Hom…" at bounding box center [321, 122] width 363 height 19
type input "Wall Mount Blue Heart Shape Fish Bowl – Without Stand | Modern Aquarium for Hom…"
click at [598, 58] on button "Save" at bounding box center [611, 63] width 38 height 21
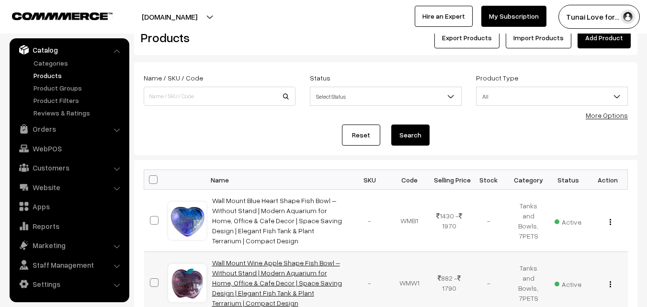
scroll to position [96, 0]
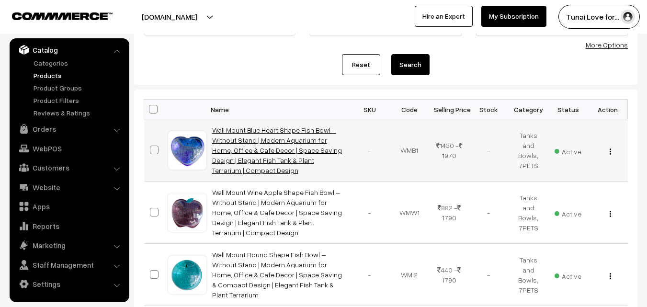
click at [244, 144] on link "Wall Mount Blue Heart Shape Fish Bowl – Without Stand | Modern Aquarium for Hom…" at bounding box center [277, 150] width 130 height 48
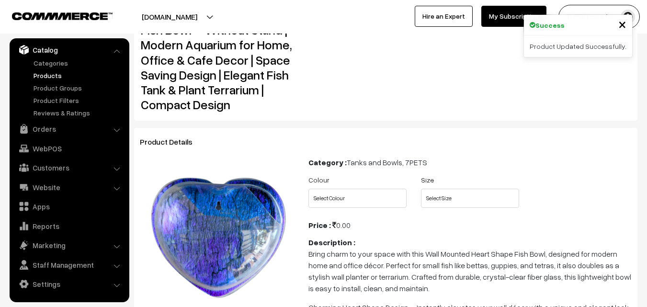
scroll to position [96, 0]
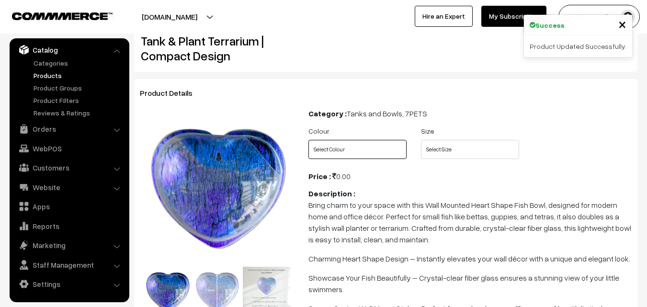
click at [341, 147] on select "Select Colour Blue Red Wine Yellow" at bounding box center [357, 149] width 98 height 19
select select "WMB1_VCU"
click at [308, 140] on select "Select Colour Blue Red Wine Yellow" at bounding box center [357, 149] width 98 height 19
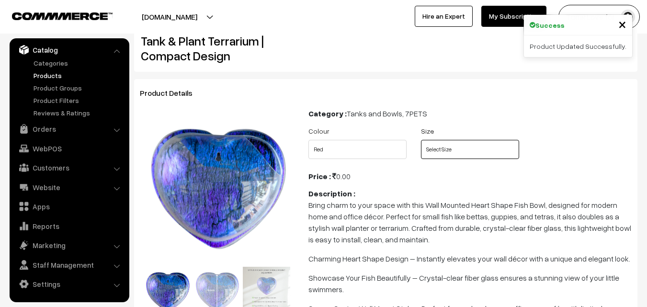
click at [495, 156] on select "Select Size 12 15" at bounding box center [470, 149] width 98 height 19
select select "WMB1_2BW"
click at [421, 140] on select "Select Size 12 15" at bounding box center [470, 149] width 98 height 19
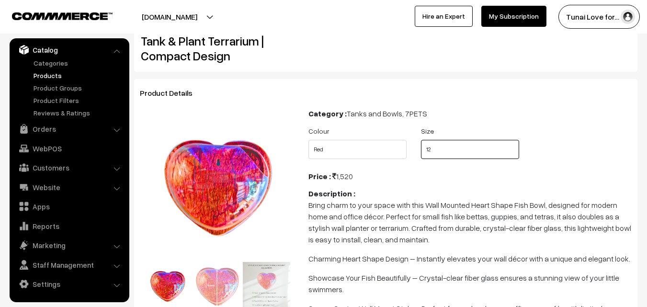
click at [435, 147] on select "Select Size 12 15" at bounding box center [470, 149] width 98 height 19
click at [449, 155] on select "Select Size 12 15" at bounding box center [470, 149] width 98 height 19
select select "WMB1_TDQ"
click at [421, 140] on select "Select Size 12 15" at bounding box center [470, 149] width 98 height 19
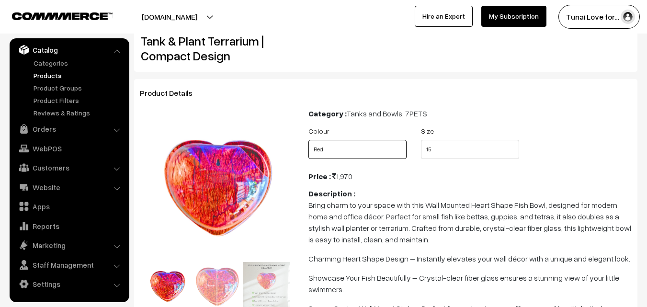
click at [359, 151] on select "Select Colour Blue Red Wine Yellow" at bounding box center [357, 149] width 98 height 19
select select "WMB1_KJL"
click at [308, 140] on select "Select Colour Blue Red Wine Yellow" at bounding box center [357, 149] width 98 height 19
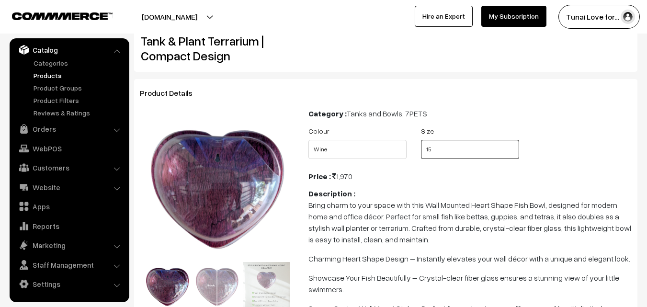
click at [444, 158] on select "Select Size 12 15" at bounding box center [470, 149] width 98 height 19
select select "WMB1_2BW"
click at [421, 140] on select "Select Size 12 15" at bounding box center [470, 149] width 98 height 19
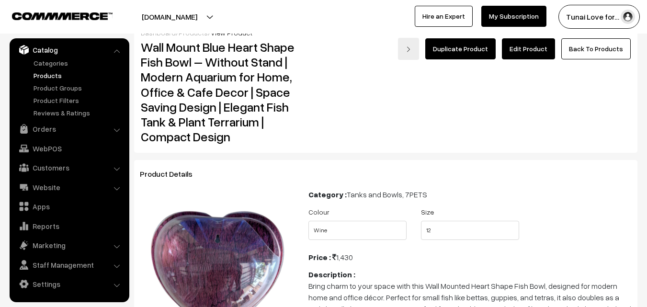
scroll to position [0, 0]
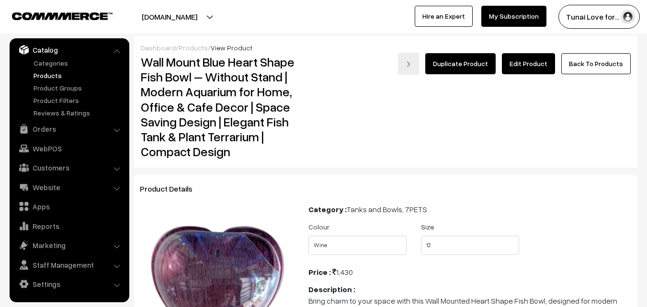
click at [603, 64] on link "Back To Products" at bounding box center [595, 63] width 69 height 21
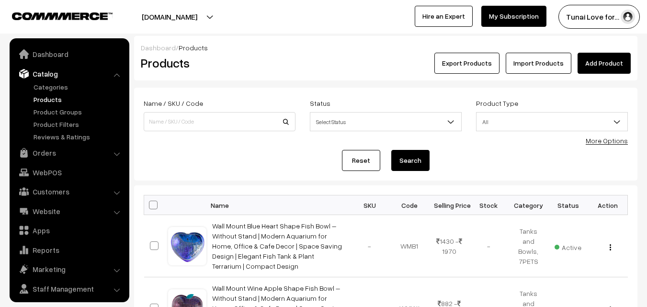
scroll to position [24, 0]
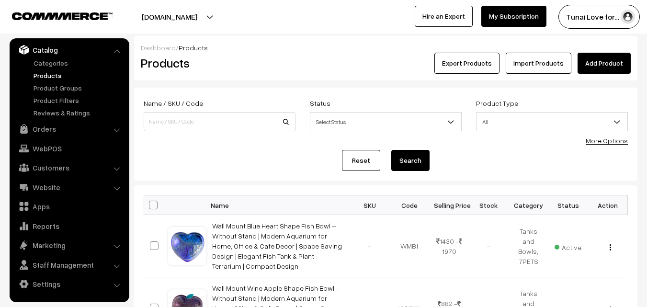
click at [623, 68] on link "Add Product" at bounding box center [604, 63] width 53 height 21
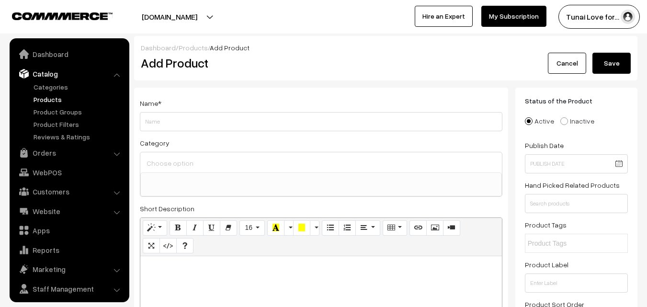
select select
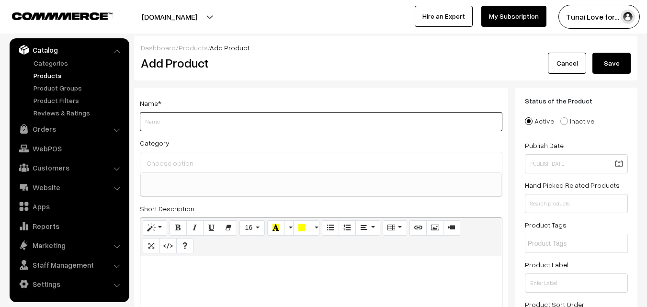
paste input "Wall Mount 9-inch Blue Heart Shape Fish Bowl – With Stand | Modern Aquarium for…"
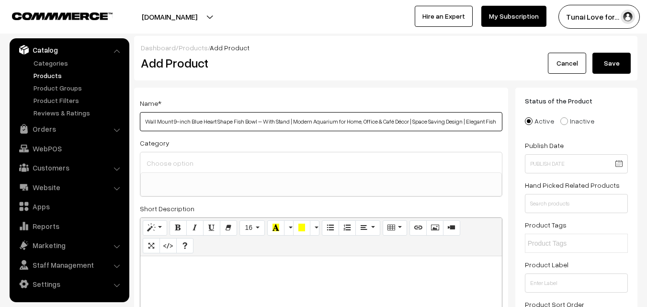
scroll to position [0, 94]
click at [194, 115] on input "Wall Mount 9-inch Blue Heart Shape Fish Bowl – With Stand | Modern Aquarium for…" at bounding box center [321, 121] width 363 height 19
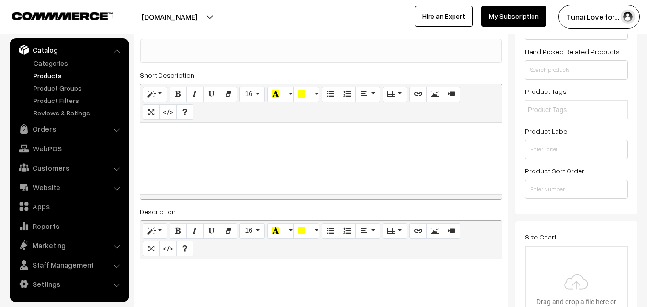
scroll to position [0, 0]
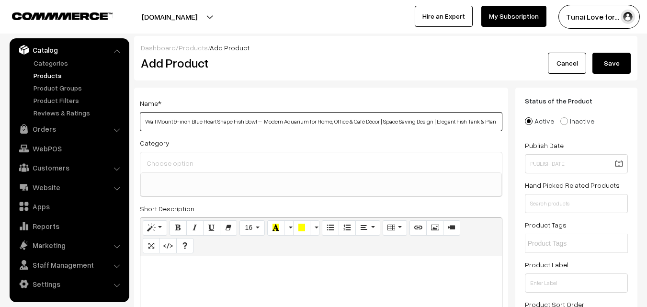
type input "Wall Mount 9-inch Blue Heart Shape Fish Bowl – Modern Aquarium for Home, Office…"
click at [225, 173] on ul at bounding box center [321, 179] width 361 height 12
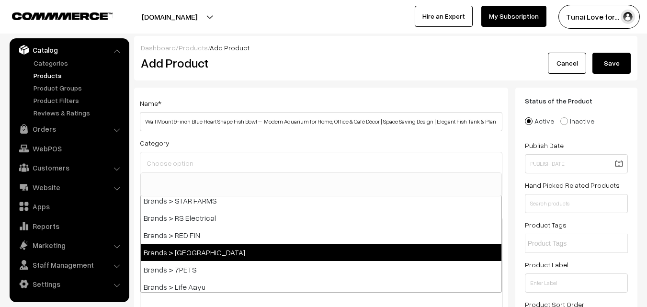
scroll to position [192, 0]
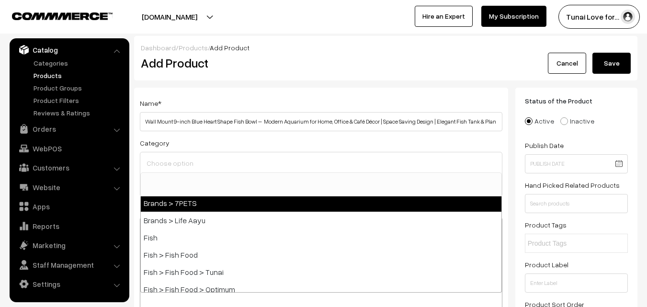
select select "47"
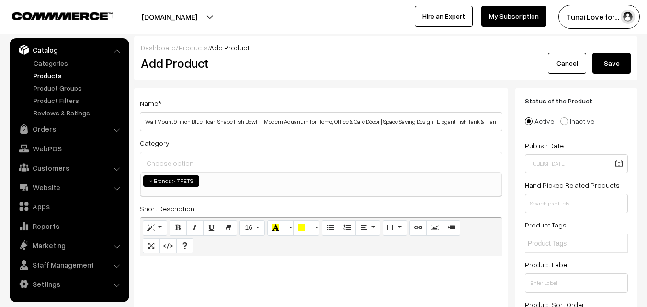
scroll to position [65, 0]
click at [239, 187] on span "× Brands > 7PETS" at bounding box center [321, 184] width 362 height 24
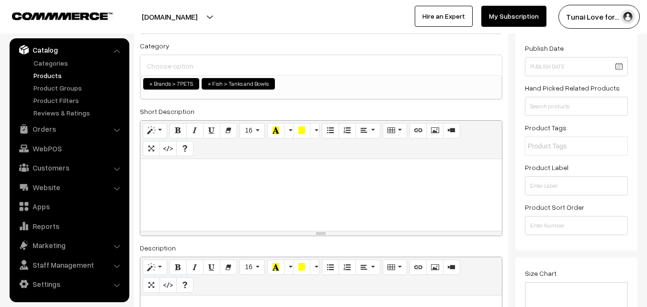
scroll to position [239, 0]
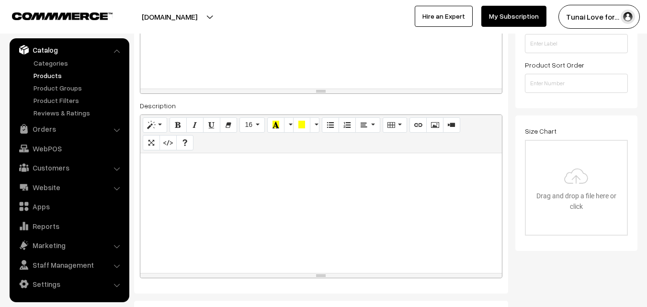
click at [306, 195] on div at bounding box center [321, 213] width 362 height 120
click at [295, 214] on div at bounding box center [321, 213] width 362 height 120
paste div
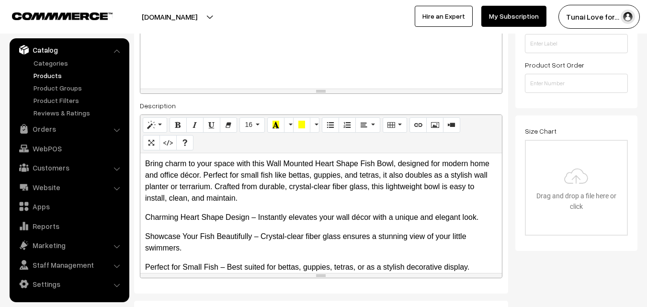
click at [188, 174] on p "Bring charm to your space with this Wall Mounted Heart Shape Fish Bowl, designe…" at bounding box center [321, 181] width 352 height 46
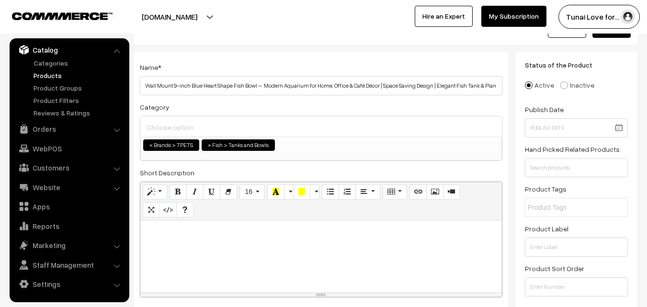
scroll to position [0, 0]
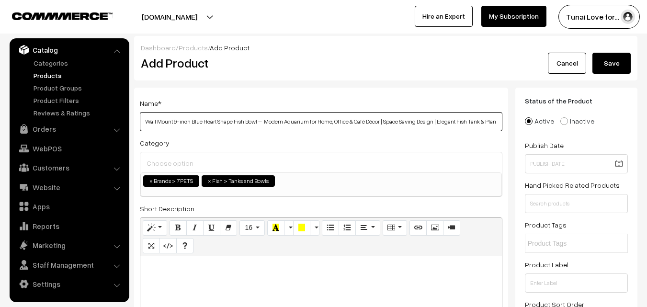
click at [362, 118] on input "Wall Mount 9-inch Blue Heart Shape Fish Bowl – Modern Aquarium for Home, Office…" at bounding box center [321, 121] width 363 height 19
click at [368, 124] on input "Wall Mount 9-inch Blue Heart Shape Fish Bowl – Modern Aquarium for Home, Office…" at bounding box center [321, 121] width 363 height 19
type input "Wall Mount 9-inch Blue Heart Shape Fish Bowl – Modern Aquarium for Home, Office…"
click at [382, 132] on div "Name * Wall Mount 9-inch Blue Heart Shape Fish Bowl – Modern Aquarium for Home,…" at bounding box center [321, 310] width 374 height 445
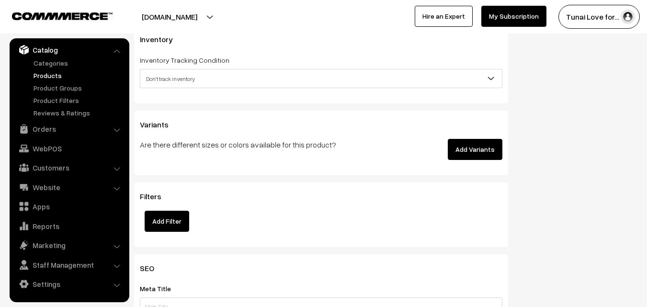
scroll to position [1197, 0]
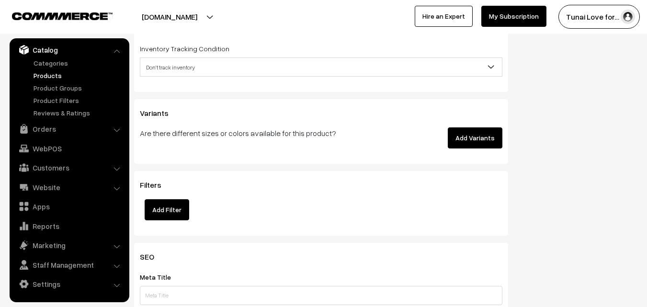
click at [482, 140] on button "Add Variants" at bounding box center [475, 137] width 55 height 21
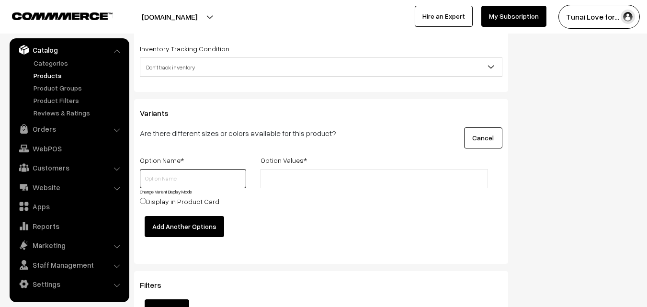
click at [167, 180] on input "text" at bounding box center [193, 178] width 106 height 19
type input "Colour"
click at [276, 176] on input "text" at bounding box center [305, 179] width 84 height 10
type input "Blue"
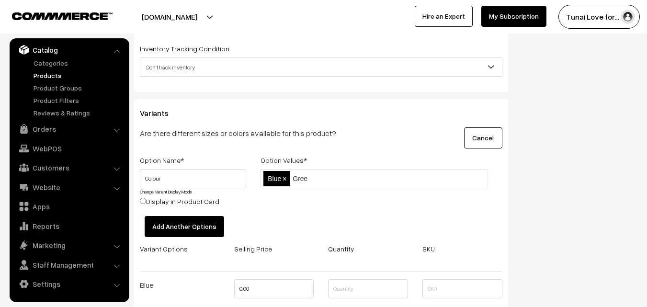
type input "Green"
type input "Grey"
type input "Red"
type input "Wine"
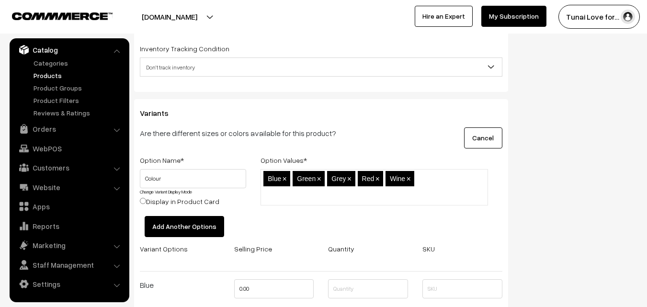
type input "T"
type input "Yellow"
click at [174, 228] on button "Add Another Options" at bounding box center [185, 226] width 80 height 21
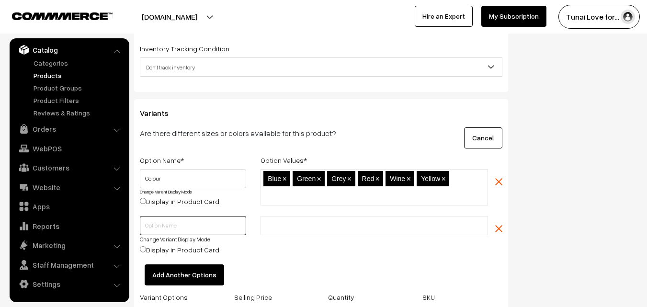
click at [174, 228] on input "text" at bounding box center [193, 225] width 106 height 19
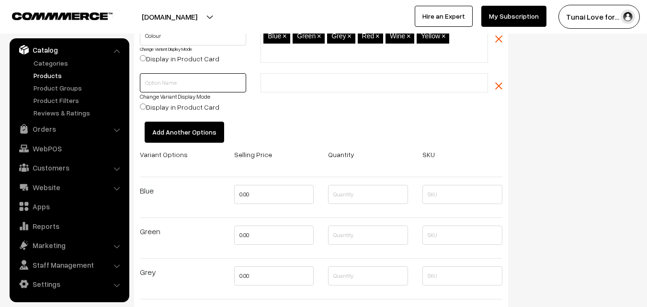
scroll to position [1245, 0]
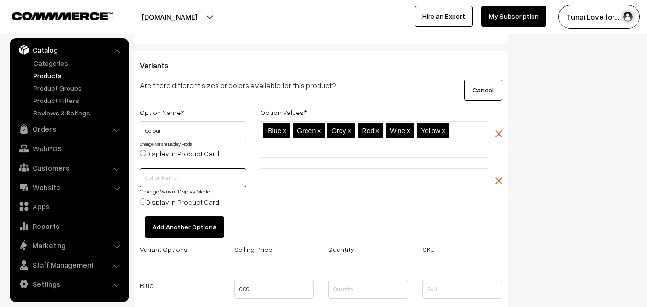
click at [208, 182] on input "text" at bounding box center [193, 177] width 106 height 19
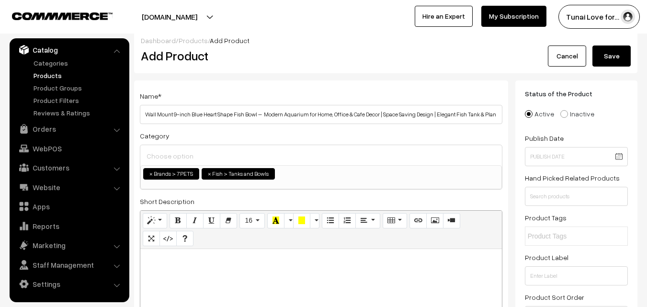
scroll to position [0, 0]
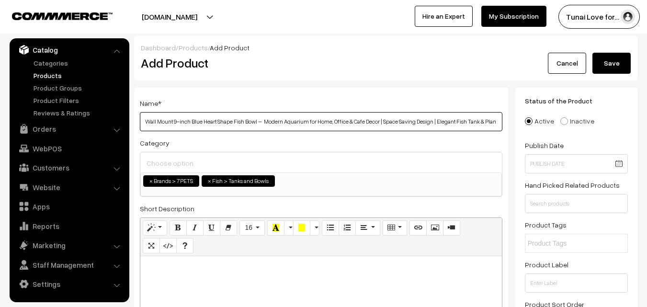
click at [178, 122] on input "Wall Mount 9-inch Blue Heart Shape Fish Bowl – Modern Aquarium for Home, Office…" at bounding box center [321, 121] width 363 height 19
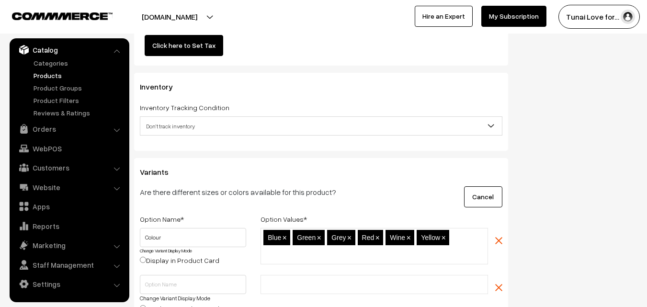
scroll to position [1150, 0]
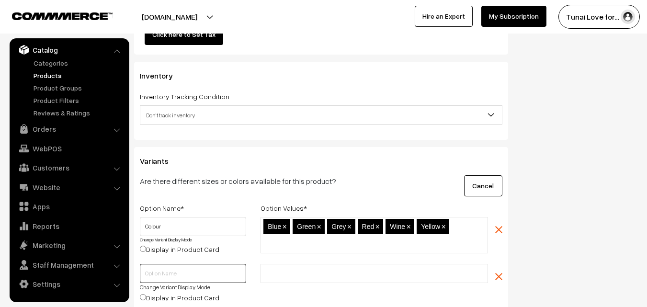
click at [194, 280] on input "text" at bounding box center [193, 273] width 106 height 19
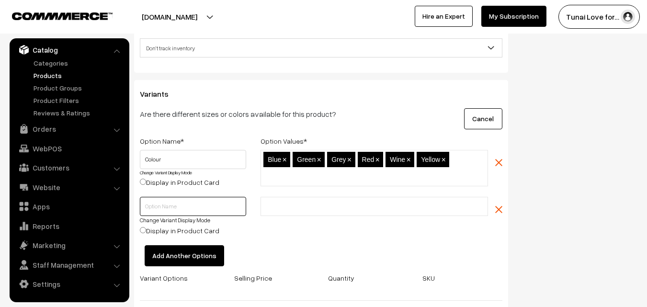
scroll to position [1245, 0]
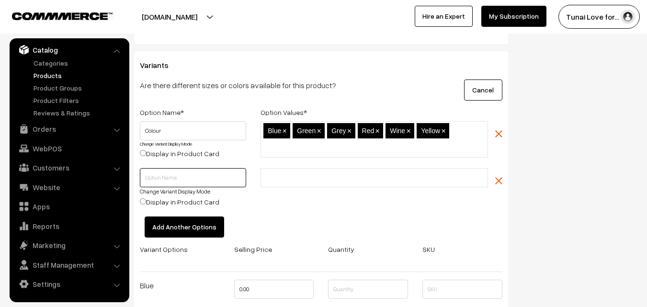
click at [166, 181] on input "text" at bounding box center [193, 177] width 106 height 19
type input "Stand"
click at [270, 171] on li at bounding box center [306, 177] width 86 height 15
type input "With Stand"
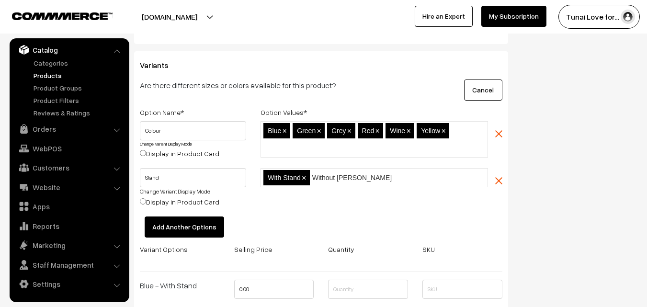
type input "Without Stand"
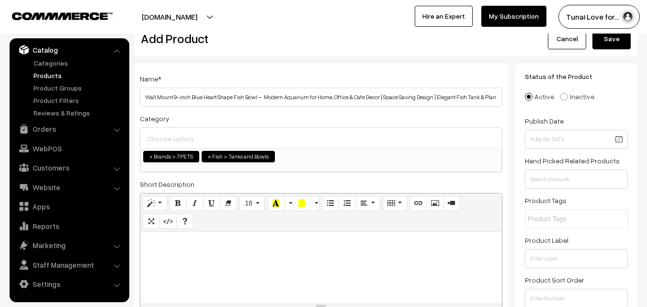
scroll to position [0, 0]
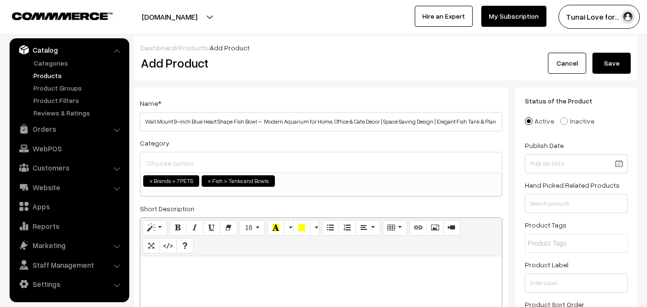
click at [606, 60] on button "Save" at bounding box center [611, 63] width 38 height 21
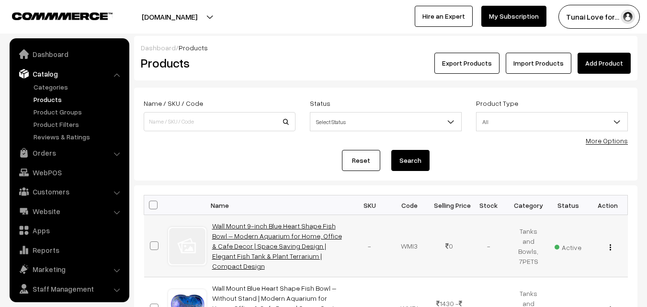
scroll to position [24, 0]
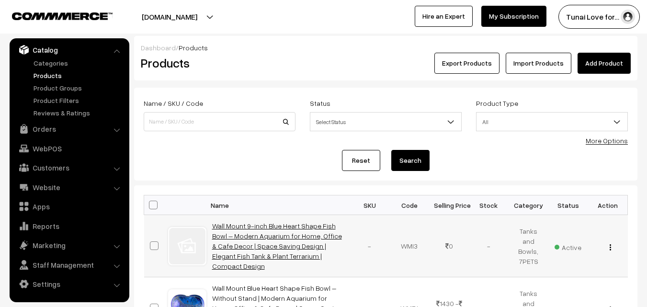
click at [298, 260] on link "Wall Mount 9-inch Blue Heart Shape Fish Bowl – Modern Aquarium for Home, Office…" at bounding box center [277, 246] width 130 height 48
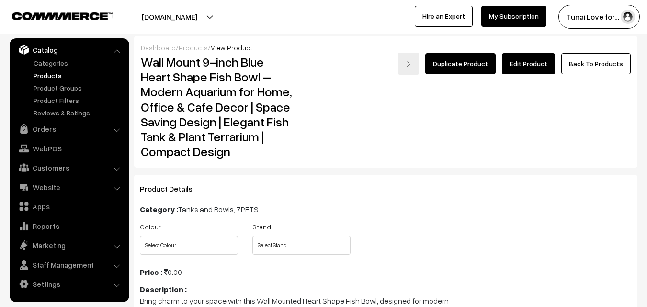
click at [548, 72] on link "Edit Product" at bounding box center [528, 63] width 53 height 21
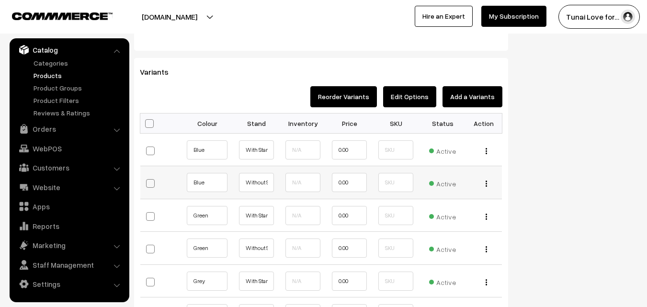
scroll to position [1006, 0]
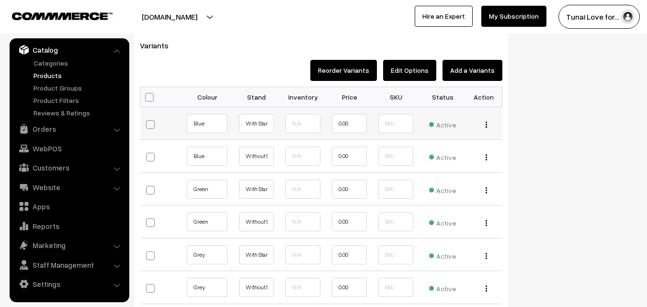
click at [486, 125] on img "button" at bounding box center [486, 125] width 1 height 6
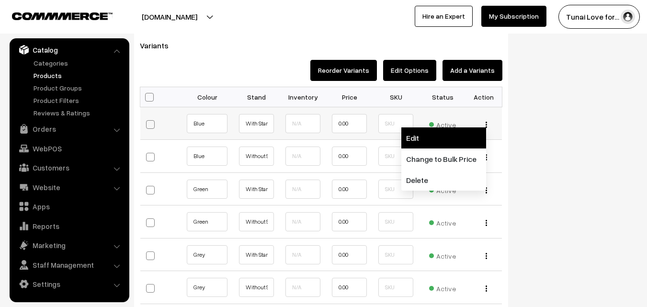
click at [469, 147] on link "Edit" at bounding box center [443, 137] width 85 height 21
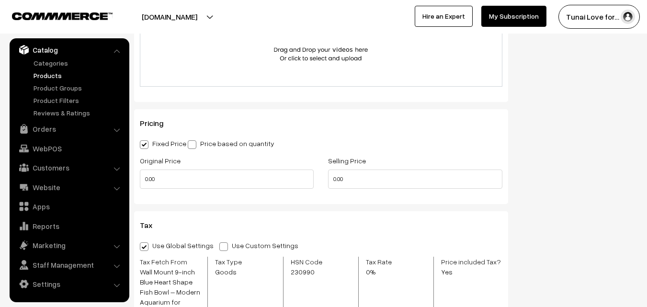
scroll to position [694, 0]
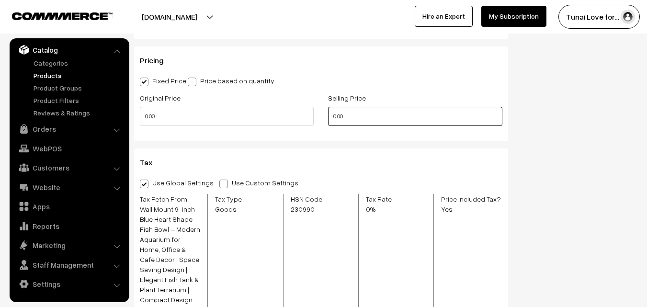
click at [336, 117] on input "0.00" at bounding box center [415, 116] width 174 height 19
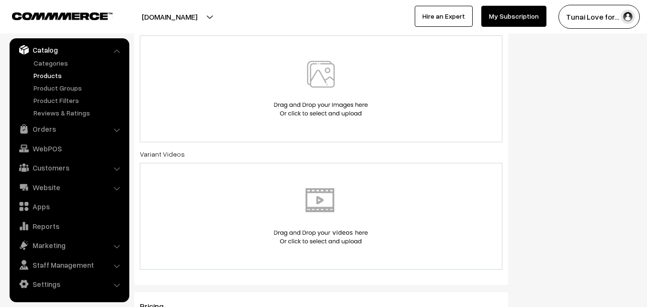
scroll to position [407, 0]
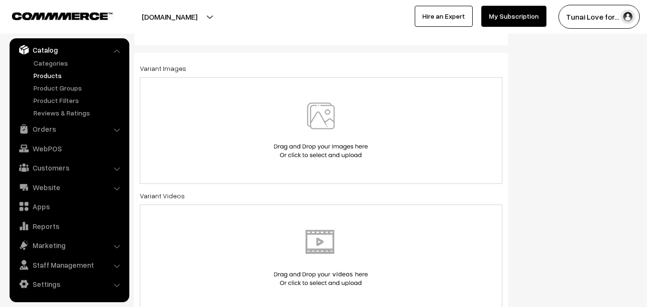
type input "1340.00"
click at [315, 158] on img at bounding box center [321, 130] width 99 height 56
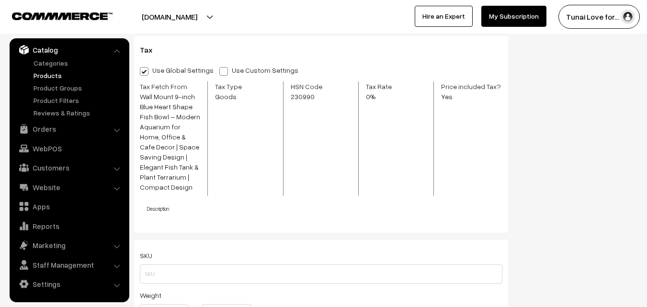
scroll to position [1123, 0]
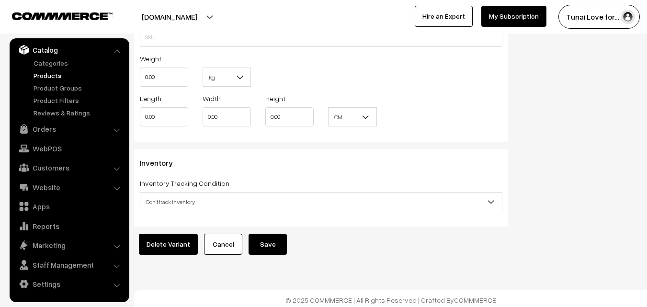
click at [276, 234] on button "Save" at bounding box center [268, 244] width 38 height 21
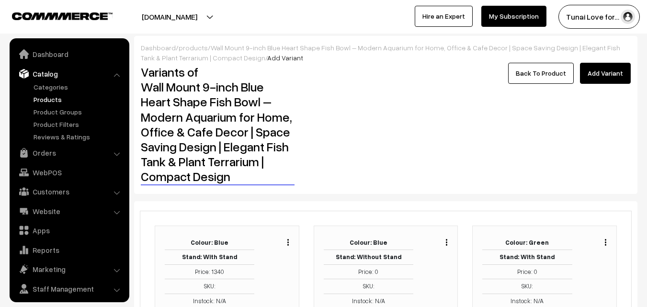
scroll to position [24, 0]
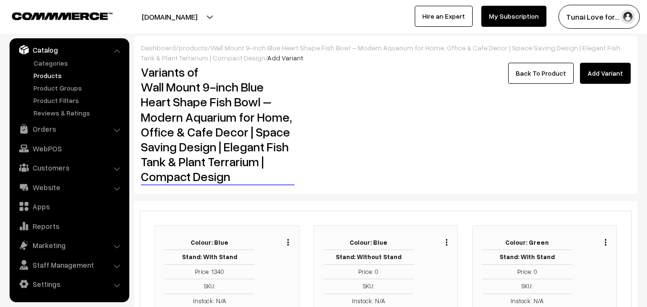
click at [447, 241] on img "button" at bounding box center [446, 242] width 1 height 6
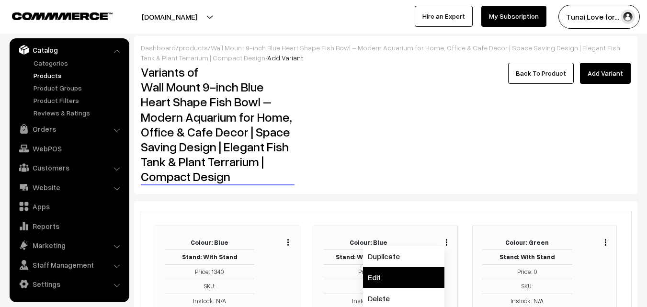
click at [428, 270] on link "Edit" at bounding box center [403, 277] width 81 height 21
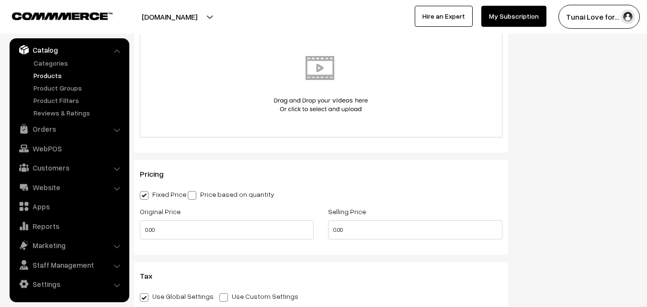
scroll to position [655, 0]
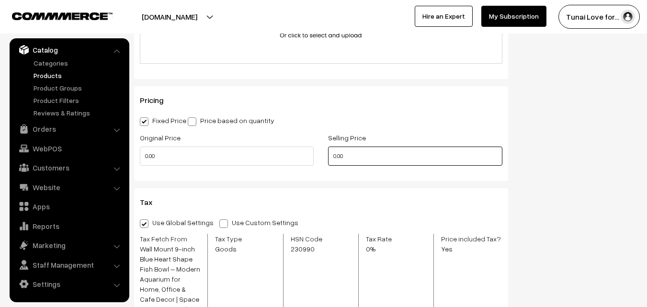
click at [337, 155] on input "0.00" at bounding box center [415, 156] width 174 height 19
type input "882.00"
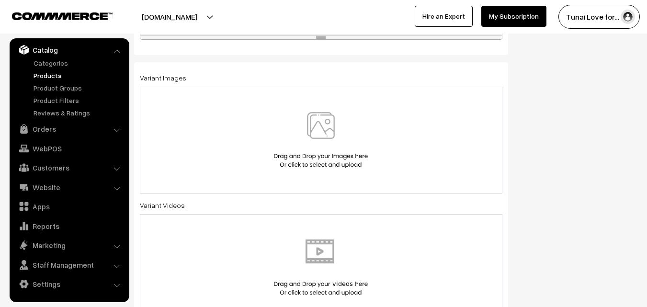
scroll to position [367, 0]
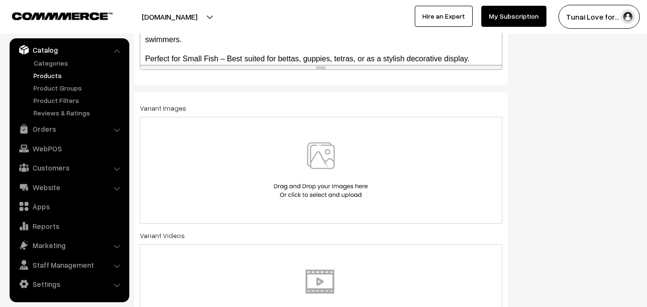
click at [254, 166] on div at bounding box center [321, 170] width 342 height 56
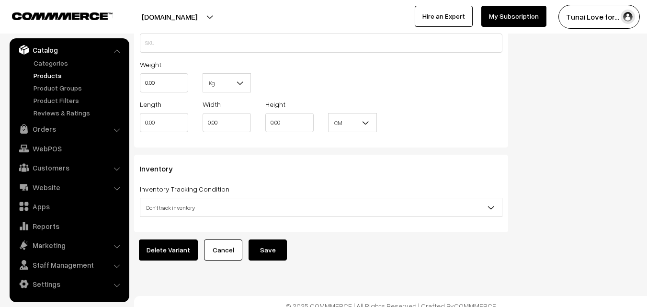
scroll to position [1123, 0]
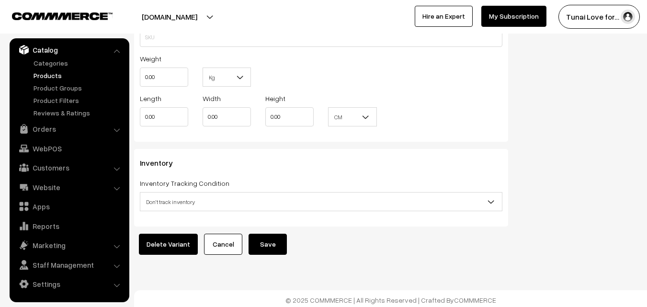
click at [265, 238] on button "Save" at bounding box center [268, 244] width 38 height 21
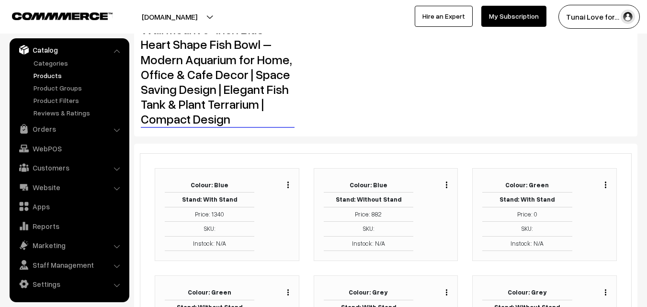
scroll to position [96, 0]
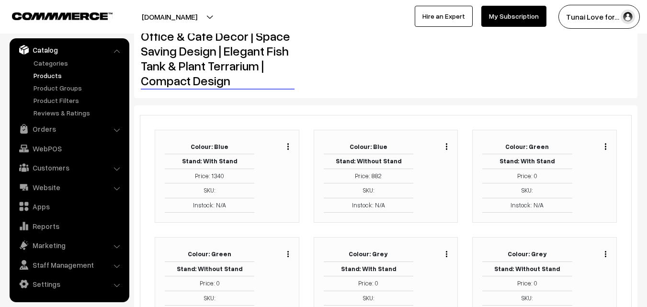
click at [285, 188] on div "Duplicate Edit Delete" at bounding box center [279, 176] width 34 height 73
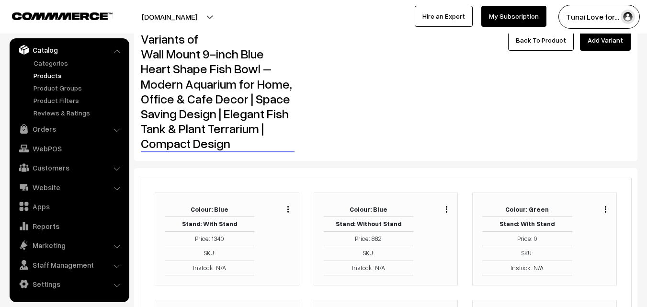
scroll to position [0, 0]
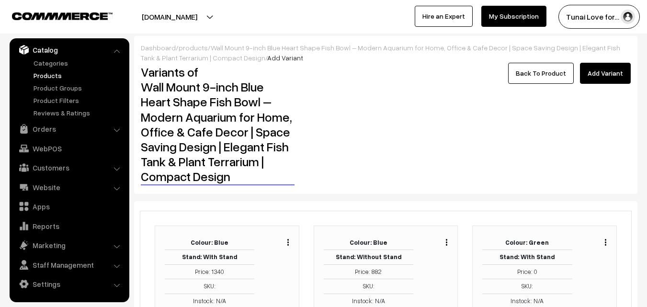
click at [541, 71] on link "Back To Product" at bounding box center [541, 73] width 66 height 21
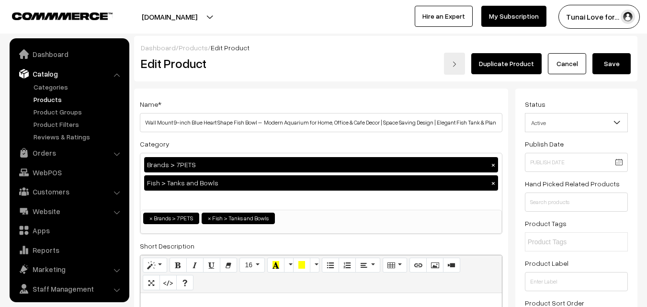
scroll to position [24, 0]
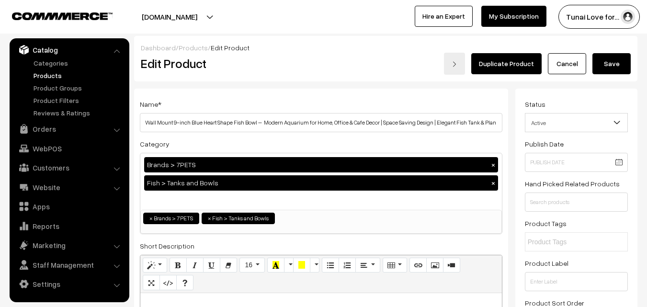
click at [628, 61] on button "Save" at bounding box center [611, 63] width 38 height 21
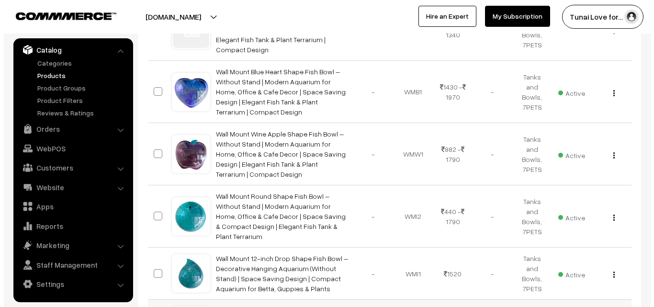
scroll to position [239, 0]
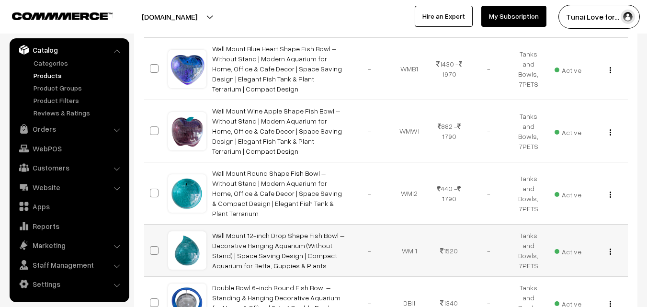
click at [609, 238] on td "View Edit Delete" at bounding box center [608, 251] width 40 height 52
click at [610, 192] on img "button" at bounding box center [610, 195] width 1 height 6
click at [575, 187] on span "Active" at bounding box center [568, 193] width 27 height 12
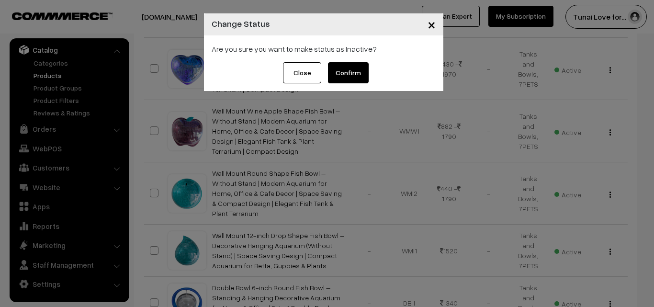
click at [351, 74] on button "Confirm" at bounding box center [348, 72] width 41 height 21
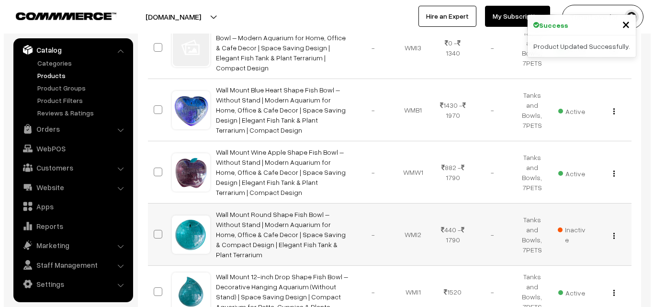
scroll to position [144, 0]
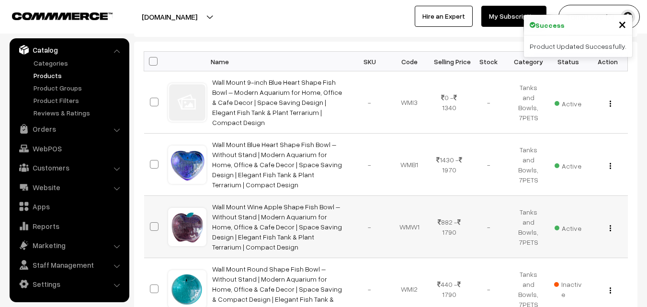
click at [570, 221] on span "Active" at bounding box center [568, 227] width 27 height 12
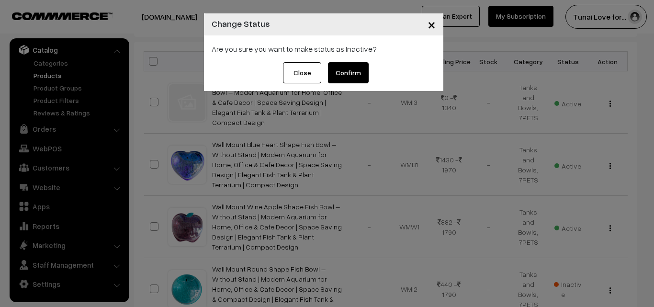
click at [341, 68] on button "Confirm" at bounding box center [348, 72] width 41 height 21
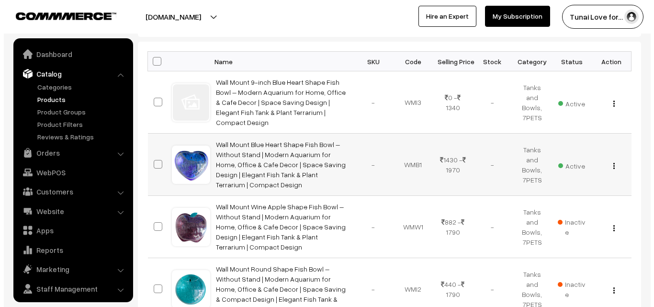
scroll to position [24, 0]
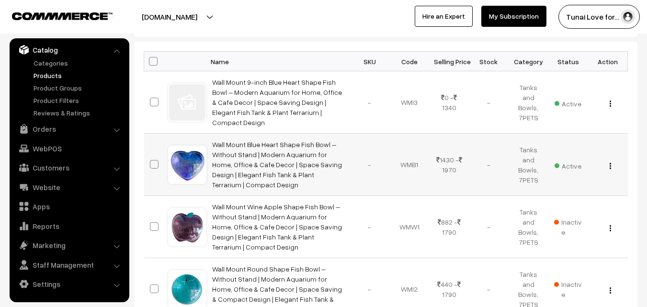
click at [570, 160] on span "Active" at bounding box center [568, 165] width 27 height 12
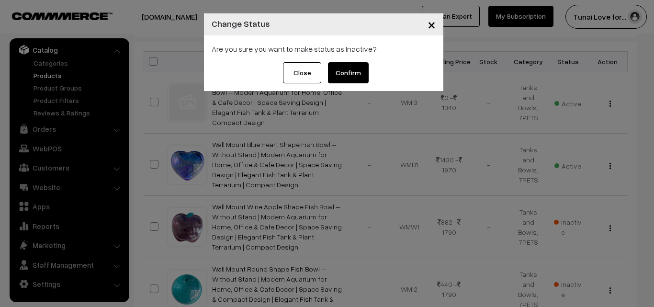
click at [357, 65] on button "Confirm" at bounding box center [348, 72] width 41 height 21
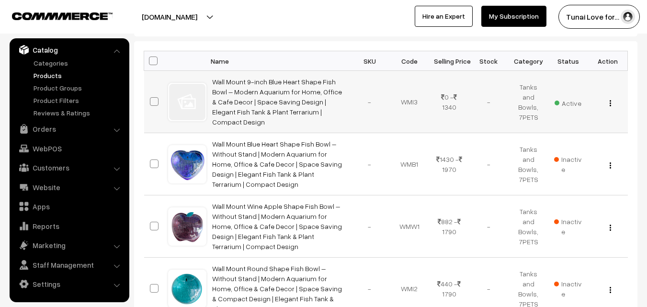
scroll to position [96, 0]
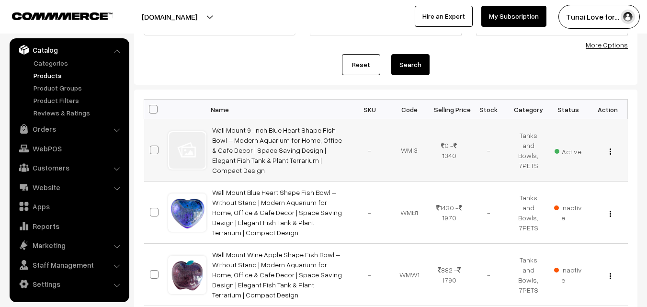
click at [279, 135] on td "Wall Mount 9-inch Blue Heart Shape Fish Bowl – Modern Aquarium for Home, Office…" at bounding box center [278, 150] width 144 height 62
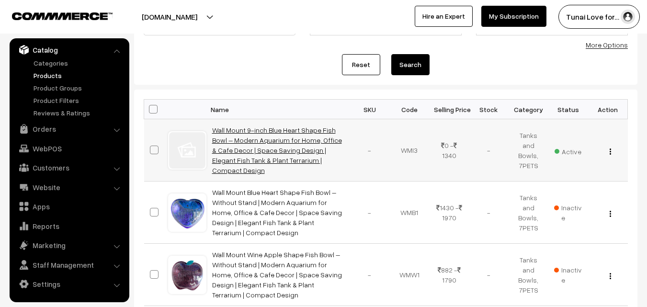
click at [286, 143] on link "Wall Mount 9-inch Blue Heart Shape Fish Bowl – Modern Aquarium for Home, Office…" at bounding box center [277, 150] width 130 height 48
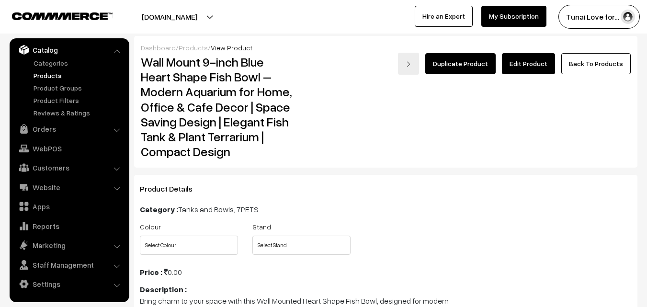
click at [523, 57] on link "Edit Product" at bounding box center [528, 63] width 53 height 21
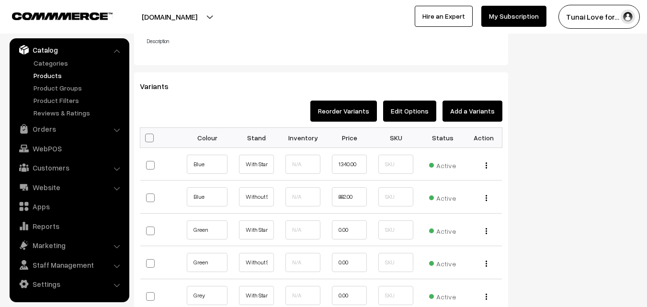
scroll to position [1054, 0]
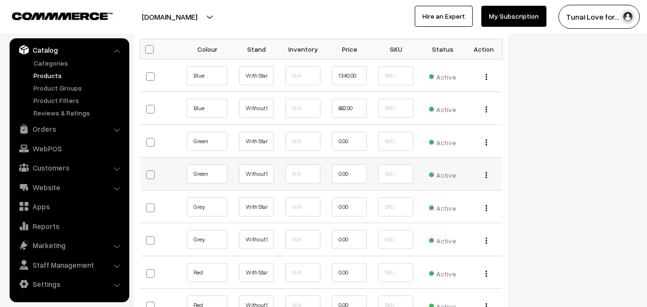
click at [486, 178] on img "button" at bounding box center [486, 175] width 1 height 6
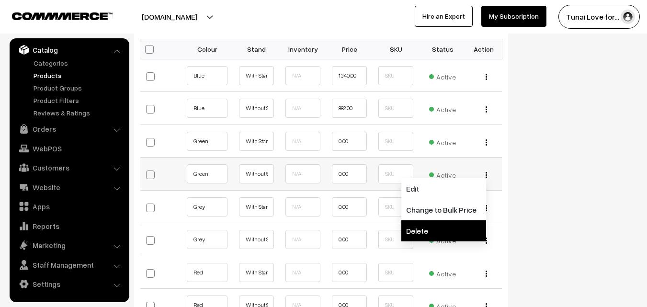
click at [453, 231] on link "Delete" at bounding box center [443, 230] width 85 height 21
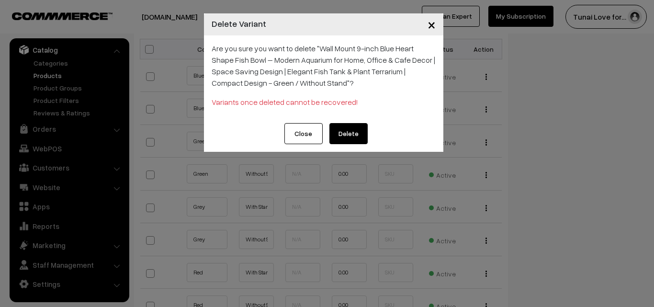
click at [335, 133] on button "Delete" at bounding box center [349, 133] width 38 height 21
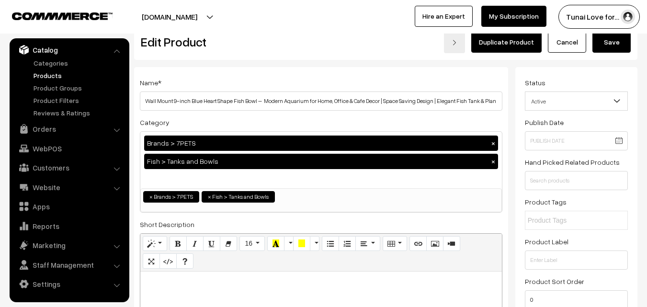
scroll to position [0, 0]
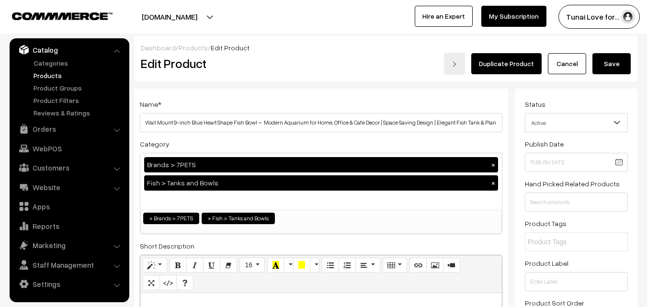
click at [616, 63] on button "Save" at bounding box center [611, 63] width 38 height 21
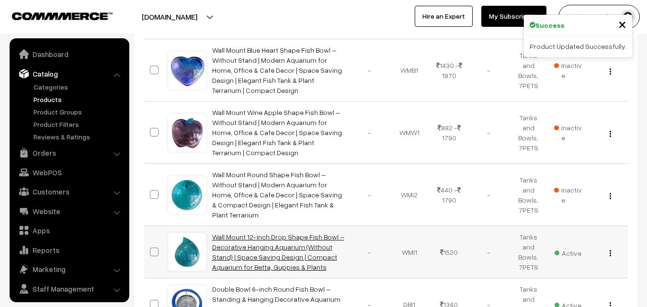
scroll to position [24, 0]
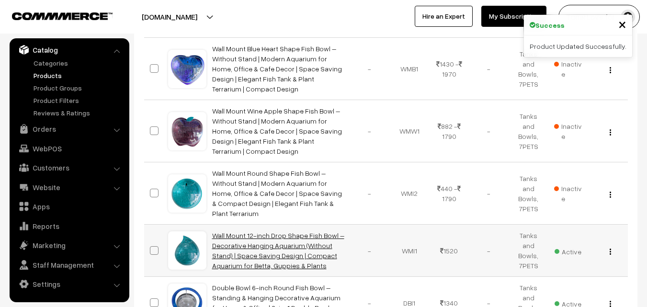
click at [244, 231] on link "Wall Mount 12-inch Drop Shape Fish Bowl – Decorative Hanging Aquarium (Without …" at bounding box center [278, 250] width 132 height 38
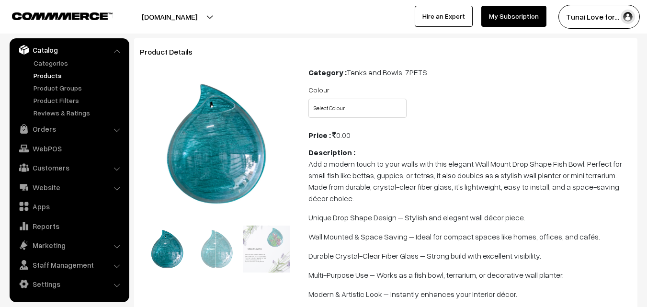
scroll to position [48, 0]
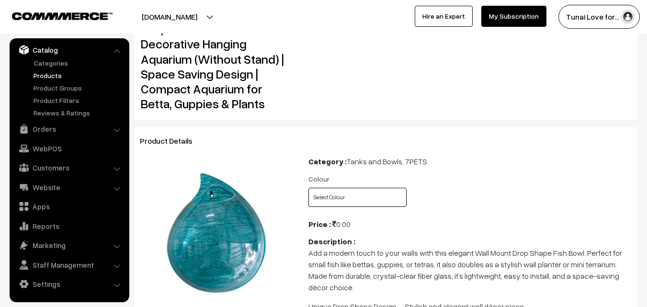
click at [328, 194] on select "Select Colour Blue Green White" at bounding box center [357, 197] width 98 height 19
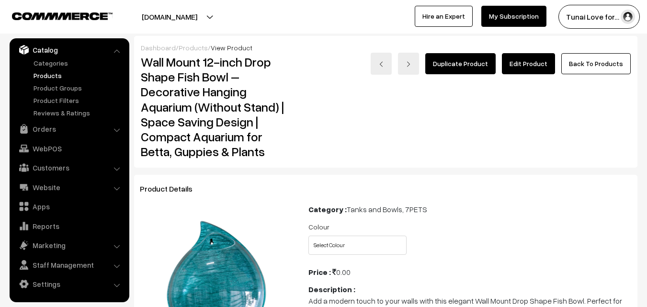
click at [530, 63] on link "Edit Product" at bounding box center [528, 63] width 53 height 21
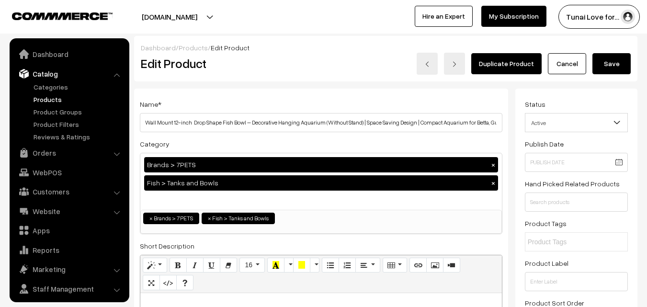
scroll to position [24, 0]
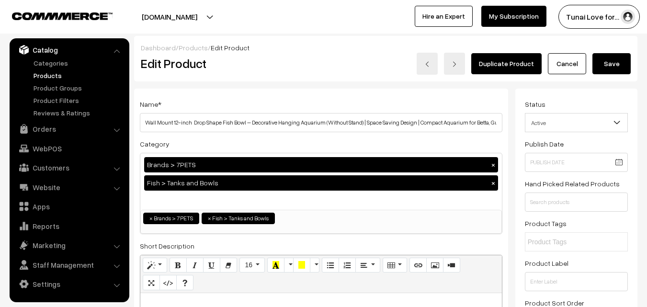
click at [44, 78] on link "Products" at bounding box center [78, 75] width 95 height 10
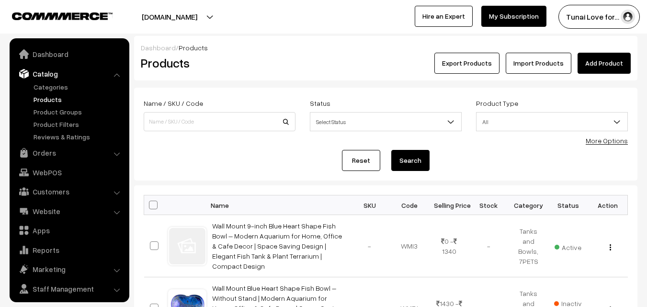
scroll to position [24, 0]
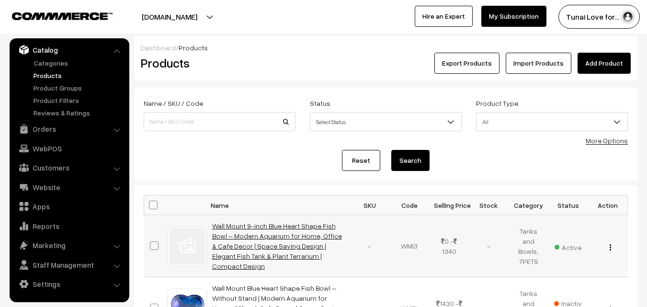
click at [266, 227] on link "Wall Mount 9-inch Blue Heart Shape Fish Bowl – Modern Aquarium for Home, Office…" at bounding box center [277, 246] width 130 height 48
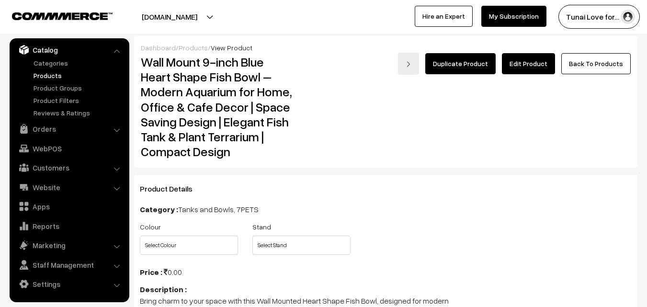
click at [527, 72] on link "Edit Product" at bounding box center [528, 63] width 53 height 21
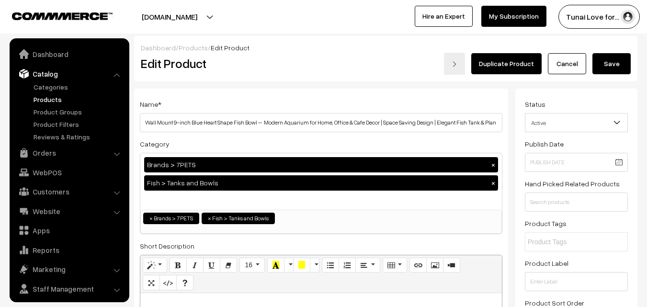
scroll to position [24, 0]
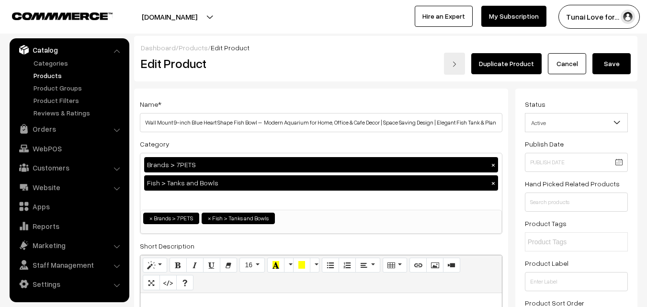
click at [46, 76] on link "Products" at bounding box center [78, 75] width 95 height 10
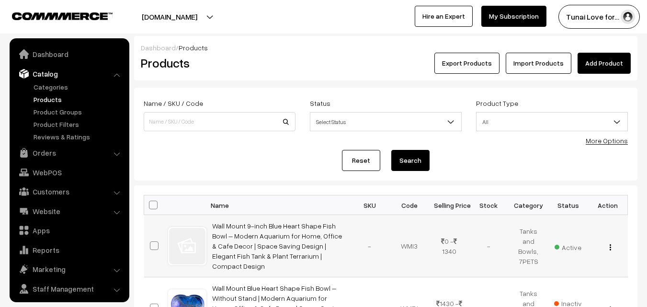
scroll to position [24, 0]
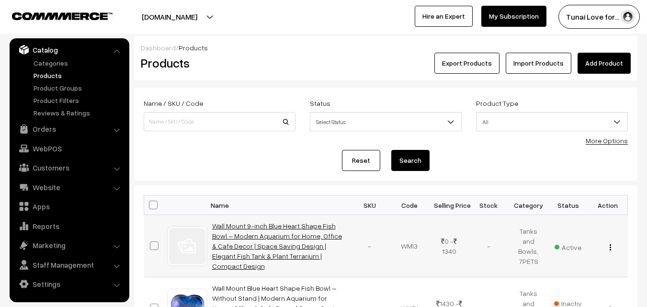
click at [261, 245] on link "Wall Mount 9-inch Blue Heart Shape Fish Bowl – Modern Aquarium for Home, Office…" at bounding box center [277, 246] width 130 height 48
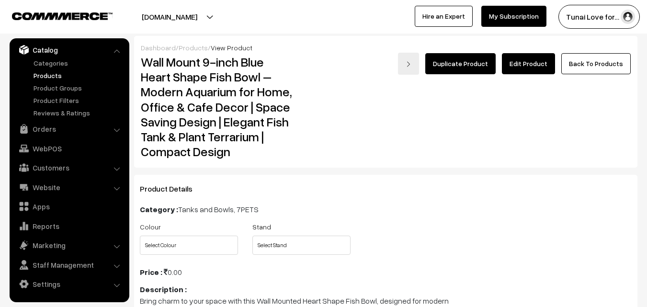
click at [538, 72] on link "Edit Product" at bounding box center [528, 63] width 53 height 21
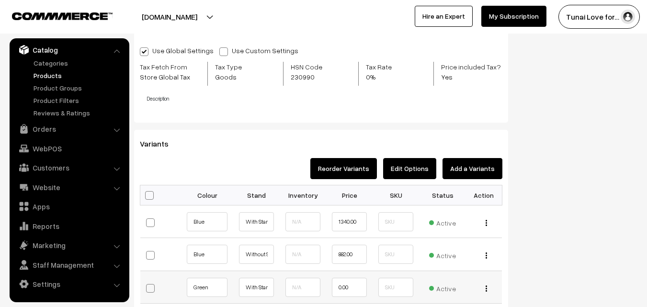
scroll to position [1054, 0]
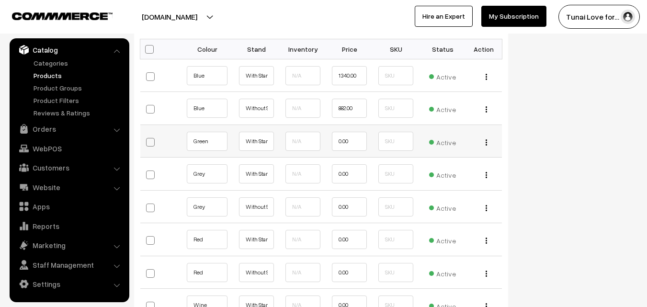
click at [487, 144] on button "button" at bounding box center [486, 142] width 2 height 8
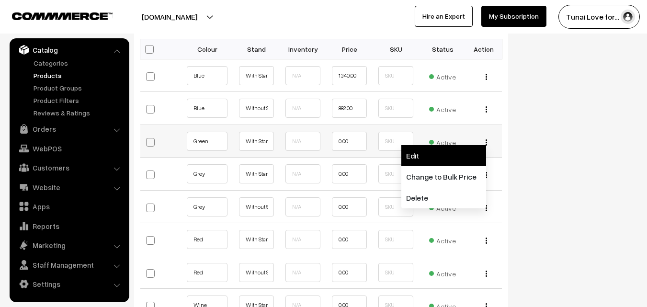
click at [453, 162] on link "Edit" at bounding box center [443, 155] width 85 height 21
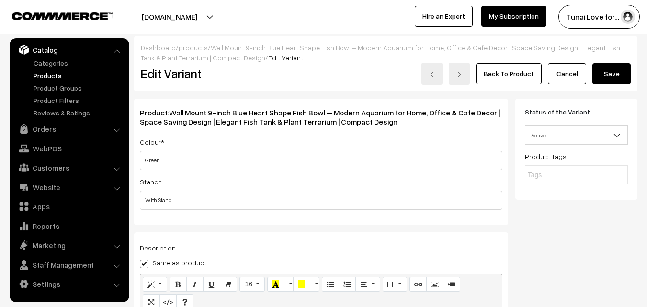
click at [620, 73] on button "Save" at bounding box center [611, 73] width 38 height 21
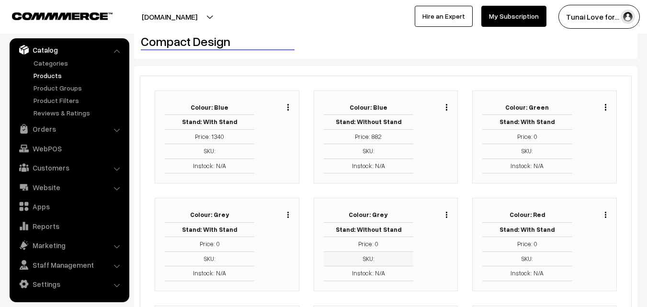
scroll to position [48, 0]
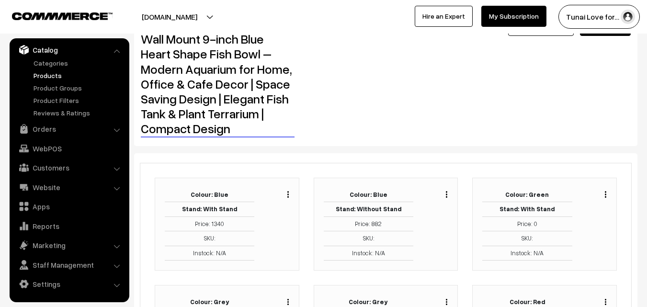
click at [605, 199] on div "Duplicate Edit Delete" at bounding box center [597, 224] width 34 height 73
click at [605, 198] on div "Duplicate Edit Delete" at bounding box center [603, 193] width 7 height 11
click at [606, 193] on img "button" at bounding box center [605, 194] width 1 height 6
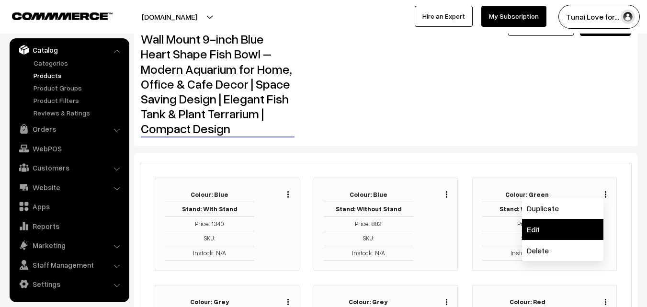
click at [584, 223] on link "Edit" at bounding box center [562, 229] width 81 height 21
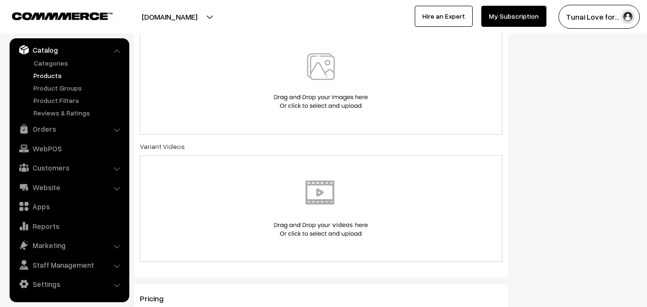
scroll to position [407, 0]
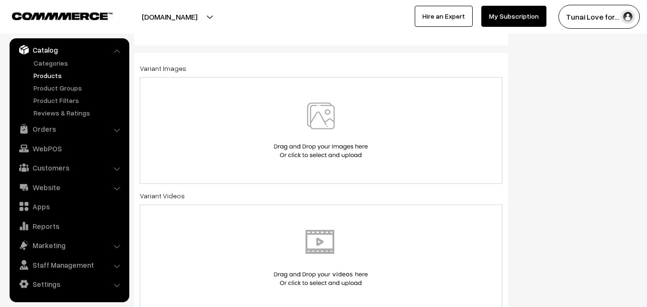
click at [242, 191] on div "Variant Videos" at bounding box center [321, 251] width 363 height 122
click at [178, 125] on div at bounding box center [321, 130] width 342 height 56
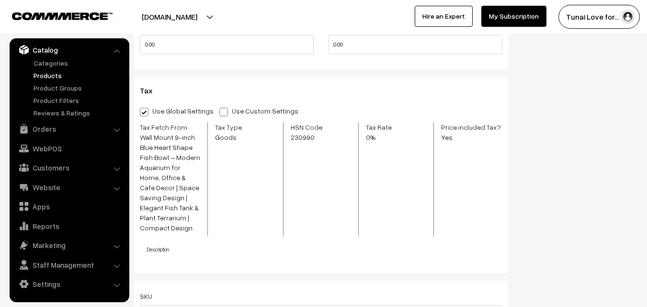
scroll to position [790, 0]
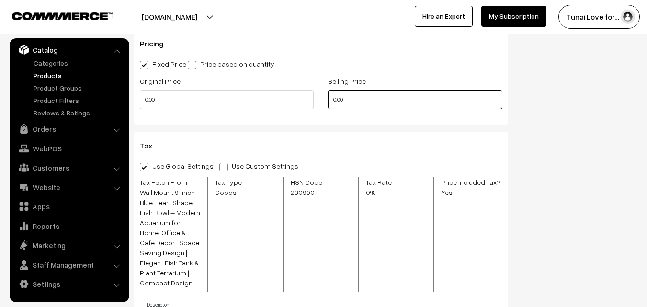
click at [337, 104] on input "0.00" at bounding box center [415, 99] width 174 height 19
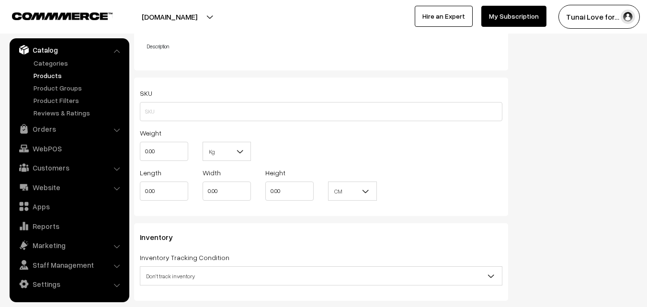
scroll to position [1123, 0]
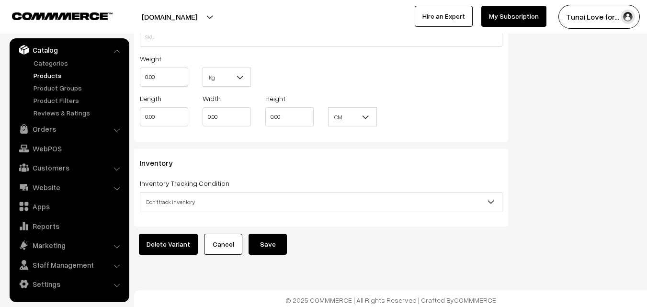
type input "1340.00"
click at [260, 240] on button "Save" at bounding box center [268, 244] width 38 height 21
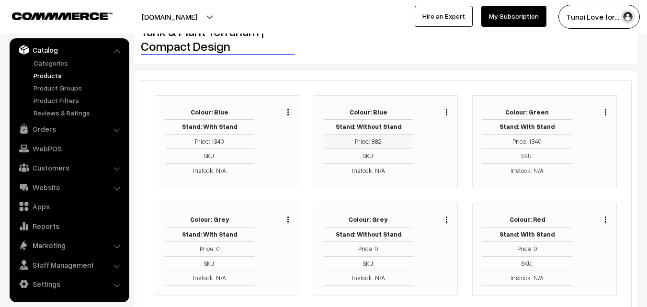
scroll to position [144, 0]
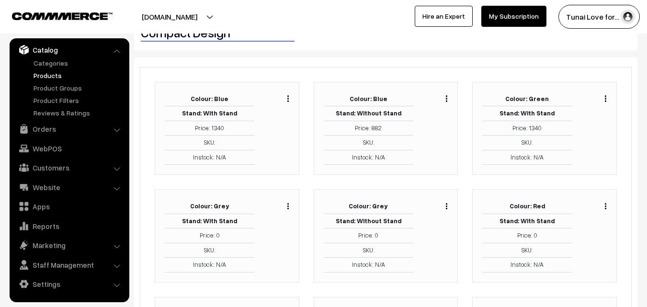
click at [442, 206] on div "Duplicate Edit Delete" at bounding box center [444, 204] width 7 height 11
click at [448, 206] on button "button" at bounding box center [446, 206] width 2 height 8
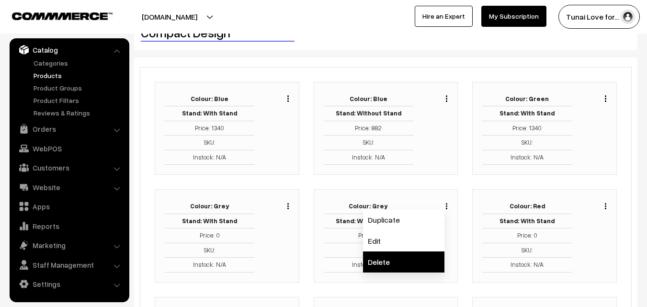
click at [405, 265] on link "Delete" at bounding box center [403, 261] width 81 height 21
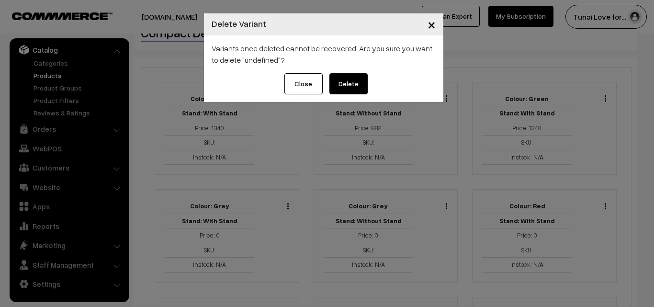
click at [349, 90] on button "Delete" at bounding box center [349, 83] width 38 height 21
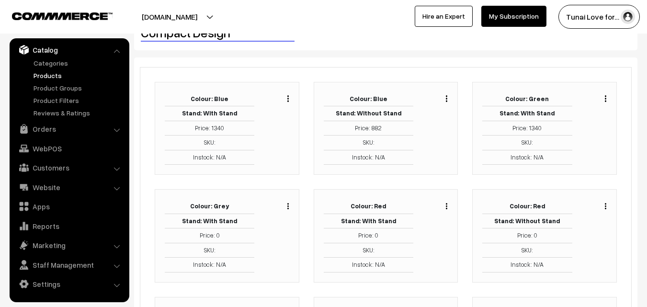
click at [290, 204] on div "Duplicate Edit Delete" at bounding box center [279, 235] width 34 height 73
click at [288, 207] on img "button" at bounding box center [287, 206] width 1 height 6
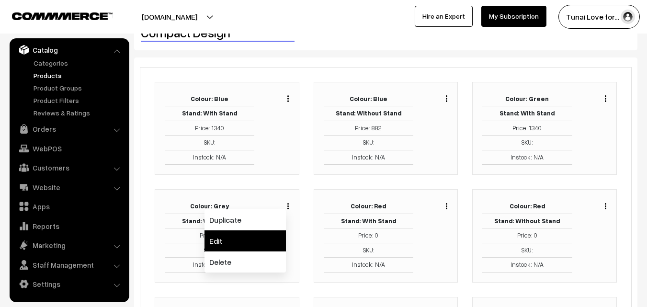
click at [267, 239] on link "Edit" at bounding box center [245, 240] width 81 height 21
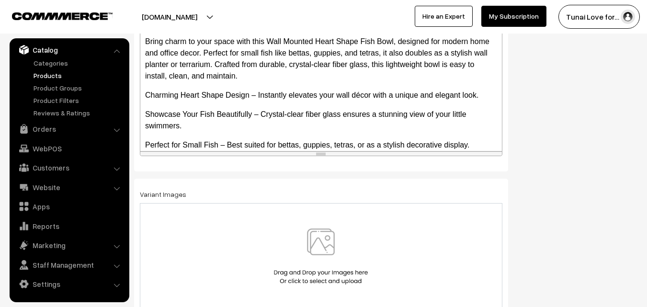
scroll to position [335, 0]
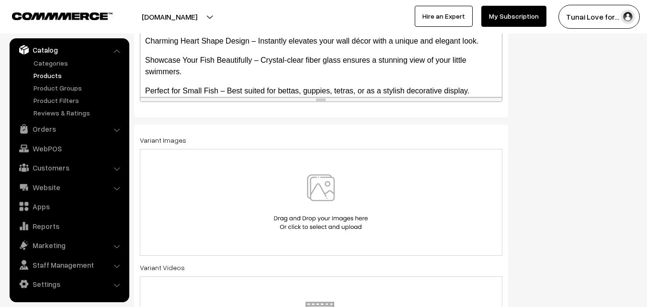
click at [346, 195] on img at bounding box center [321, 202] width 99 height 56
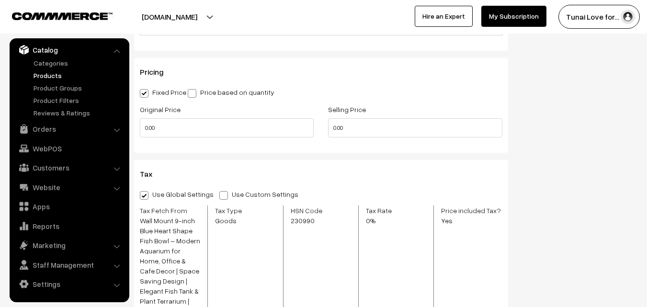
scroll to position [671, 0]
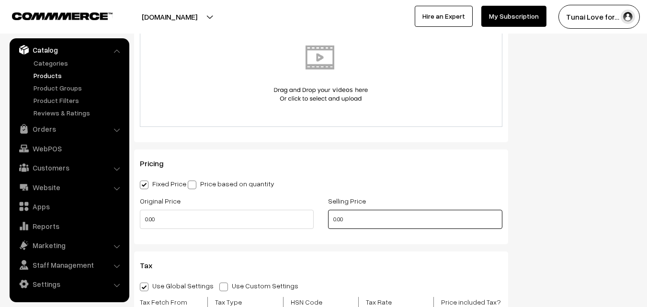
click at [335, 224] on input "0.00" at bounding box center [415, 219] width 174 height 19
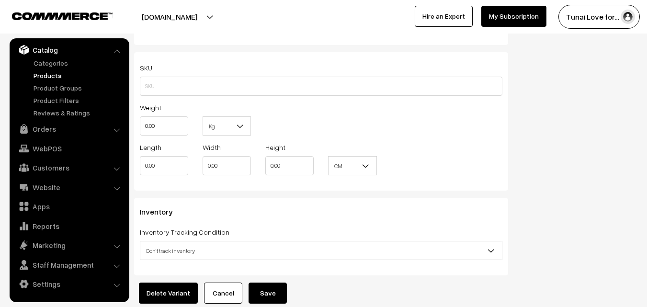
scroll to position [1123, 0]
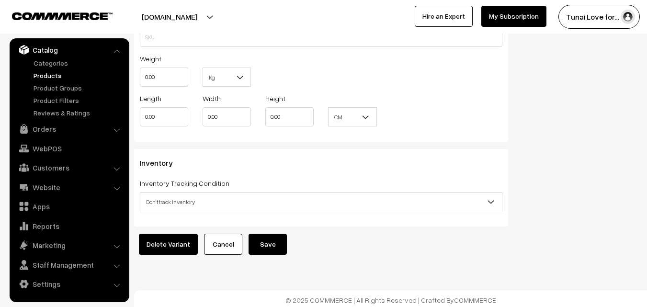
type input "1340.00"
click at [270, 235] on button "Save" at bounding box center [268, 244] width 38 height 21
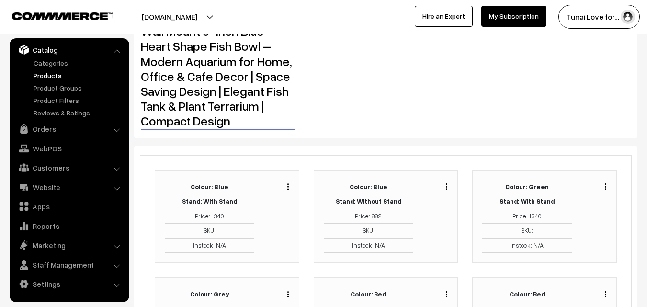
scroll to position [144, 0]
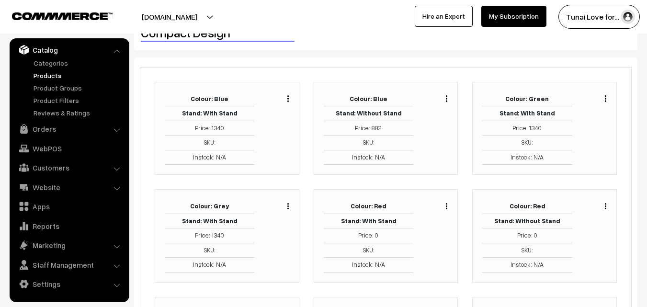
click at [447, 208] on img "button" at bounding box center [446, 206] width 1 height 6
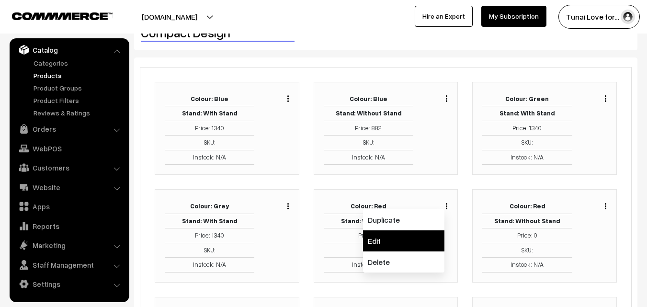
click at [419, 237] on link "Edit" at bounding box center [403, 240] width 81 height 21
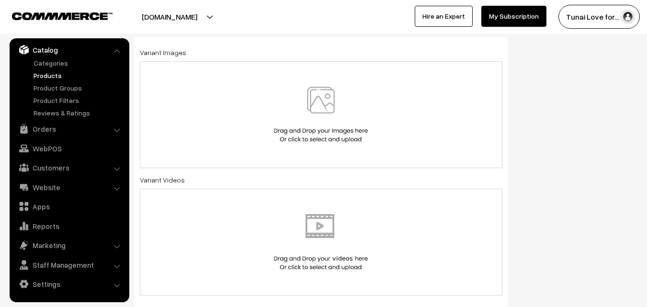
scroll to position [527, 0]
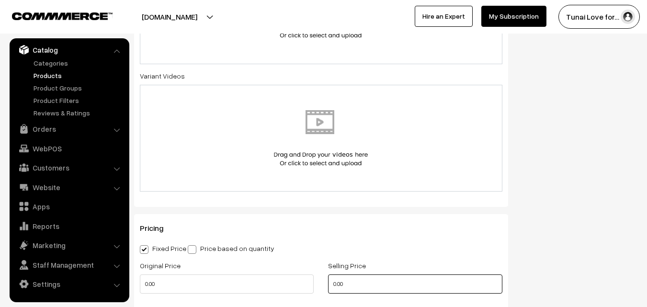
click at [335, 284] on input "0.00" at bounding box center [415, 283] width 174 height 19
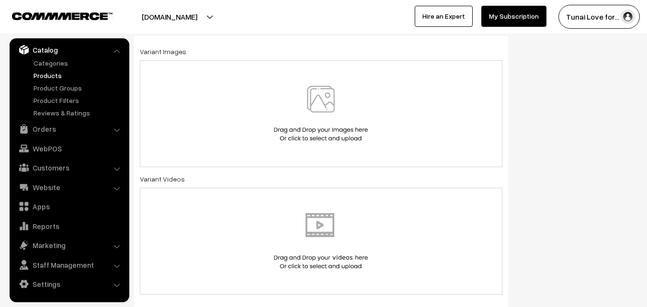
scroll to position [335, 0]
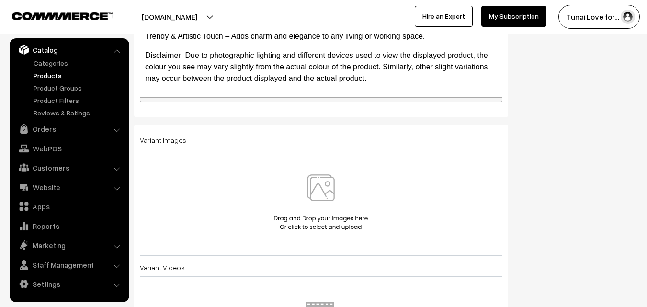
type input "1340.00"
click at [225, 203] on div at bounding box center [321, 202] width 342 height 56
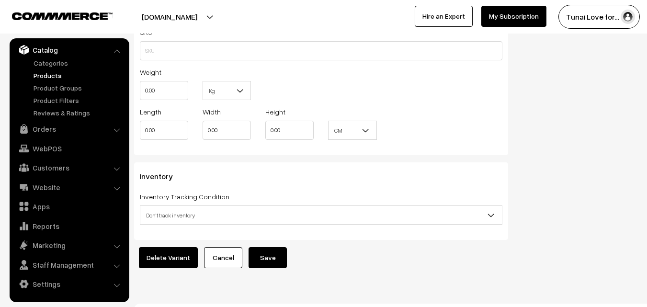
scroll to position [1123, 0]
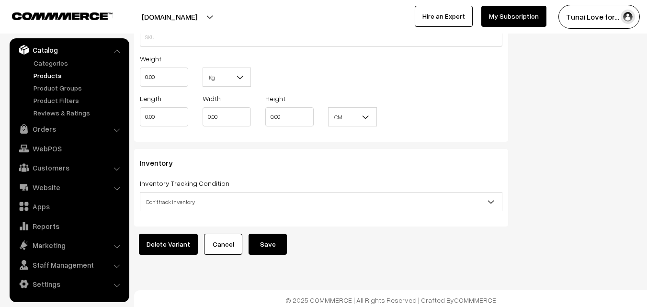
click at [259, 238] on button "Save" at bounding box center [268, 244] width 38 height 21
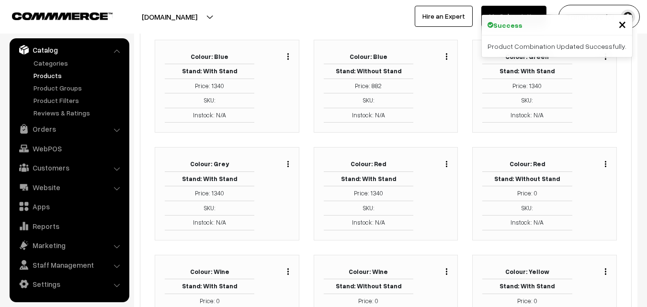
scroll to position [192, 0]
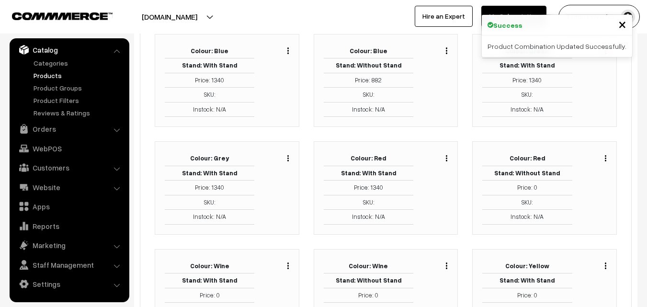
click at [603, 157] on div "Duplicate Edit Delete" at bounding box center [603, 156] width 7 height 11
click at [605, 158] on img "button" at bounding box center [605, 158] width 1 height 6
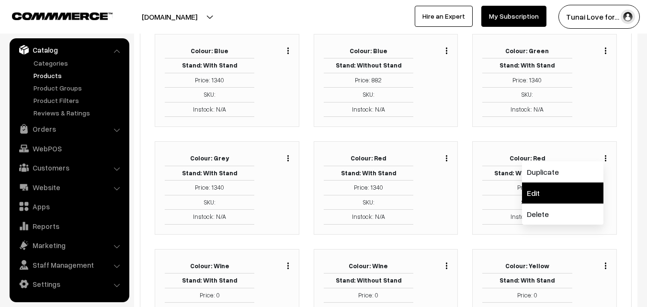
click at [581, 194] on link "Edit" at bounding box center [562, 192] width 81 height 21
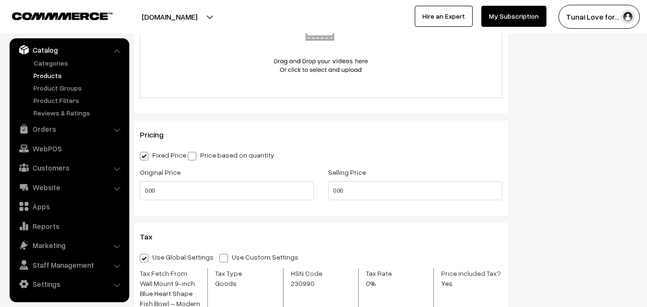
scroll to position [613, 0]
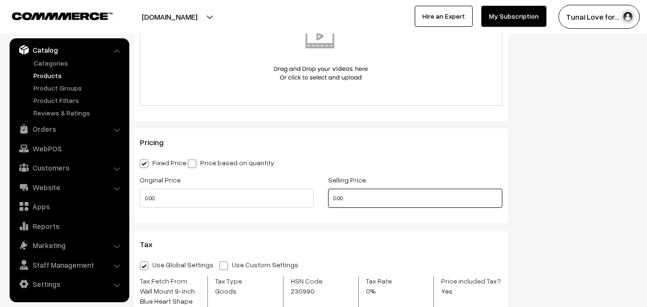
click at [338, 202] on input "0.00" at bounding box center [415, 198] width 174 height 19
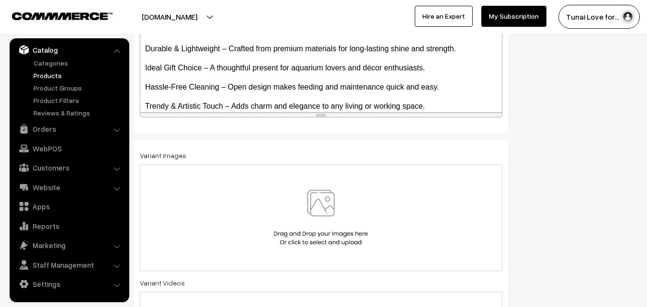
scroll to position [373, 0]
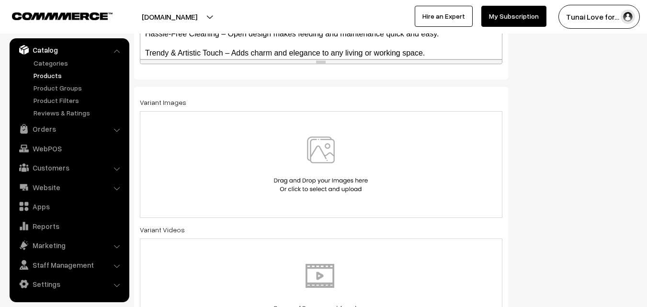
type input "882.00"
click at [275, 201] on div at bounding box center [321, 164] width 363 height 107
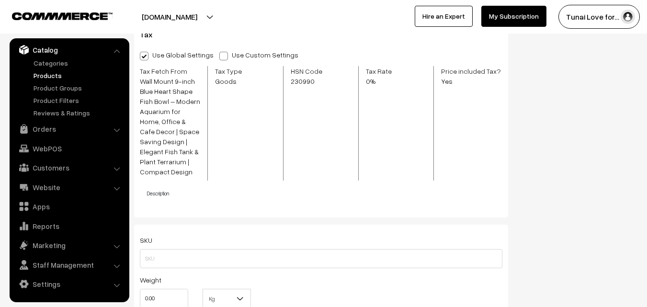
scroll to position [1123, 0]
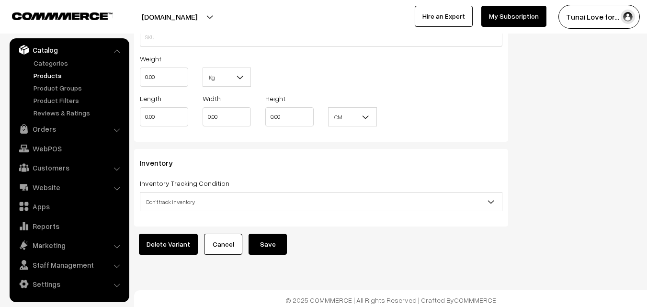
click at [267, 242] on button "Save" at bounding box center [268, 244] width 38 height 21
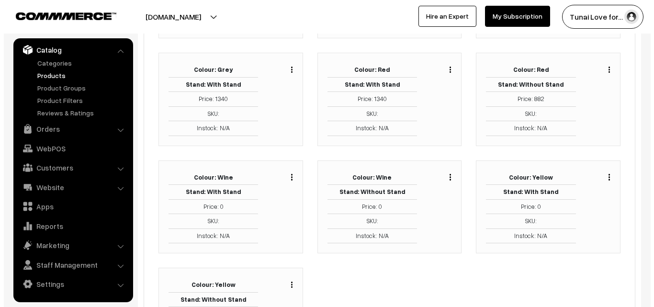
scroll to position [335, 0]
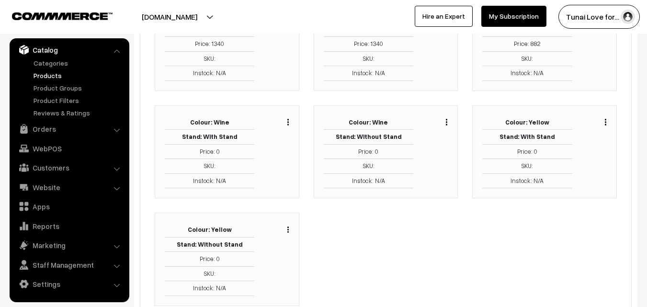
click at [287, 121] on button "button" at bounding box center [288, 122] width 2 height 8
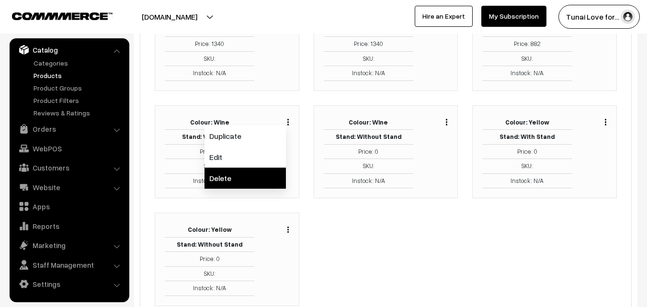
click at [258, 183] on link "Delete" at bounding box center [245, 178] width 81 height 21
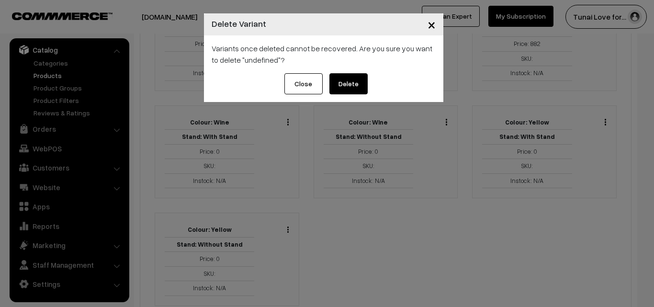
click at [359, 88] on button "Delete" at bounding box center [349, 83] width 38 height 21
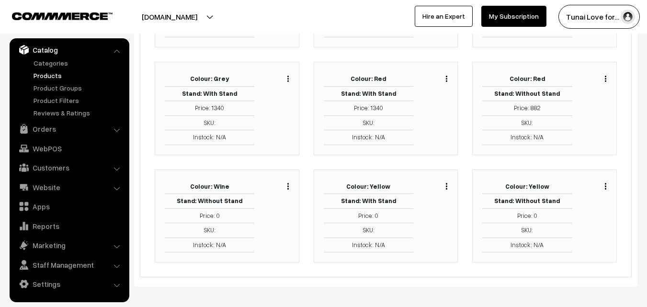
scroll to position [265, 0]
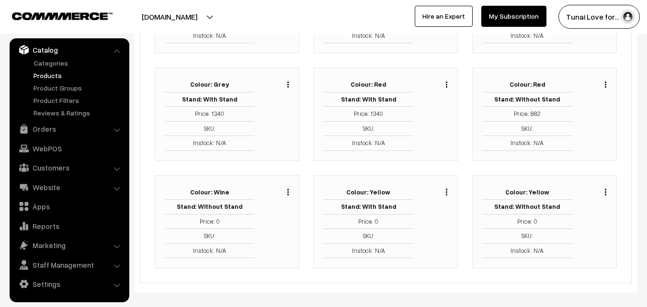
click at [289, 191] on button "button" at bounding box center [288, 192] width 2 height 8
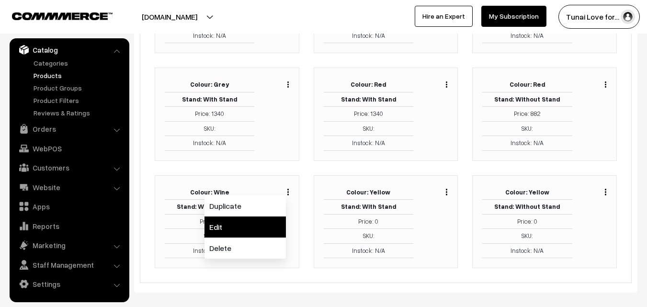
click at [261, 234] on link "Edit" at bounding box center [245, 226] width 81 height 21
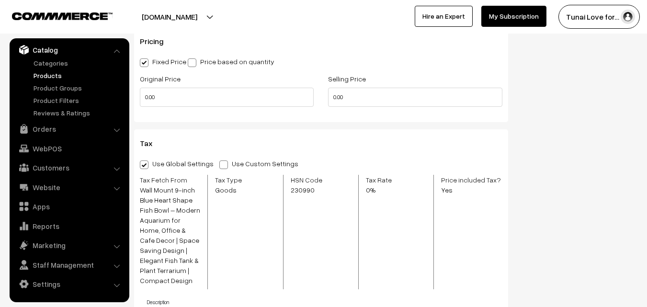
scroll to position [742, 0]
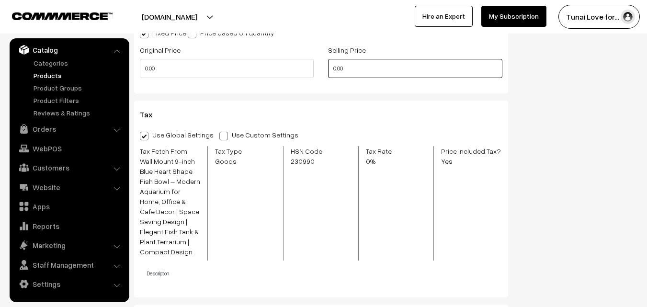
click at [336, 70] on input "0.00" at bounding box center [415, 68] width 174 height 19
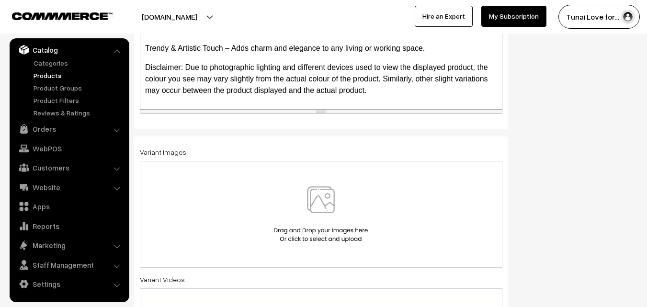
scroll to position [311, 0]
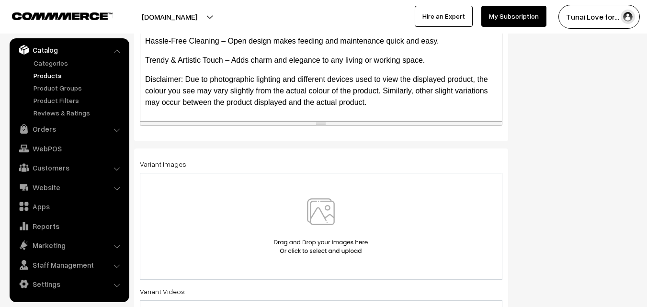
type input "882.00"
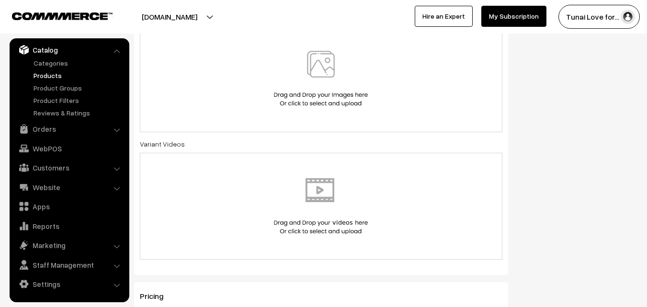
scroll to position [359, 0]
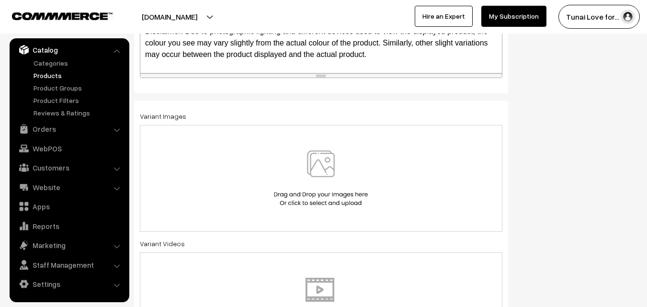
click at [318, 127] on div at bounding box center [321, 178] width 363 height 107
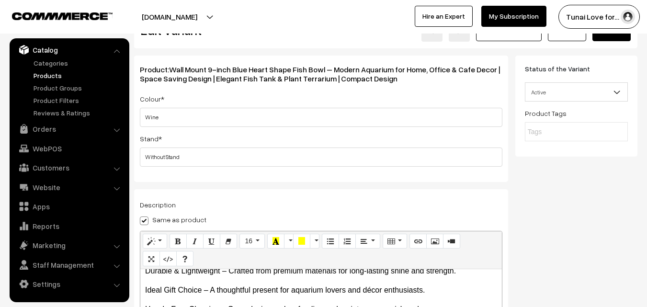
scroll to position [0, 0]
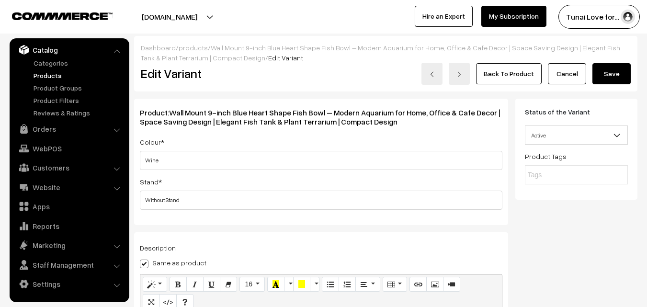
click at [604, 80] on button "Save" at bounding box center [611, 73] width 38 height 21
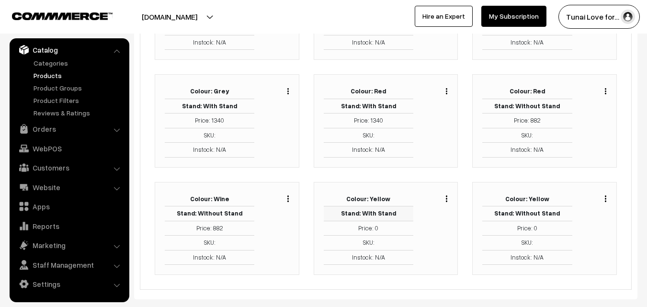
scroll to position [313, 0]
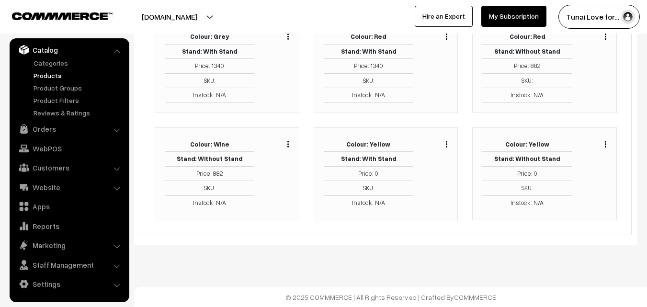
click at [447, 145] on img "button" at bounding box center [446, 144] width 1 height 6
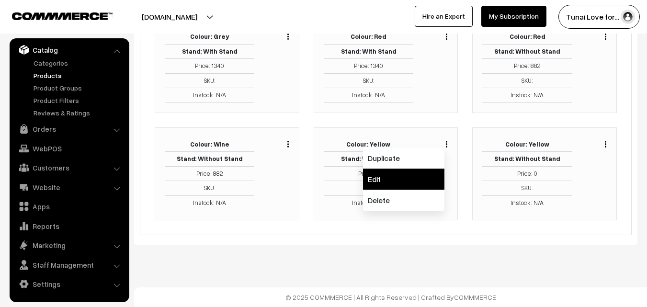
click at [423, 180] on link "Edit" at bounding box center [403, 179] width 81 height 21
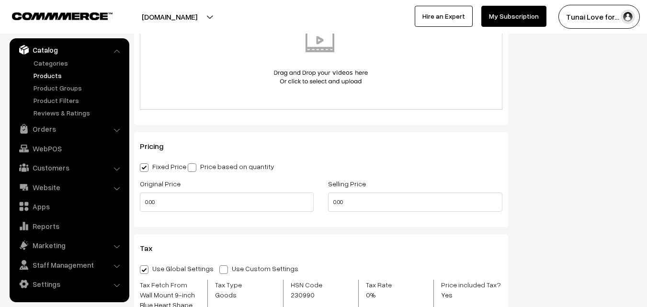
scroll to position [647, 0]
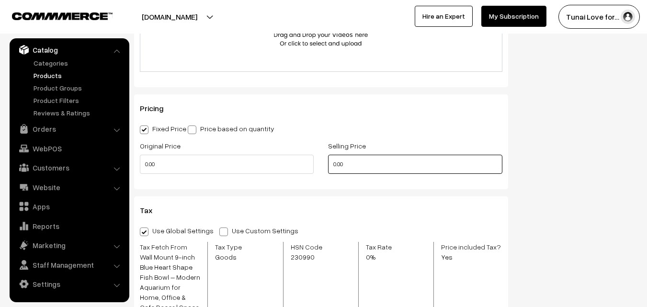
click at [336, 161] on input "0.00" at bounding box center [415, 164] width 174 height 19
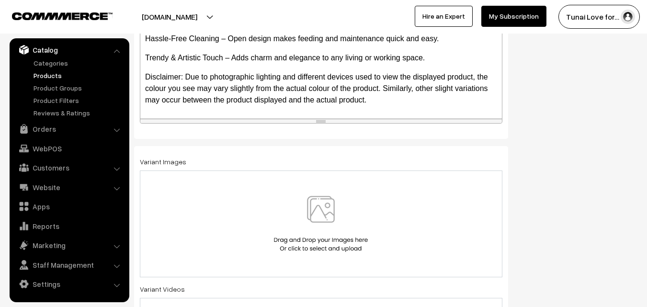
scroll to position [267, 0]
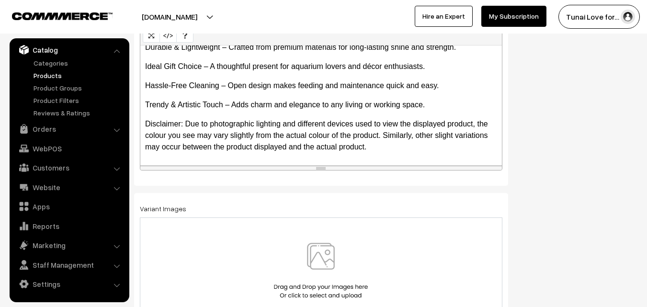
type input "1340.00"
click at [299, 263] on img at bounding box center [321, 271] width 99 height 56
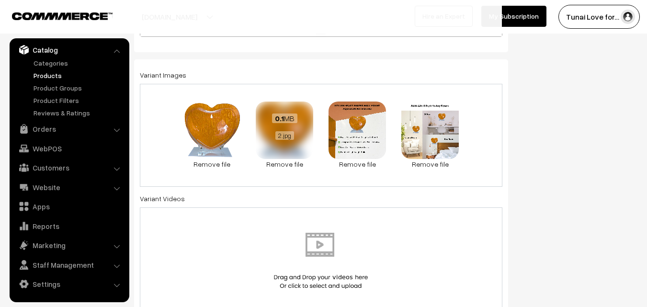
scroll to position [410, 0]
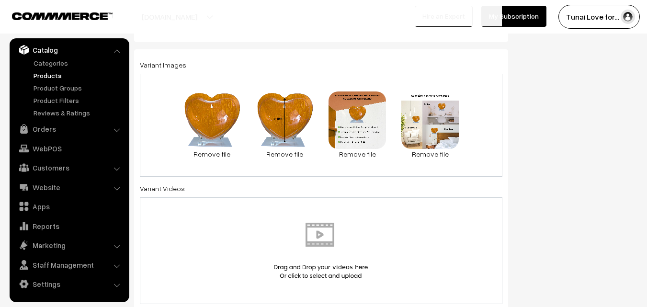
click at [302, 162] on div "0.1 MB 1.jpg Check Error Remove file 0.1 MB 2.jpg Check Error Remove file 0.2 M…" at bounding box center [321, 125] width 363 height 103
click at [273, 169] on div "0.1 MB 1.jpg Check Error Remove file 0.1 MB 2.jpg Check Error Remove file 0.2 M…" at bounding box center [321, 125] width 363 height 103
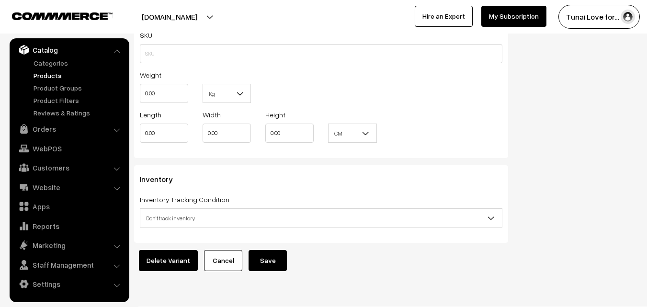
scroll to position [1123, 0]
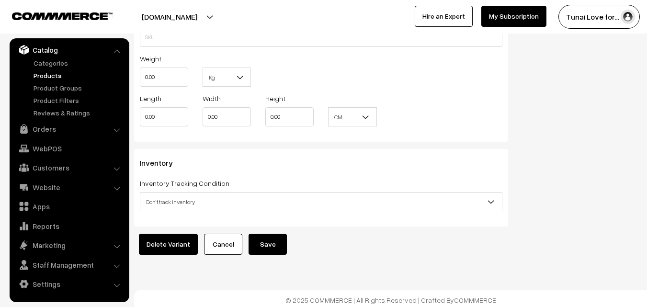
click at [263, 239] on button "Save" at bounding box center [268, 244] width 38 height 21
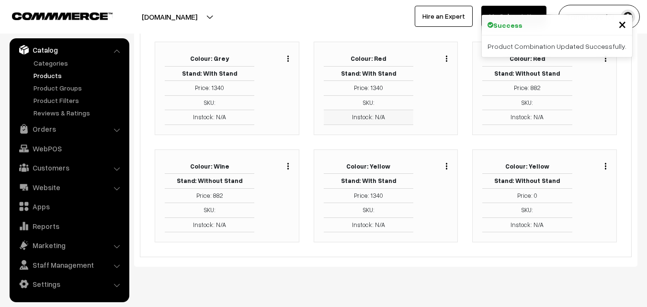
scroll to position [313, 0]
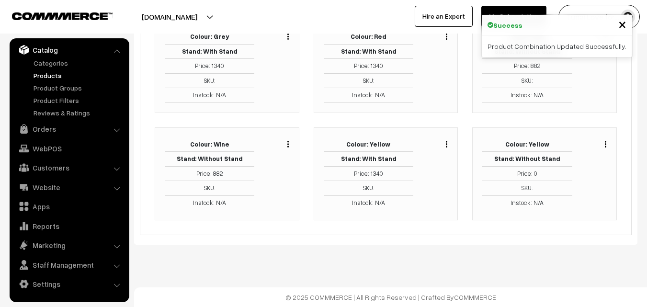
click at [604, 144] on button "button" at bounding box center [605, 144] width 2 height 8
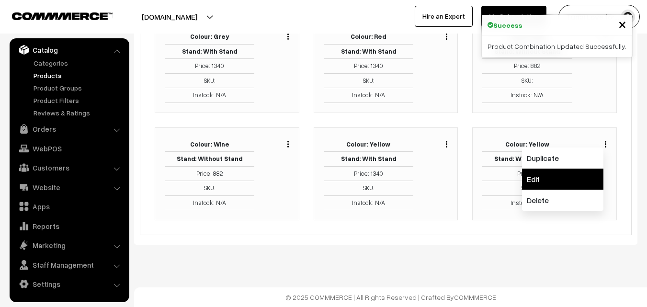
click at [586, 183] on link "Edit" at bounding box center [562, 179] width 81 height 21
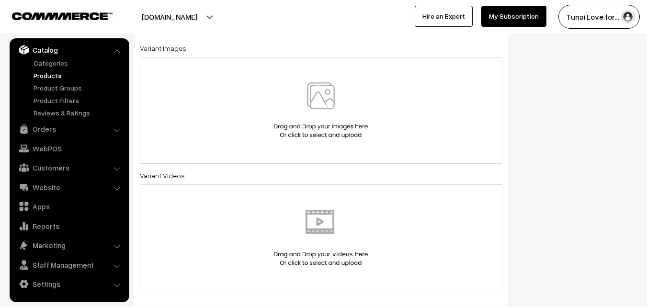
scroll to position [383, 0]
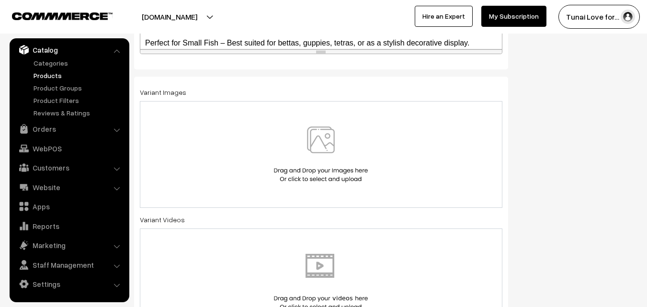
click at [300, 132] on img at bounding box center [321, 154] width 99 height 56
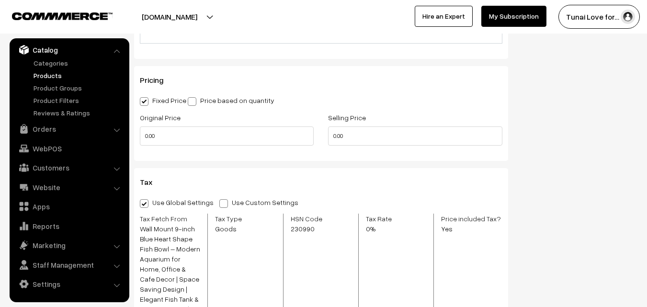
scroll to position [718, 0]
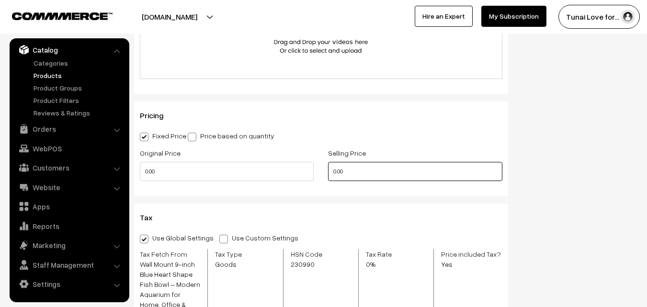
click at [335, 175] on input "0.00" at bounding box center [415, 171] width 174 height 19
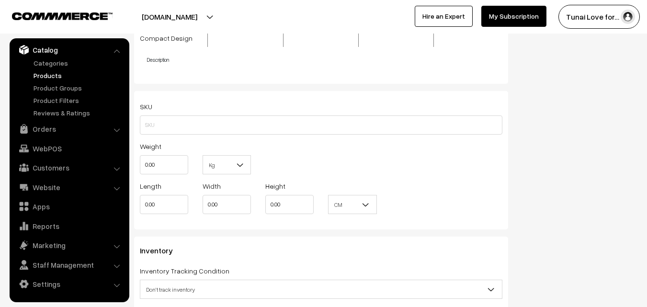
scroll to position [1123, 0]
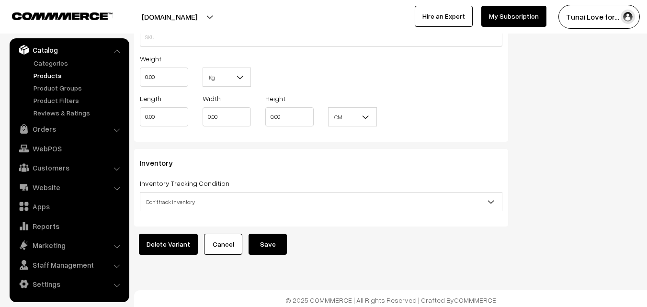
type input "882.00"
click at [279, 235] on button "Save" at bounding box center [268, 244] width 38 height 21
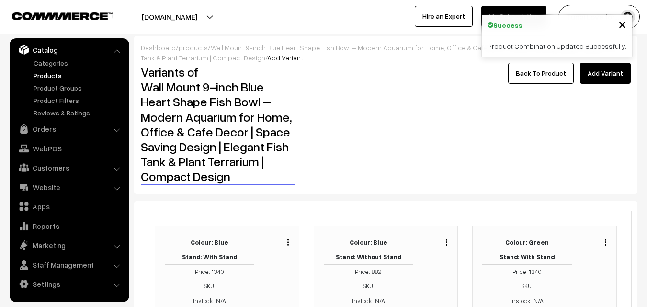
click at [550, 74] on link "Back To Product" at bounding box center [541, 73] width 66 height 21
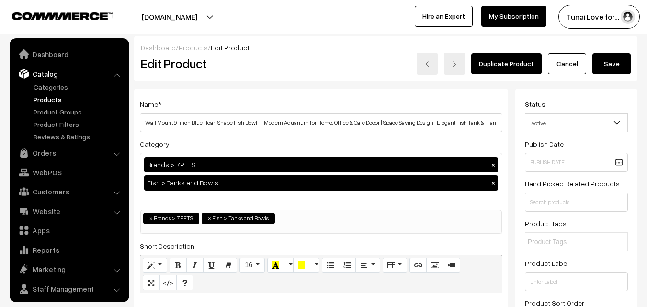
scroll to position [24, 0]
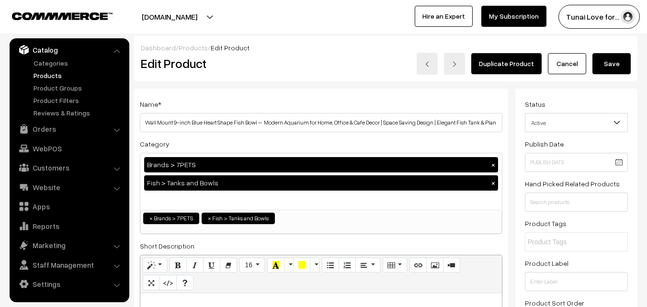
click at [618, 67] on button "Save" at bounding box center [611, 63] width 38 height 21
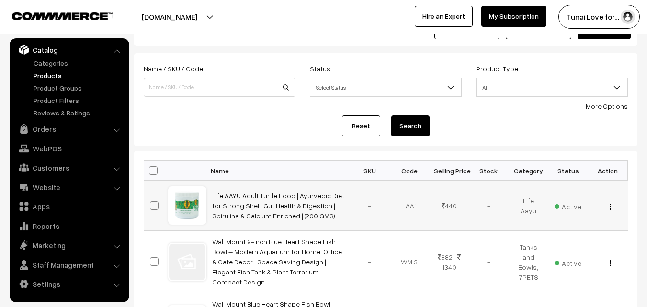
scroll to position [48, 0]
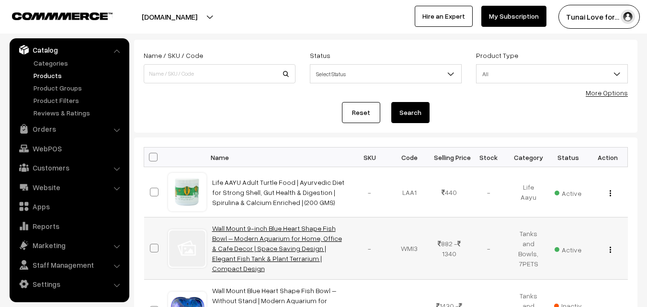
click at [243, 240] on link "Wall Mount 9-inch Blue Heart Shape Fish Bowl – Modern Aquarium for Home, Office…" at bounding box center [277, 248] width 130 height 48
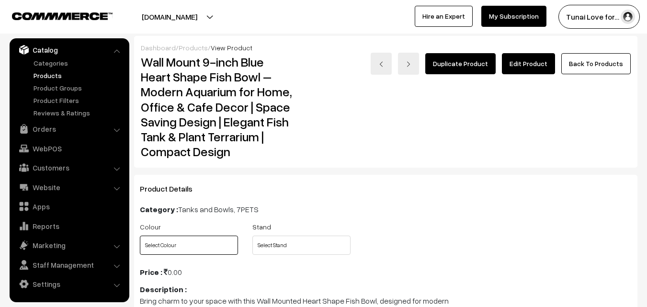
click at [205, 240] on select "Select Colour Blue Green Grey Red Wine Yellow" at bounding box center [189, 245] width 98 height 19
select select "WMI3_5CW"
click at [140, 236] on select "Select Colour Blue Green Grey Red Wine Yellow" at bounding box center [189, 245] width 98 height 19
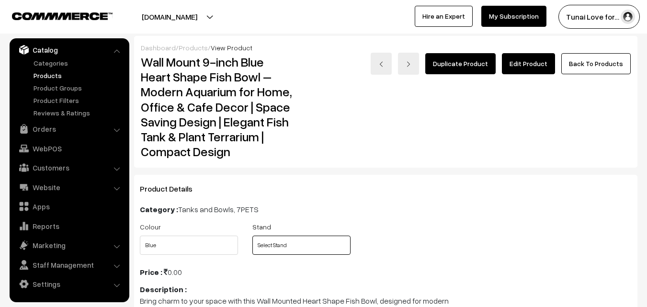
click at [271, 247] on select "Select Stand With Stand Without Stand" at bounding box center [301, 245] width 98 height 19
select select "WMI3_YT3"
click at [252, 236] on select "Select Stand With Stand Without Stand" at bounding box center [301, 245] width 98 height 19
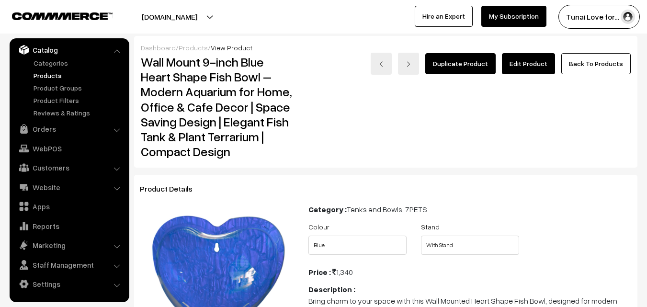
scroll to position [192, 0]
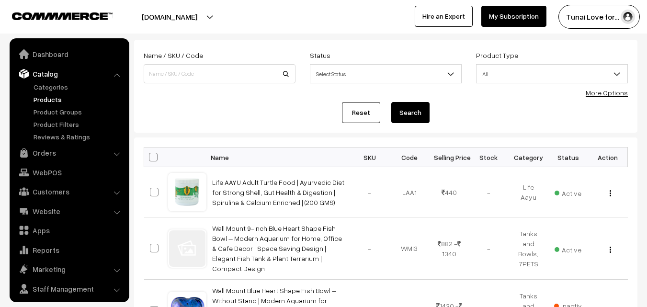
scroll to position [24, 0]
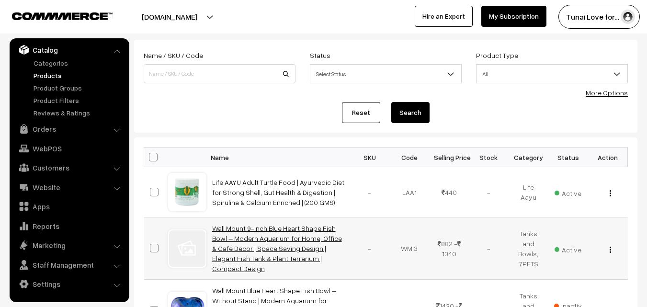
click at [256, 225] on link "Wall Mount 9-inch Blue Heart Shape Fish Bowl – Modern Aquarium for Home, Office…" at bounding box center [277, 248] width 130 height 48
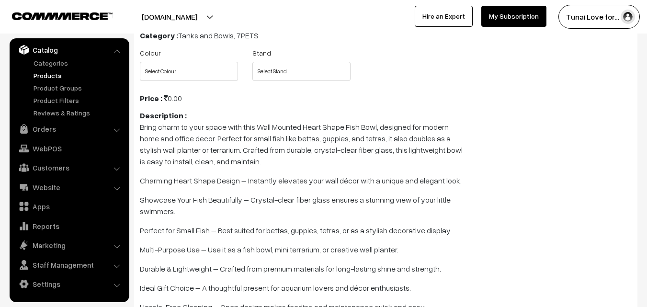
scroll to position [175, 0]
click at [54, 75] on link "Products" at bounding box center [78, 75] width 95 height 10
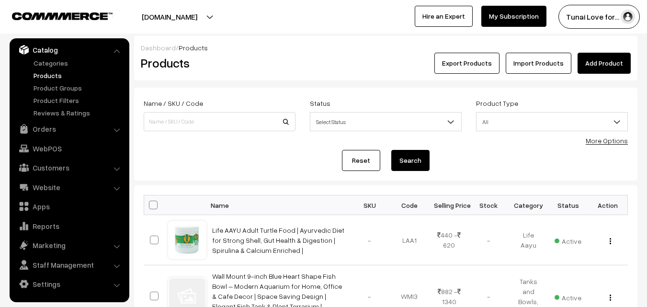
scroll to position [30, 0]
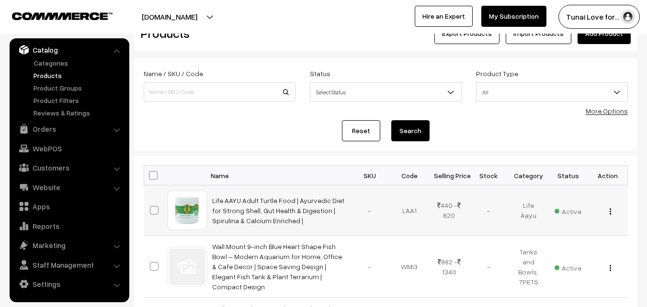
click at [277, 217] on td "Life AAYU Adult Turtle Food | Ayurvedic Diet for Strong Shell, Gut Health & Dig…" at bounding box center [278, 210] width 144 height 50
click at [235, 205] on td "Life AAYU Adult Turtle Food | Ayurvedic Diet for Strong Shell, Gut Health & Dig…" at bounding box center [278, 210] width 144 height 50
click at [233, 204] on link "Life AAYU Adult Turtle Food | Ayurvedic Diet for Strong Shell, Gut Health & Dig…" at bounding box center [278, 210] width 132 height 28
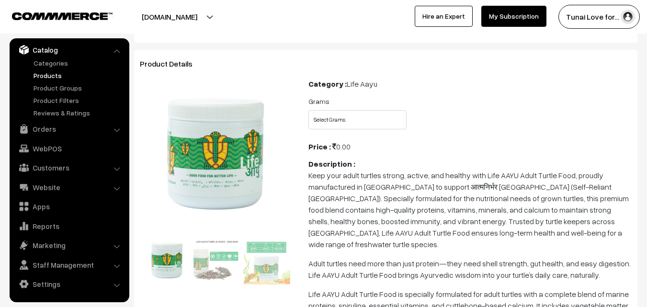
scroll to position [96, 0]
click at [359, 116] on select "Select Grams 100gms 200gms" at bounding box center [357, 119] width 98 height 19
select select "LAA1_RJX"
click at [308, 110] on select "Select Grams 100gms 200gms" at bounding box center [357, 119] width 98 height 19
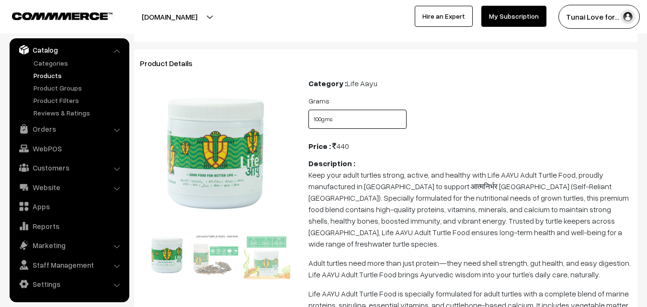
click at [330, 124] on select "Select Grams 100gms 200gms" at bounding box center [357, 119] width 98 height 19
select select "LAA1_XA4"
click at [308, 110] on select "Select Grams 100gms 200gms" at bounding box center [357, 119] width 98 height 19
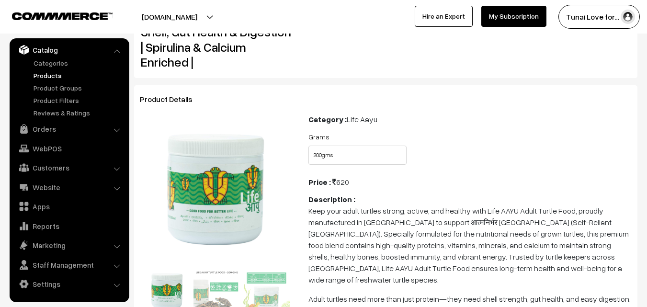
scroll to position [0, 0]
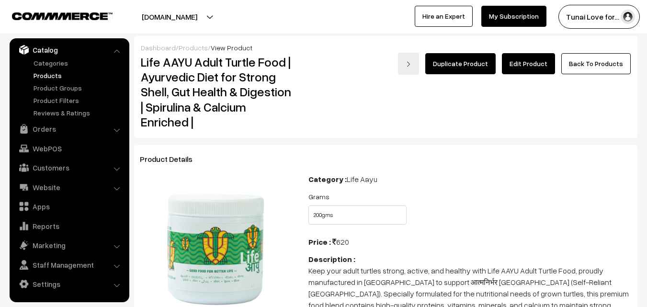
click at [536, 71] on link "Edit Product" at bounding box center [528, 63] width 53 height 21
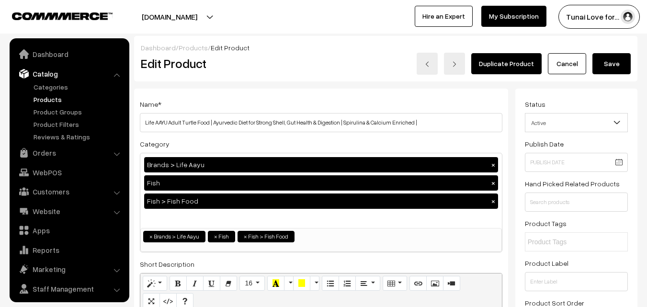
scroll to position [24, 0]
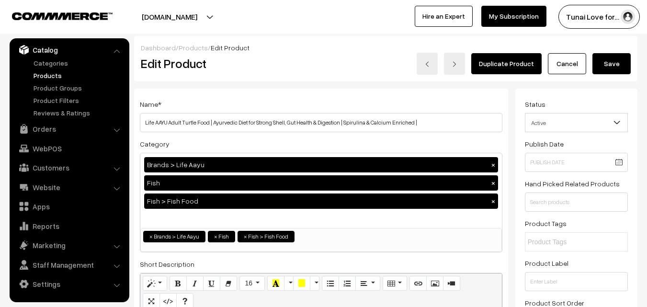
click at [490, 184] on button "×" at bounding box center [493, 183] width 9 height 9
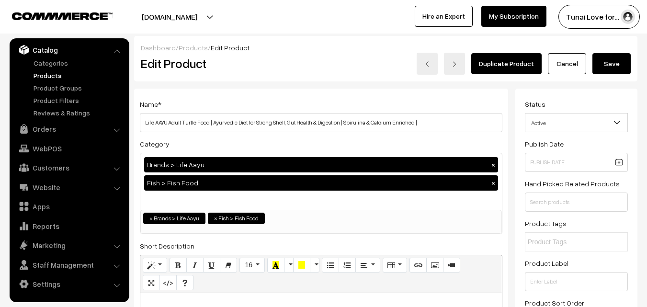
scroll to position [73, 0]
click at [493, 184] on button "×" at bounding box center [493, 183] width 9 height 9
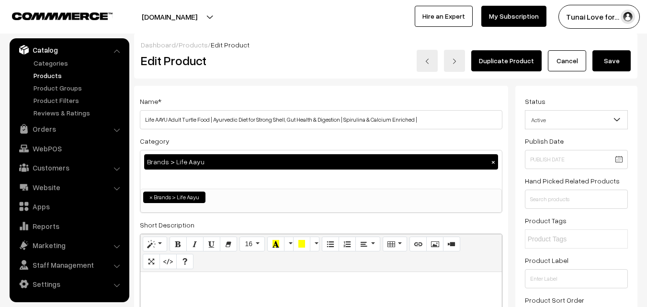
scroll to position [0, 0]
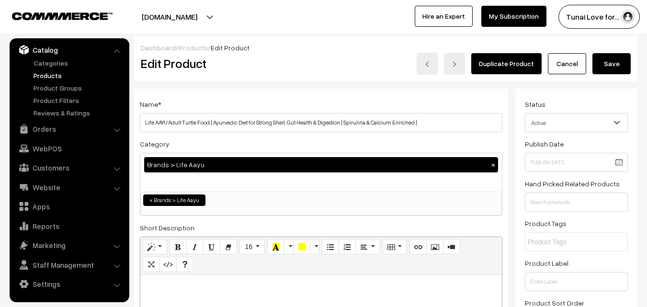
click at [603, 68] on button "Save" at bounding box center [611, 63] width 38 height 21
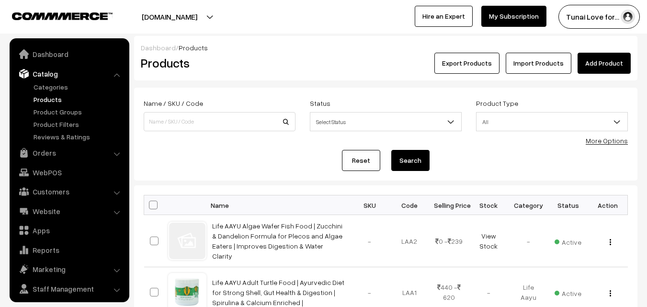
scroll to position [24, 0]
